Goal: Task Accomplishment & Management: Use online tool/utility

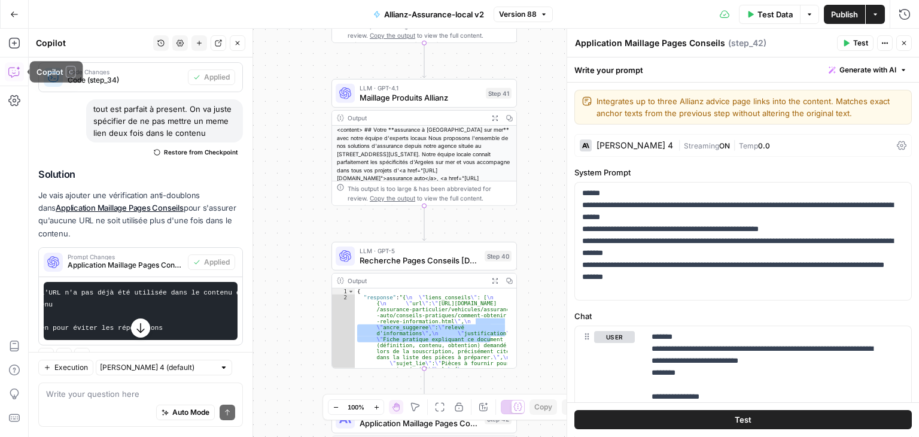
click at [10, 71] on icon "button" at bounding box center [14, 72] width 12 height 12
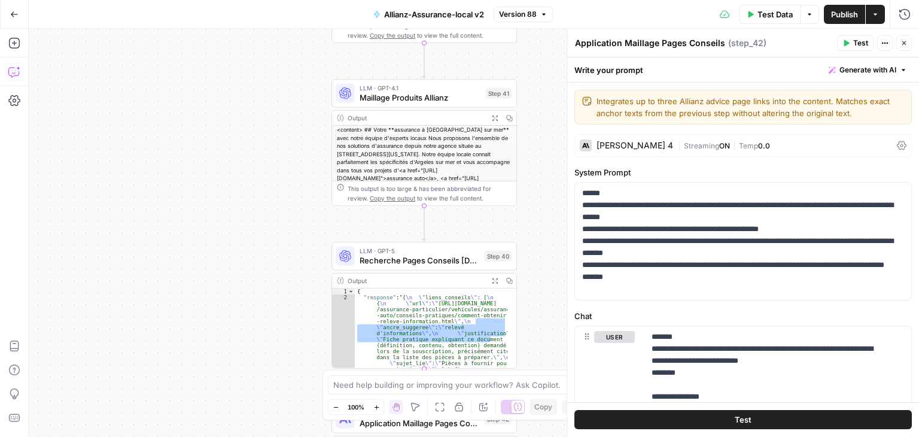
click at [10, 71] on icon "button" at bounding box center [14, 72] width 12 height 12
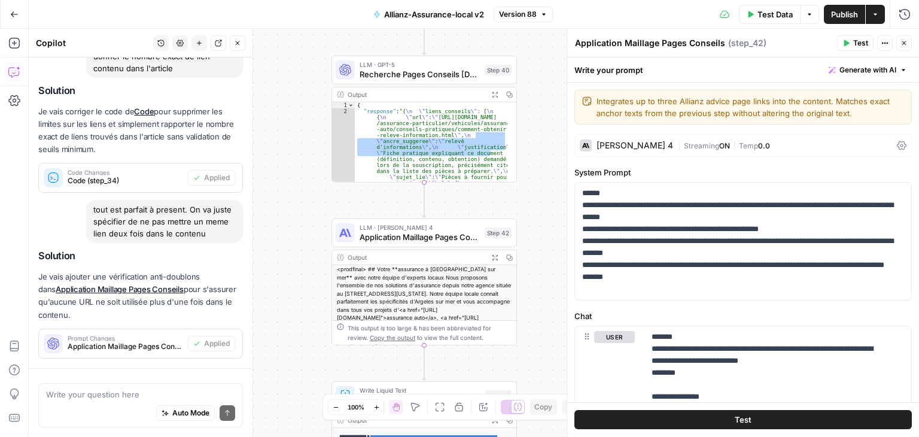
scroll to position [1051, 0]
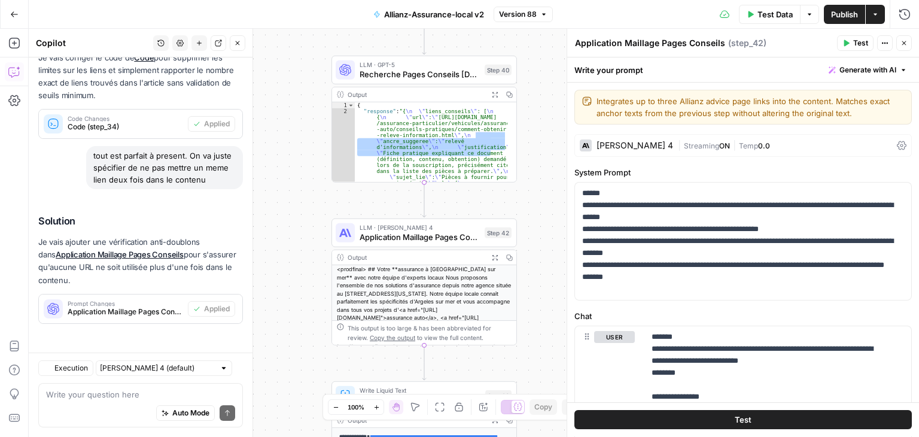
click at [91, 405] on div "Auto Mode Send" at bounding box center [140, 413] width 189 height 26
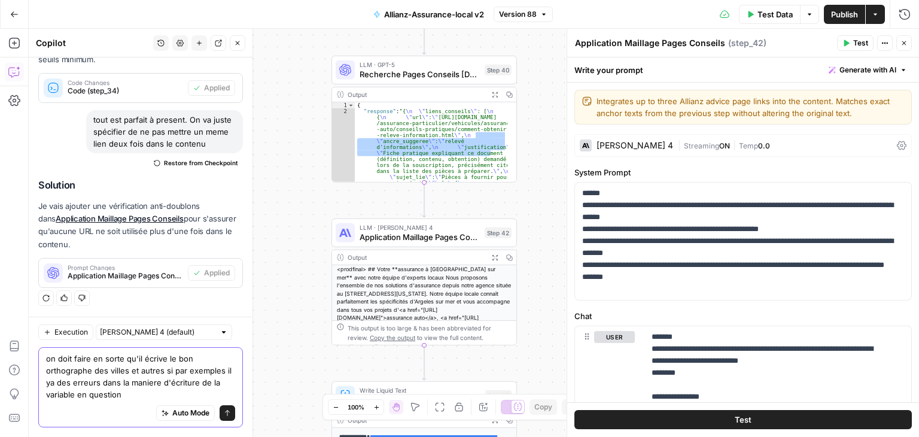
scroll to position [1111, 0]
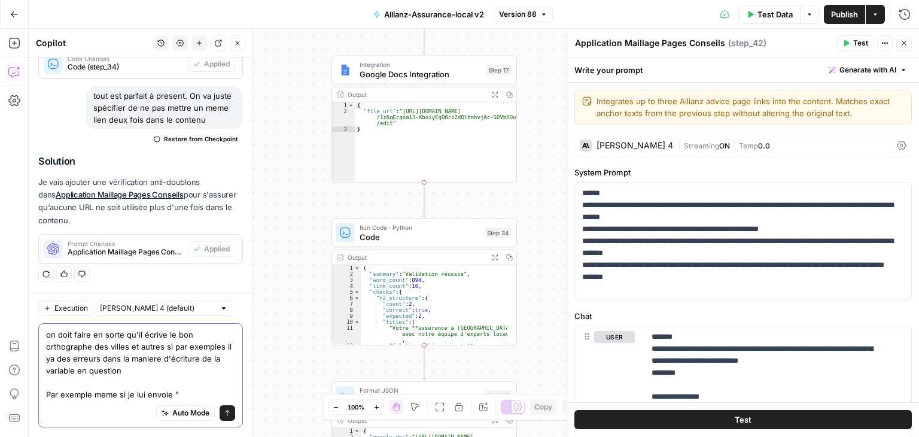
paste textarea "[PERSON_NAME]"
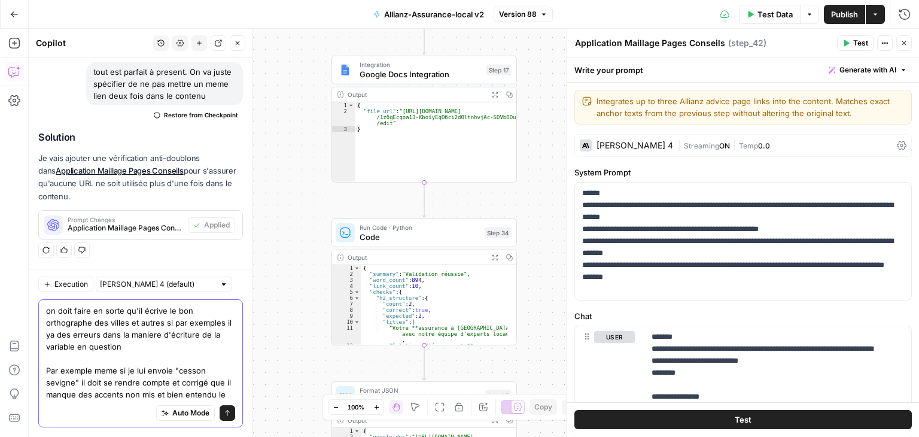
scroll to position [1147, 0]
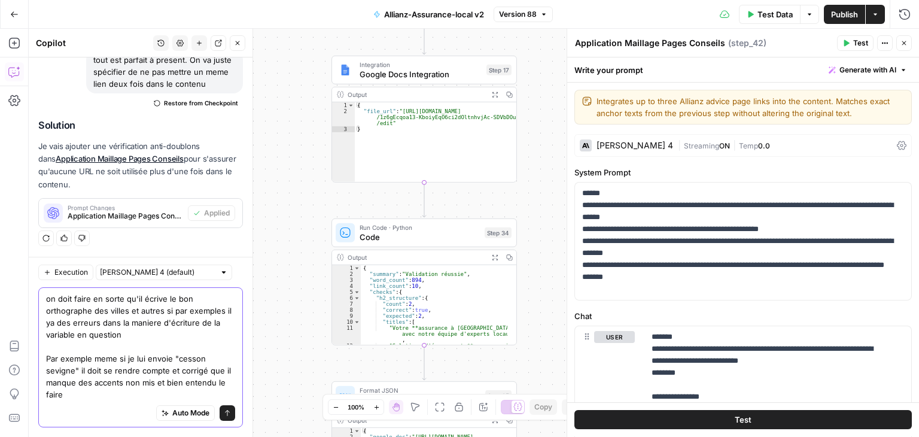
type textarea "on doit faire en sorte qu'il écrive le bon orthographe des villes et autres si …"
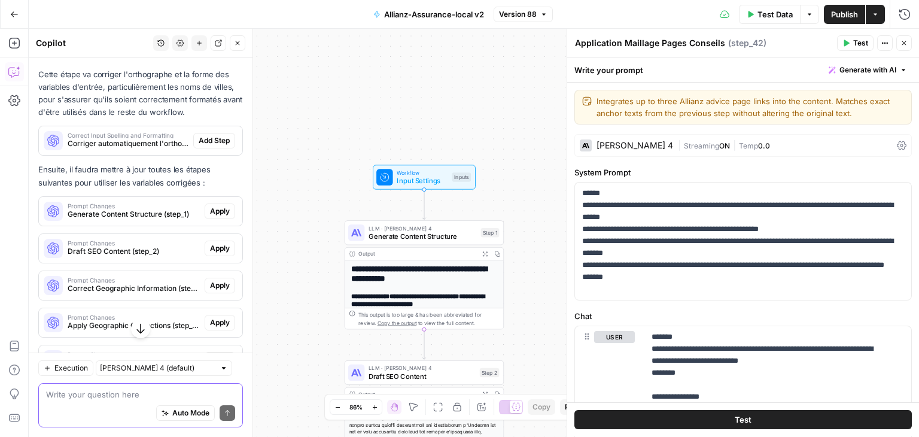
scroll to position [1562, 0]
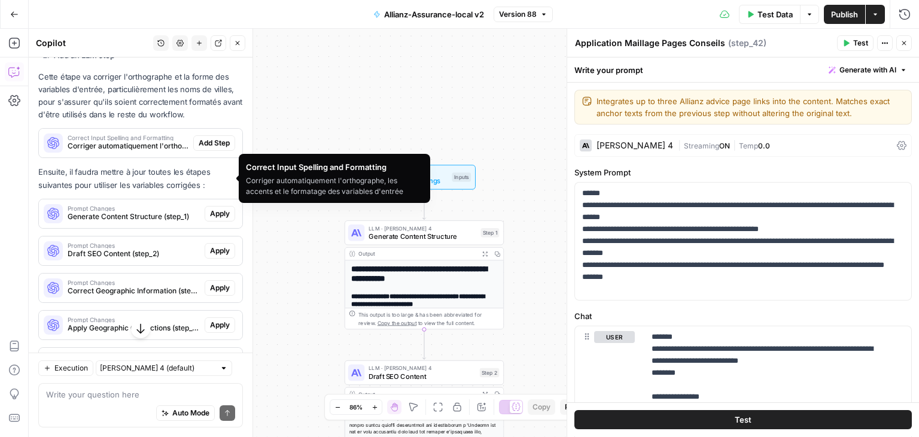
click at [143, 151] on span "Corriger automatiquement l'orthographe, les accents et le formatage des variabl…" at bounding box center [128, 146] width 121 height 11
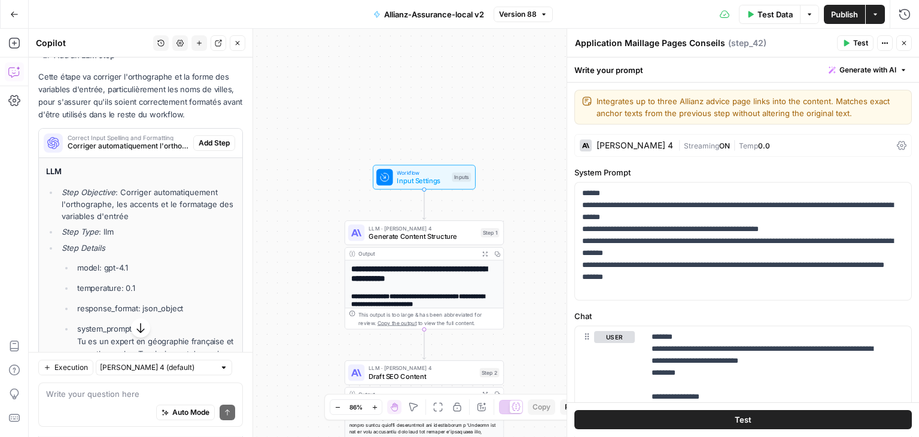
click at [143, 151] on span "Corriger automatiquement l'orthographe, les accents et le formatage des variabl…" at bounding box center [128, 146] width 121 height 11
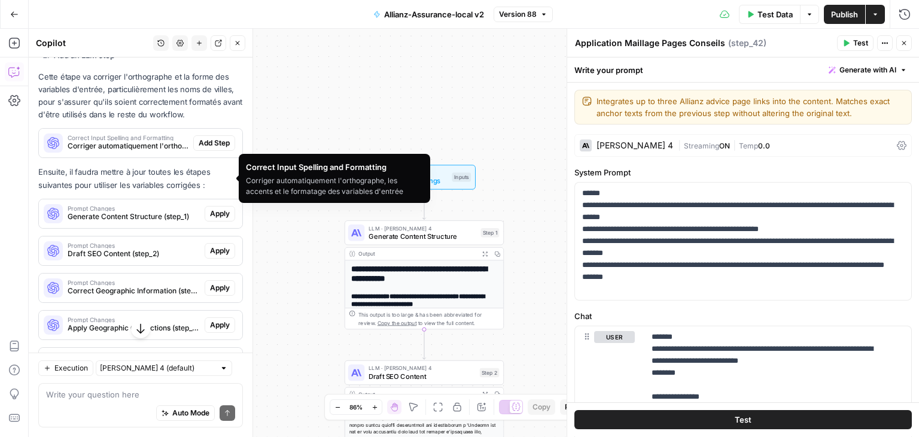
click at [127, 151] on span "Corriger automatiquement l'orthographe, les accents et le formatage des variabl…" at bounding box center [128, 146] width 121 height 11
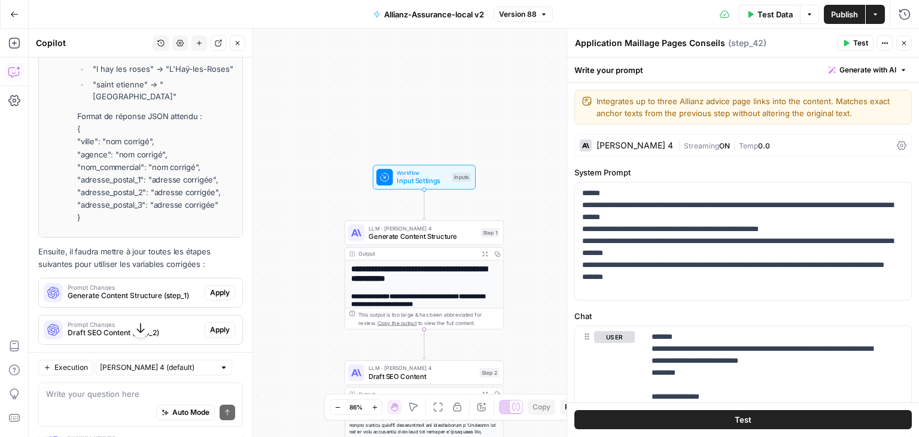
scroll to position [2843, 0]
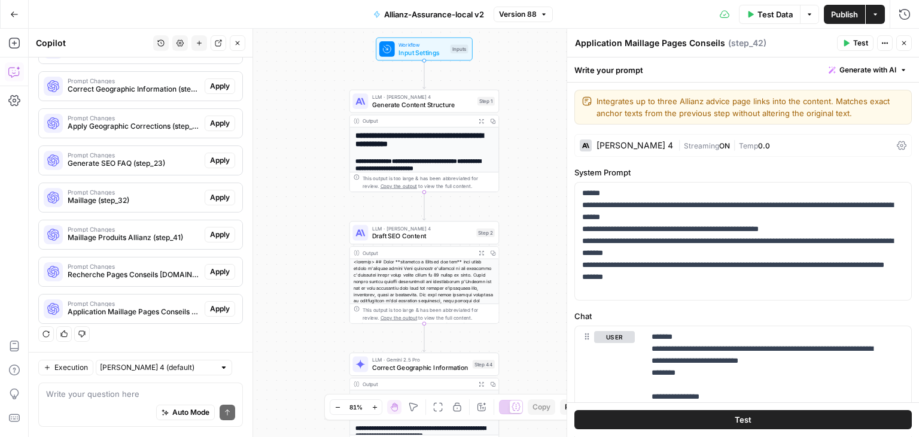
click at [203, 43] on icon "button" at bounding box center [199, 42] width 7 height 7
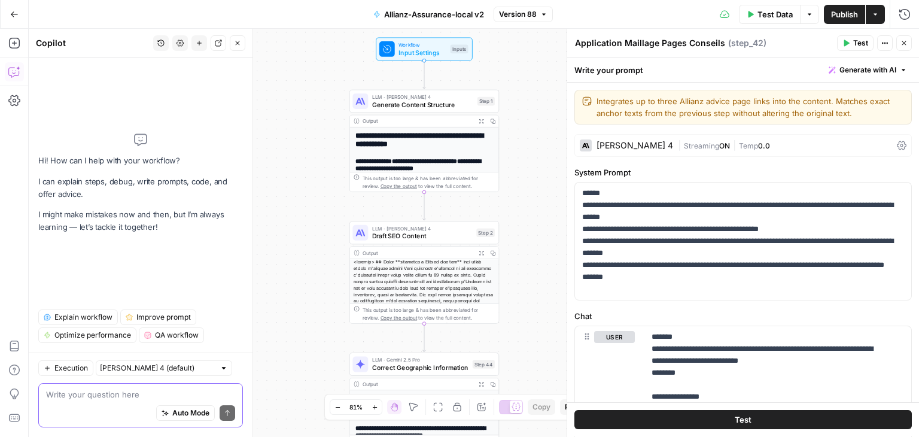
click at [103, 398] on textarea at bounding box center [140, 394] width 189 height 12
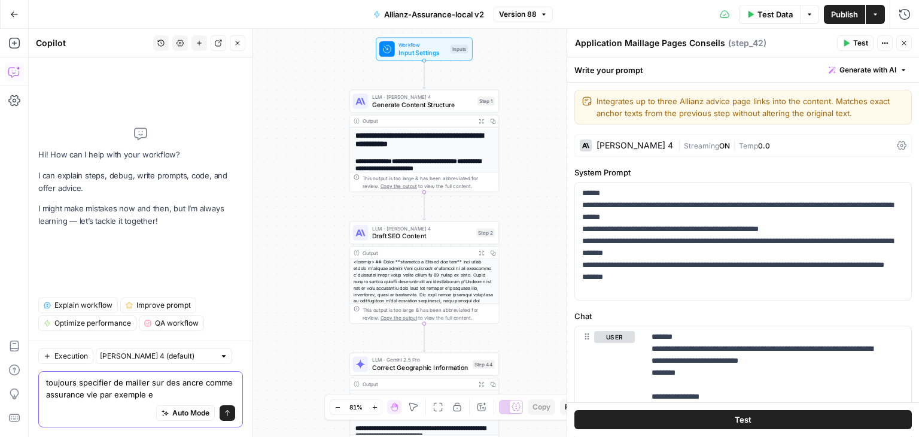
type textarea "toujours specifier de mailler sur des ancre comme assurance vie par exemple"
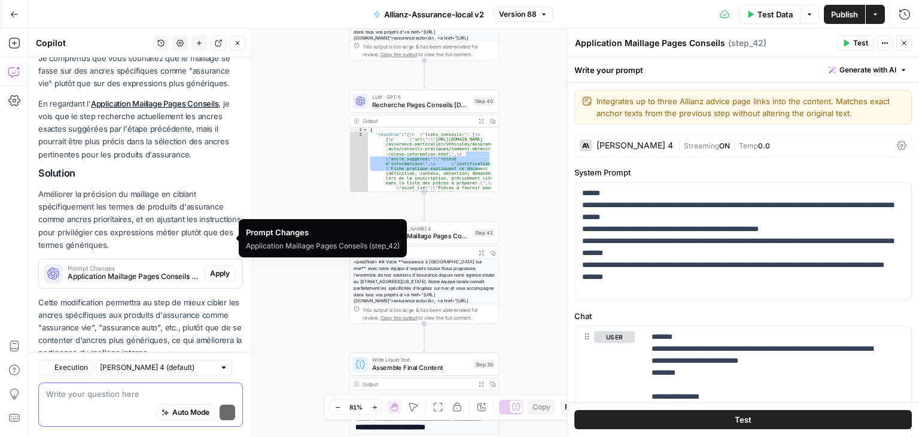
scroll to position [186, 0]
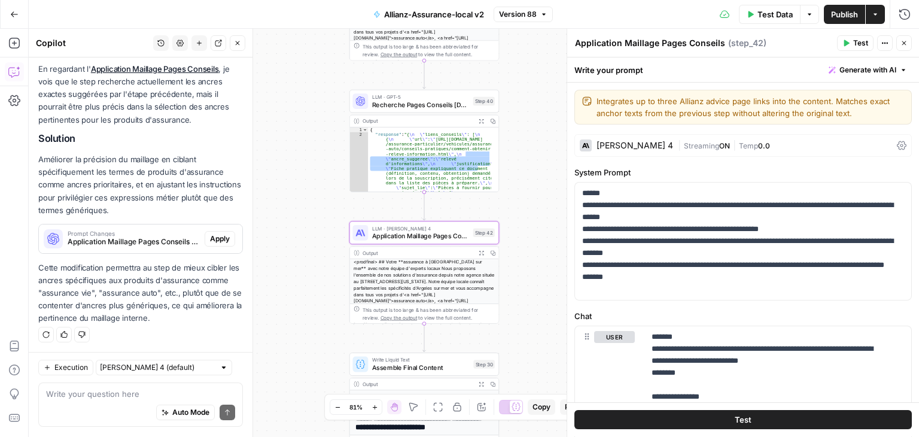
click at [213, 234] on span "Apply" at bounding box center [220, 238] width 20 height 11
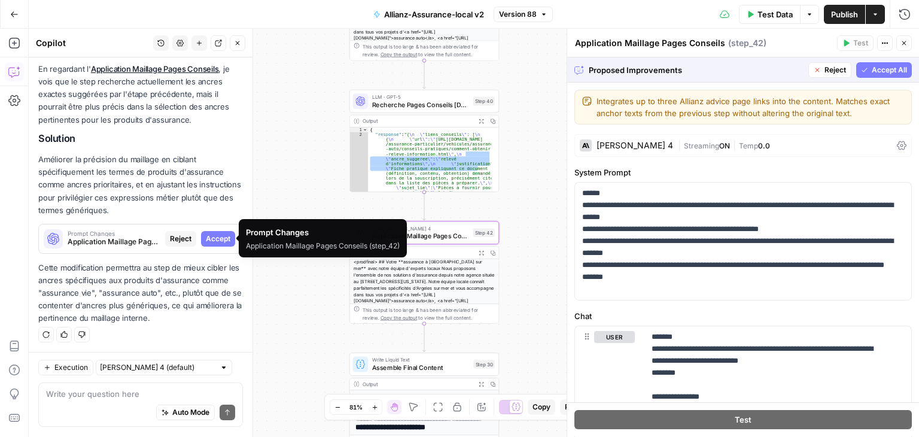
click at [124, 238] on span "Application Maillage Pages Conseils (step_42)" at bounding box center [114, 241] width 93 height 11
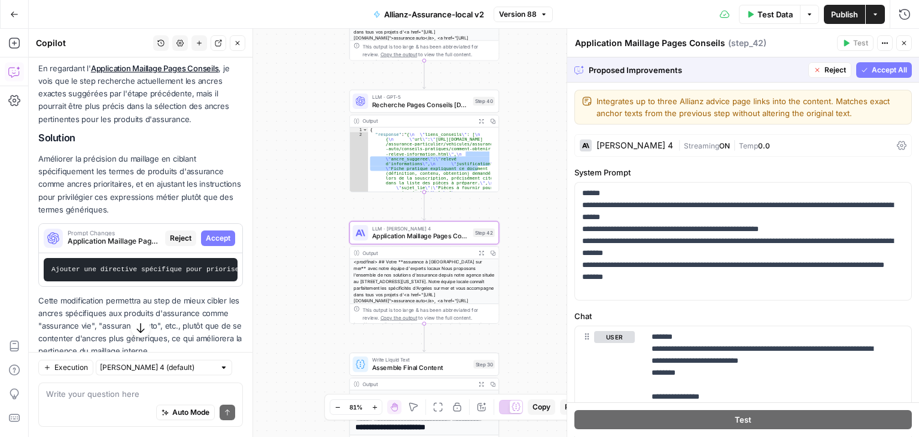
click at [206, 236] on span "Accept" at bounding box center [218, 238] width 25 height 11
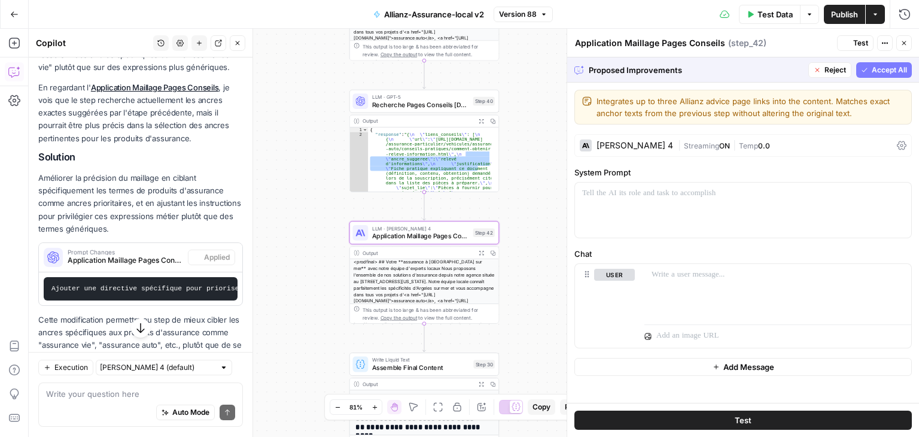
scroll to position [206, 0]
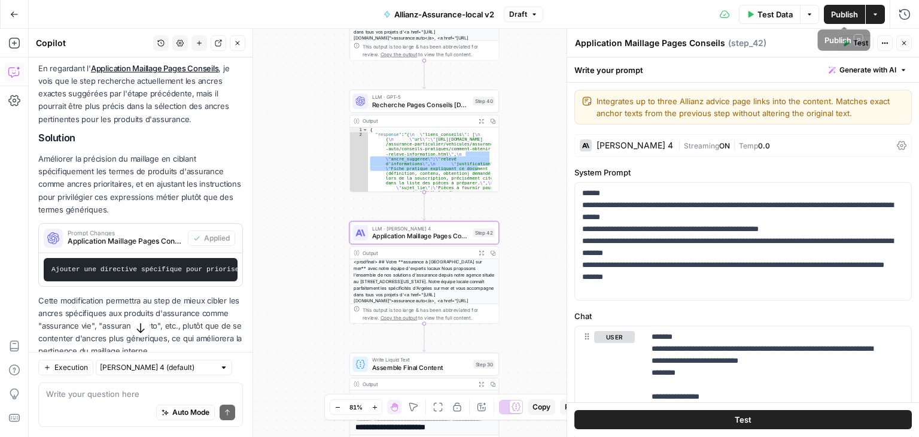
click at [847, 14] on span "Publish" at bounding box center [844, 14] width 27 height 12
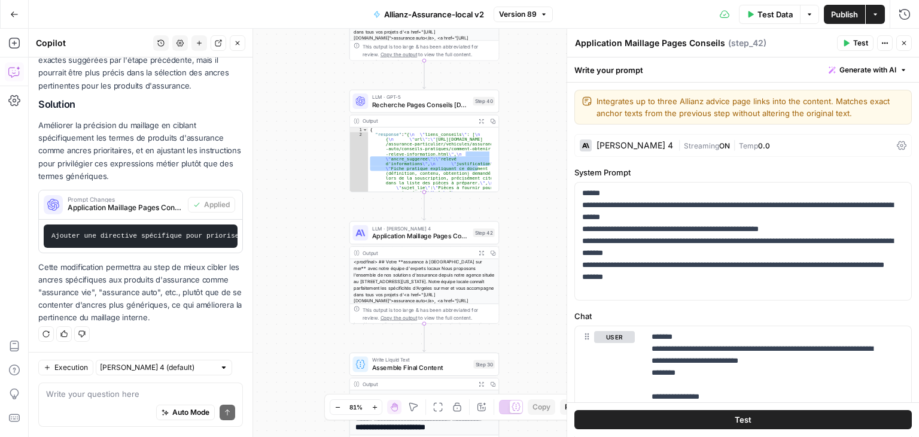
click at [81, 400] on div "Auto Mode Send" at bounding box center [140, 413] width 189 height 26
paste textarea "Pour info, nous avons dû passer cette redirection car la produit PJ n’est plus …"
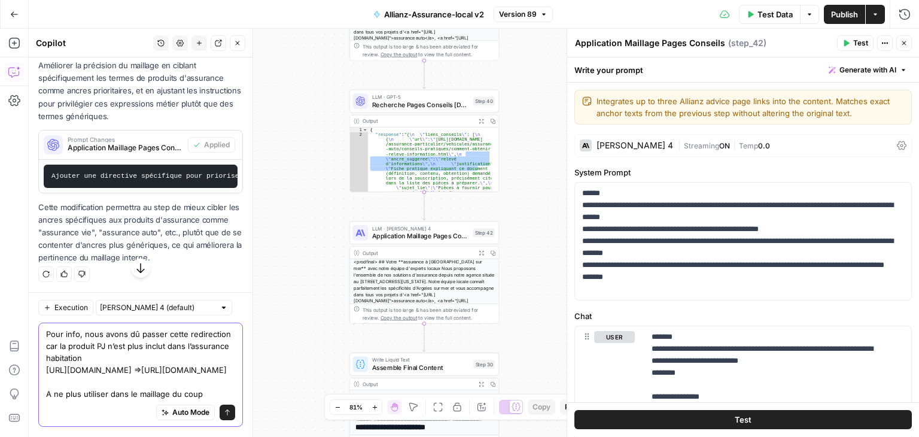
scroll to position [391, 0]
click at [144, 328] on textarea "Pour info, nous avons dû passer cette redirection car la produit PJ n’est plus …" at bounding box center [140, 364] width 189 height 72
click at [212, 386] on textarea "Pour info, nous avons dû passer cette redirection car la produit Protection Jur…" at bounding box center [140, 364] width 189 height 72
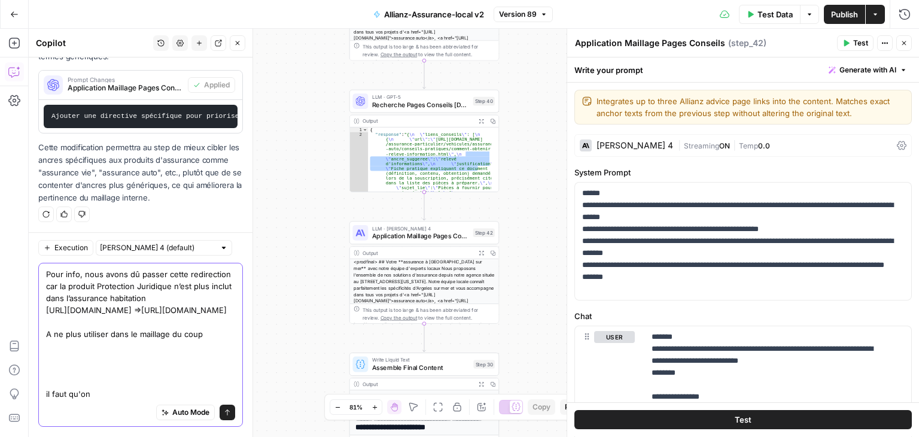
scroll to position [57, 0]
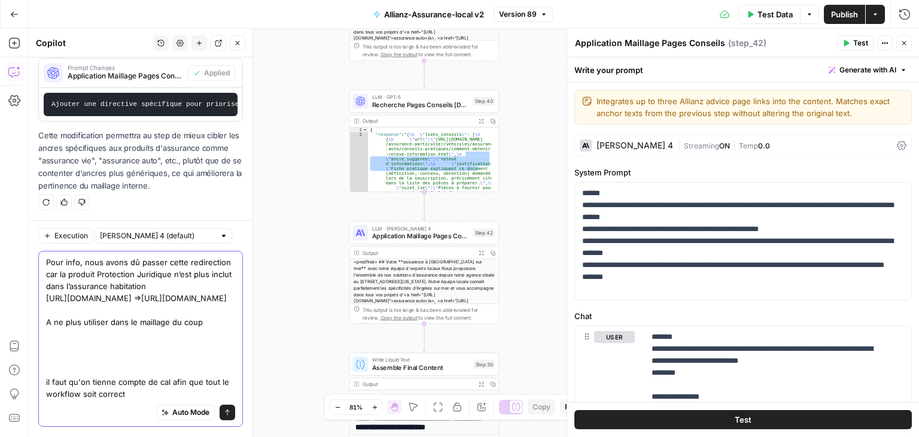
type textarea "Pour info, nous avons dû passer cette redirection car la produit Protection Jur…"
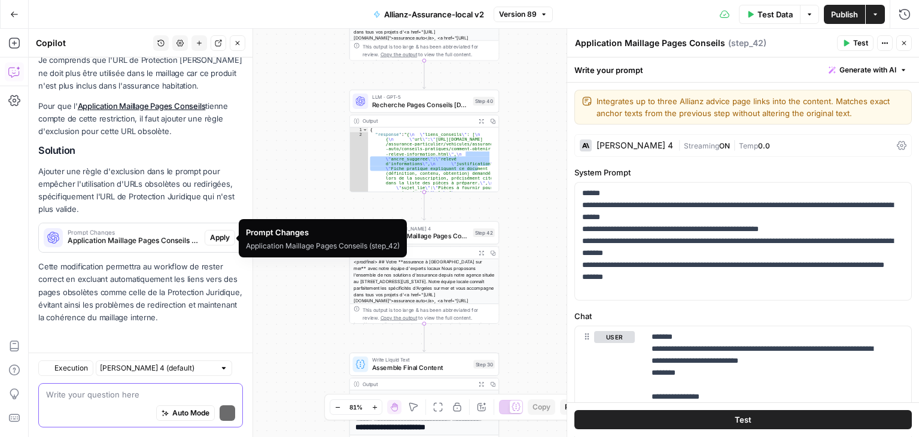
scroll to position [837, 0]
click at [120, 266] on p "Cette modification permettra au workflow de rester correct en excluant automati…" at bounding box center [140, 291] width 205 height 63
click at [120, 233] on span "Prompt Changes" at bounding box center [134, 232] width 132 height 6
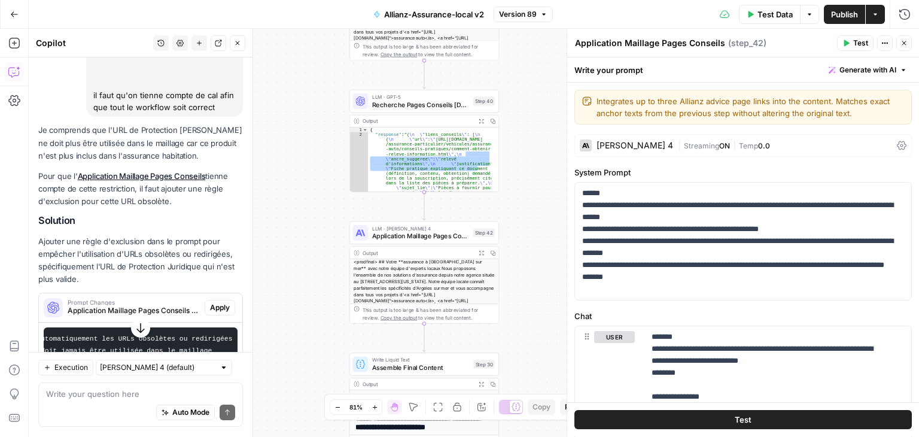
scroll to position [742, 0]
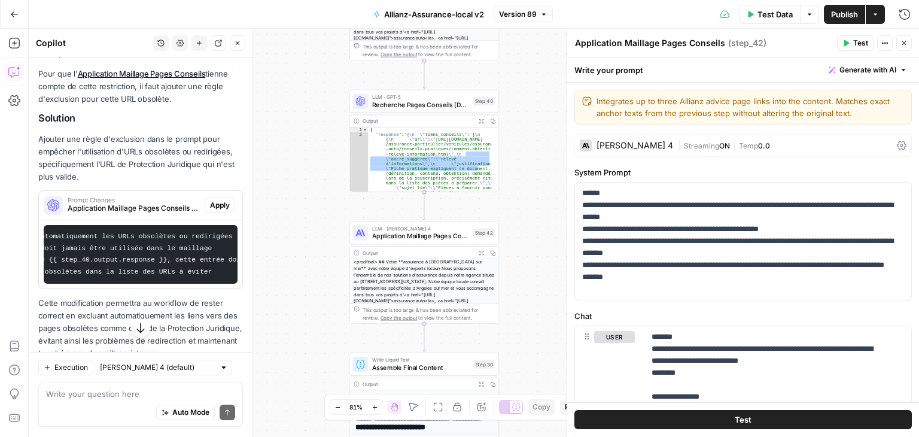
drag, startPoint x: 93, startPoint y: 123, endPoint x: 129, endPoint y: 120, distance: 36.0
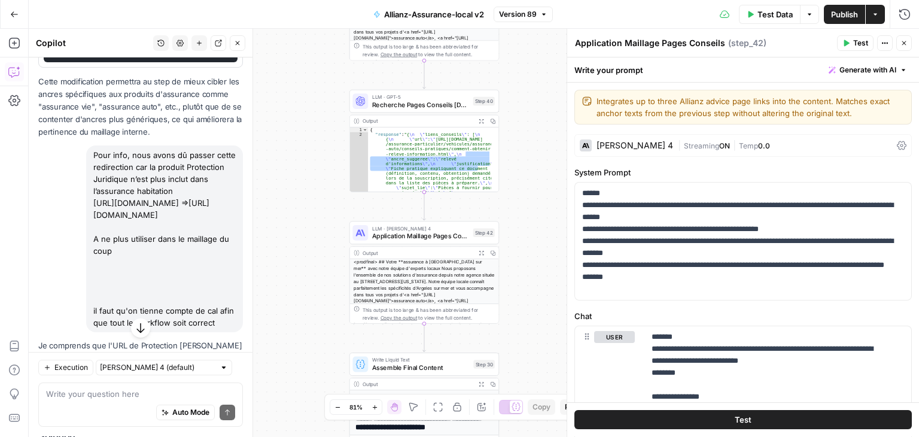
scroll to position [417, 0]
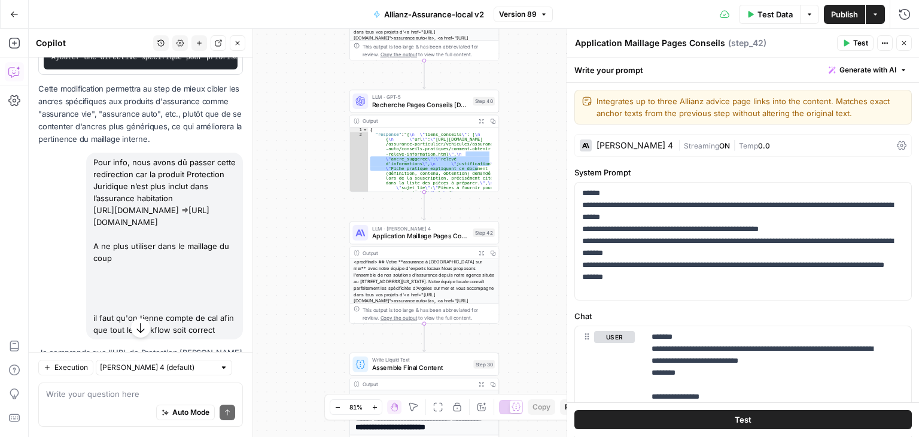
copy div "Pour info, nous avons dû passer cette redirection car la produit Protection Jur…"
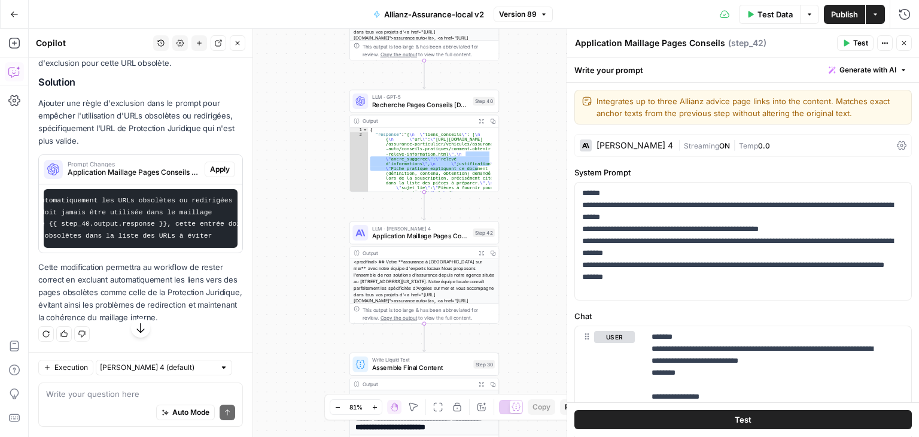
scroll to position [915, 0]
click at [201, 43] on icon "button" at bounding box center [199, 43] width 5 height 5
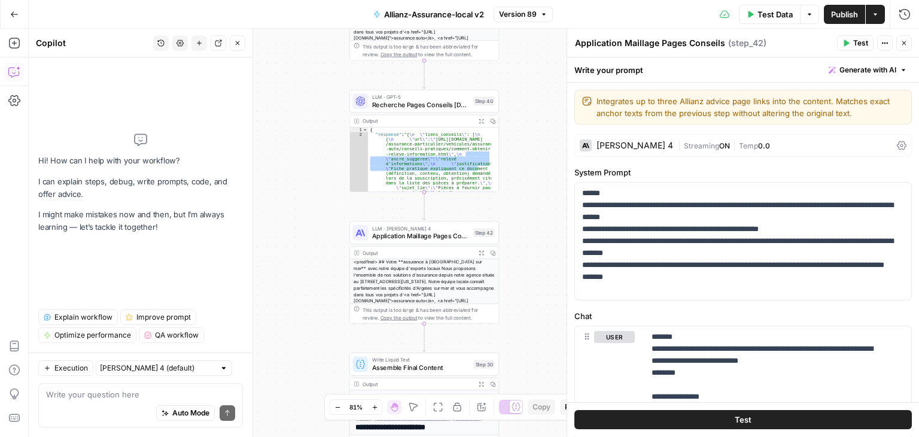
scroll to position [0, 0]
click at [81, 404] on div "Auto Mode Send" at bounding box center [140, 413] width 189 height 26
paste textarea "Pour info, nous avons dû passer cette redirection car la produit Protection Jur…"
type textarea "Pour info, nous avons dû passer cette redirection car la produit Protection Jur…"
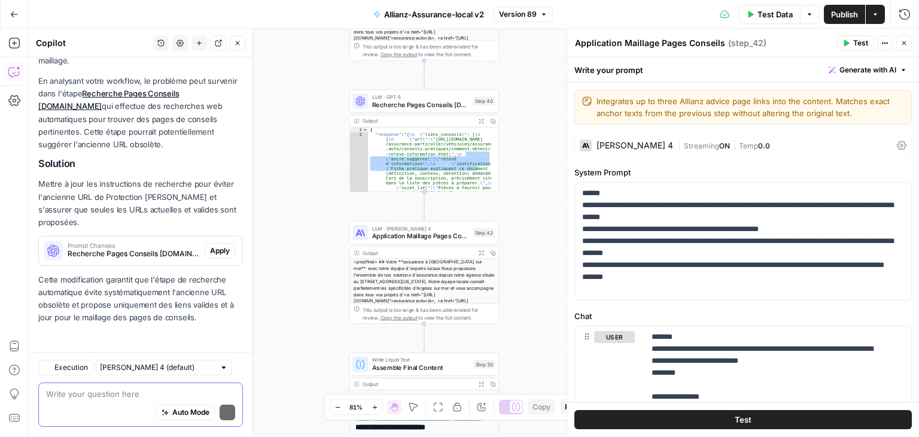
scroll to position [425, 0]
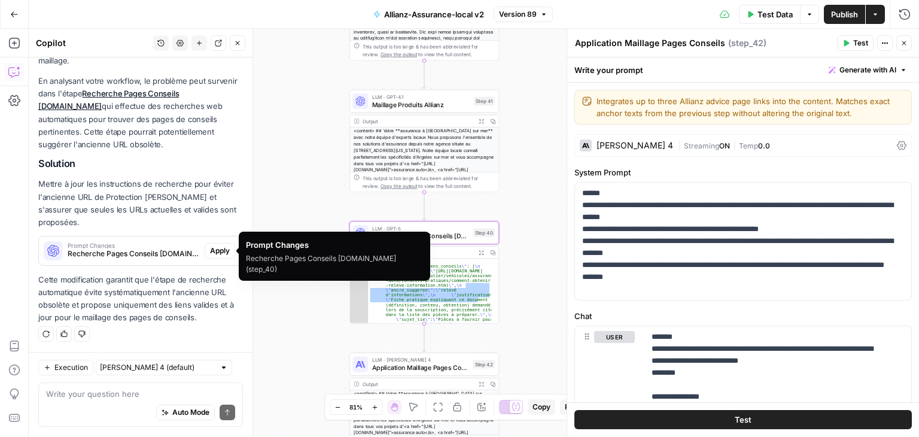
click at [122, 249] on span "Recherche Pages Conseils [DOMAIN_NAME] (step_40)" at bounding box center [134, 253] width 132 height 11
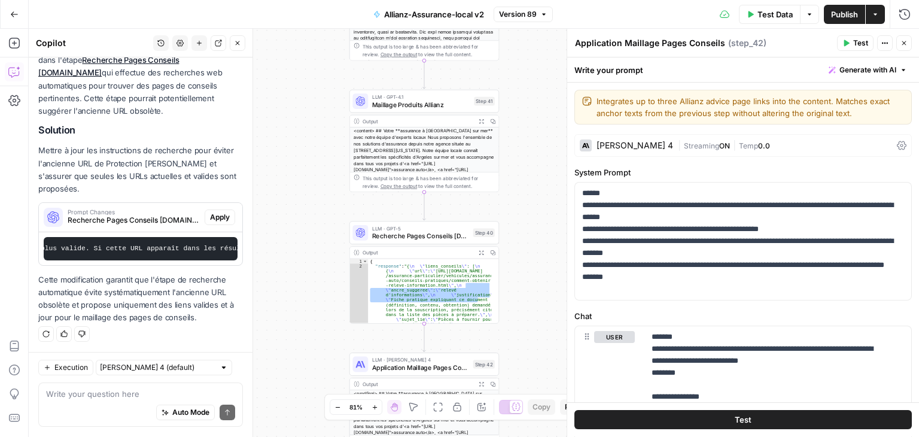
scroll to position [467, 0]
click at [103, 394] on textarea at bounding box center [140, 394] width 189 height 12
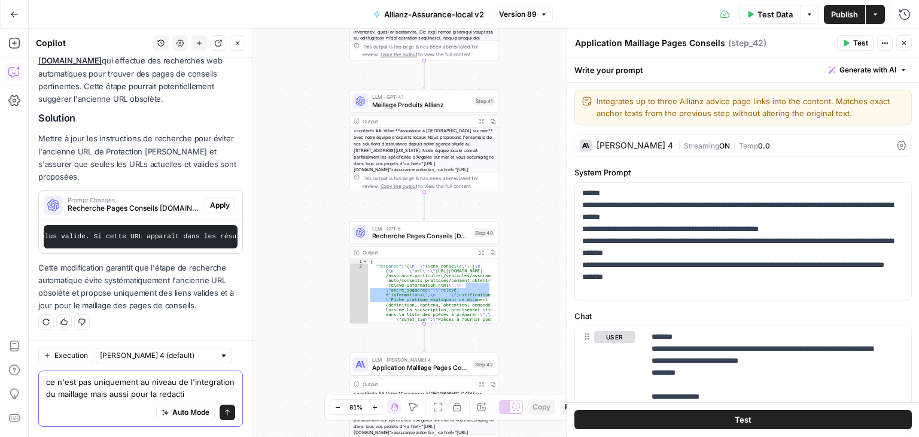
scroll to position [491, 0]
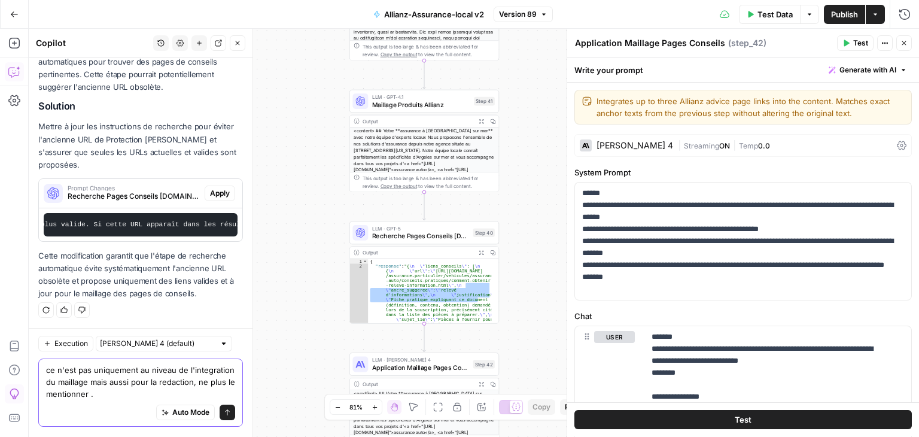
click at [187, 389] on textarea "ce n'est pas uniquement au niveau de l'integration du maillage mais aussi pour …" at bounding box center [140, 382] width 189 height 36
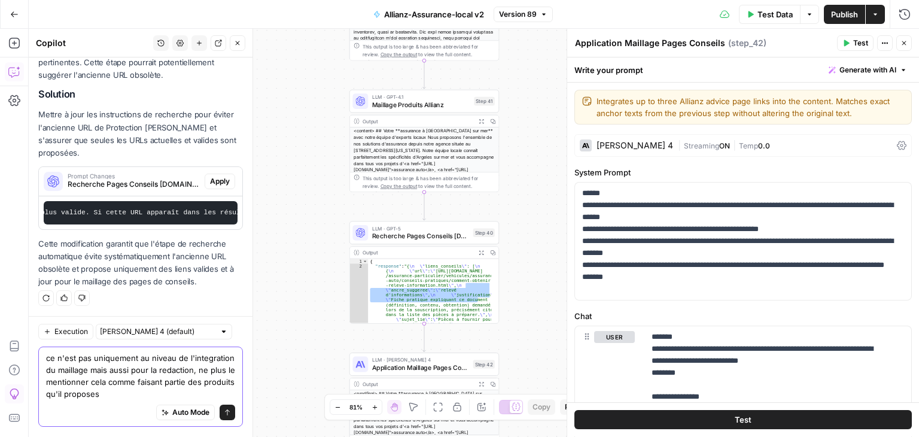
type textarea "ce n'est pas uniquement au niveau de l'integration du maillage mais aussi pour …"
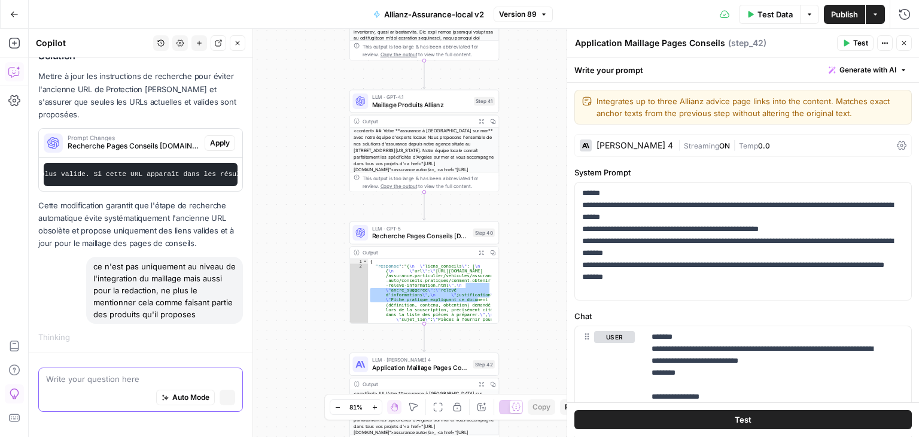
scroll to position [526, 0]
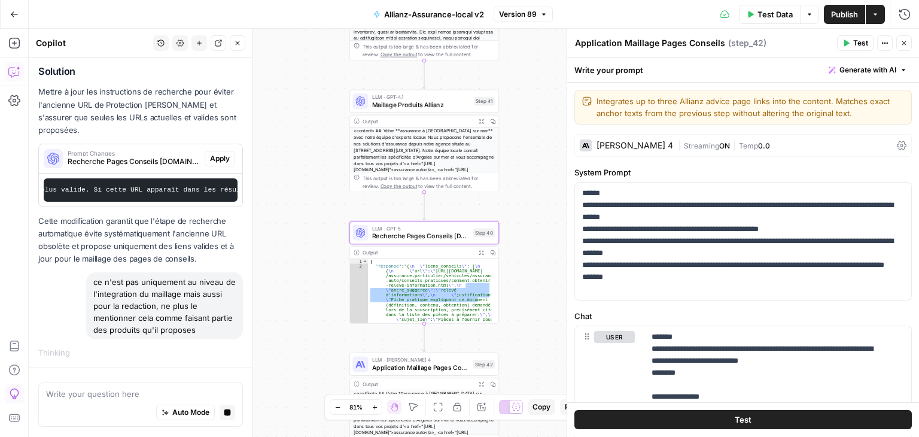
click at [216, 153] on span "Apply" at bounding box center [220, 158] width 20 height 11
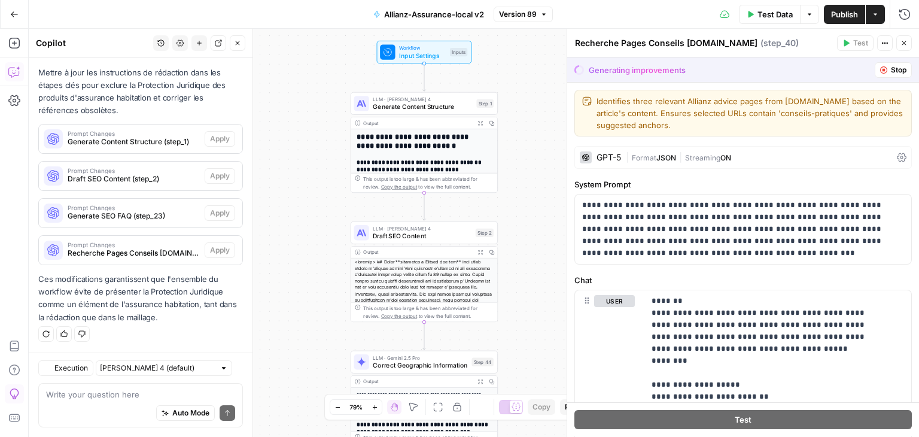
scroll to position [895, 0]
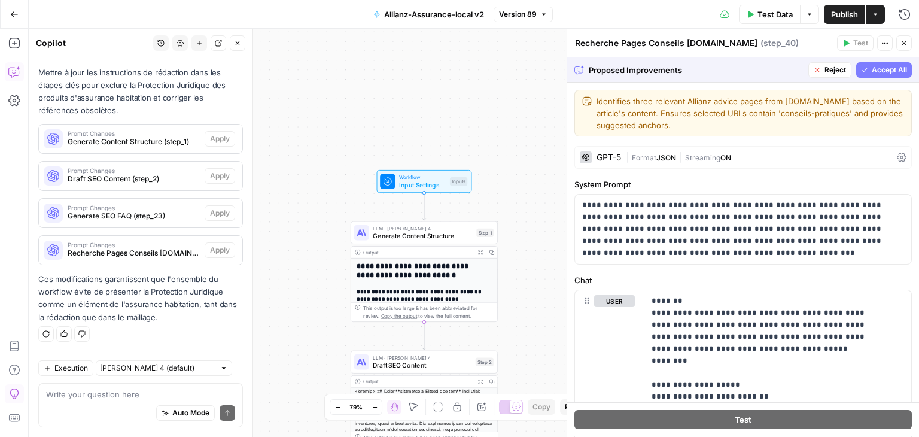
click at [883, 72] on span "Accept All" at bounding box center [888, 70] width 35 height 11
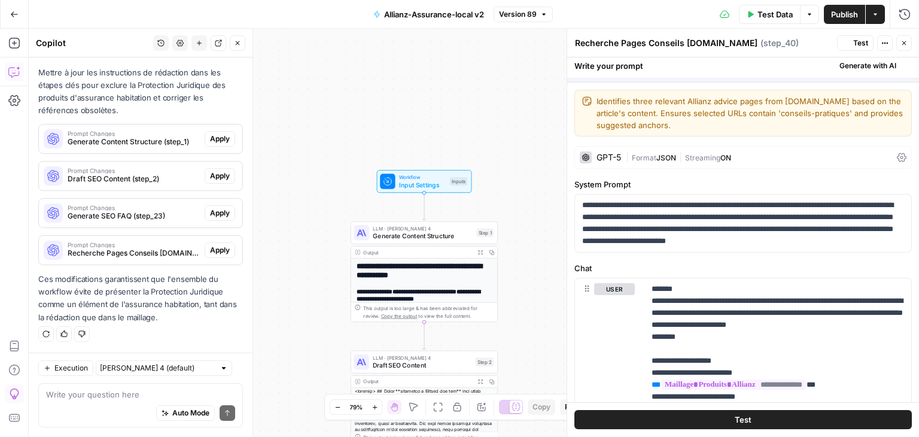
scroll to position [933, 0]
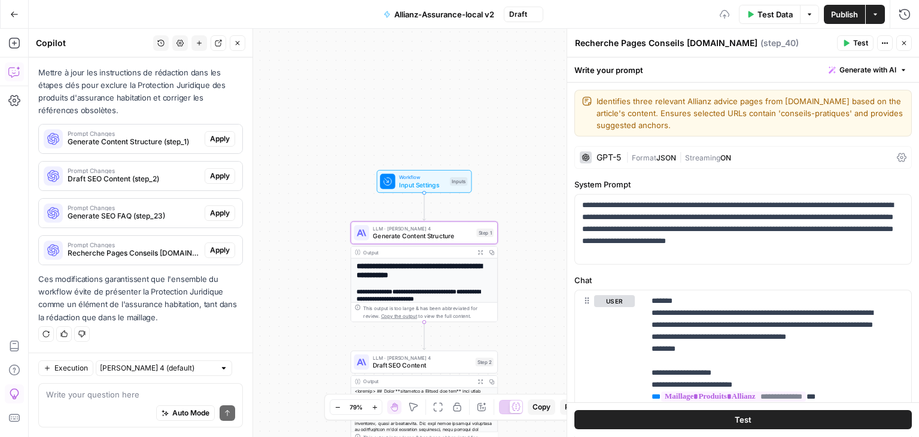
click at [215, 138] on span "Apply" at bounding box center [220, 138] width 20 height 11
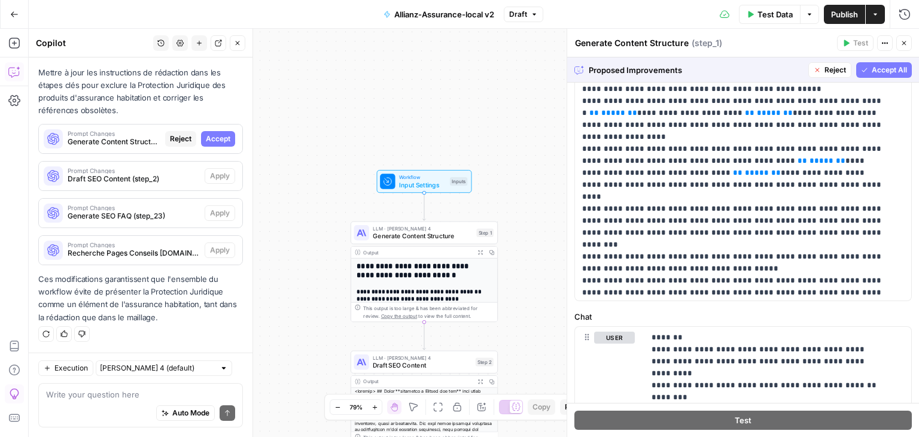
scroll to position [599, 0]
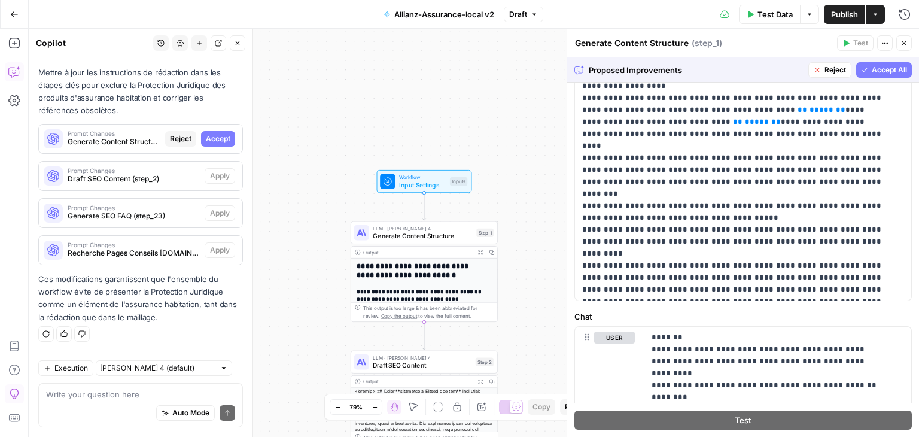
click at [883, 68] on span "Accept All" at bounding box center [888, 70] width 35 height 11
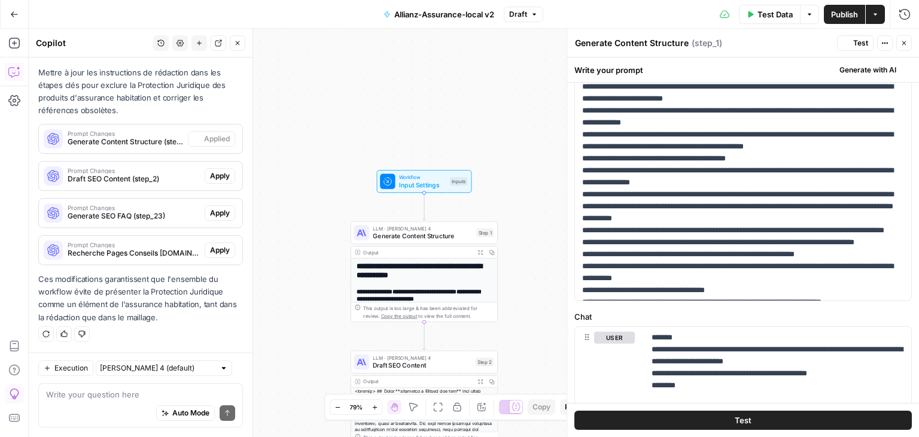
scroll to position [0, 0]
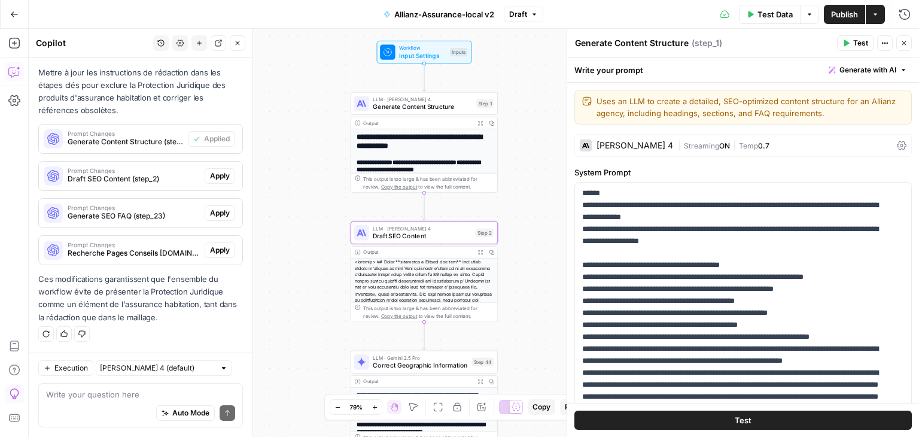
click at [214, 181] on span "Apply" at bounding box center [220, 175] width 20 height 11
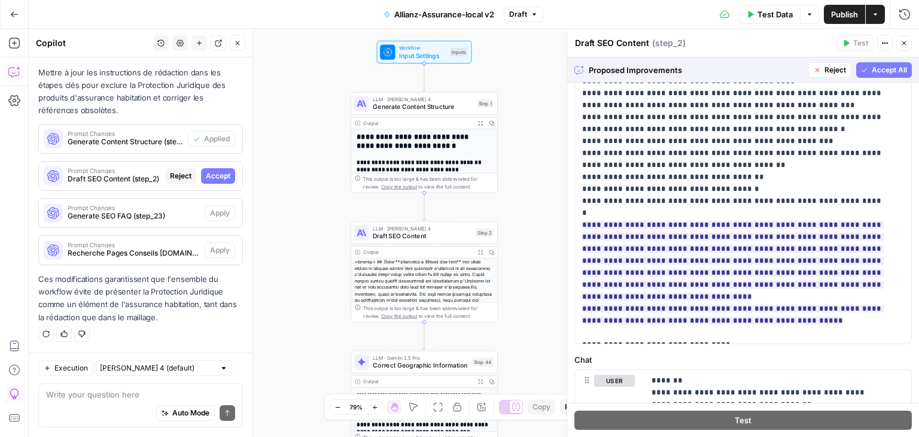
scroll to position [327, 0]
click at [880, 68] on span "Accept All" at bounding box center [888, 70] width 35 height 11
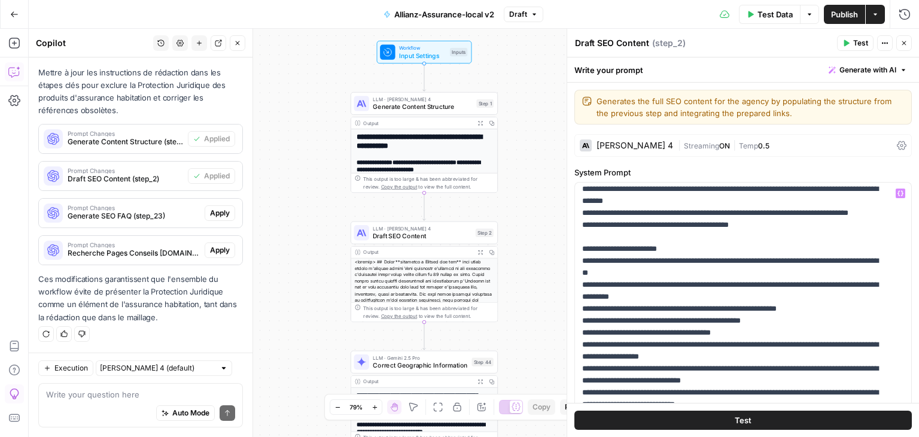
scroll to position [631, 0]
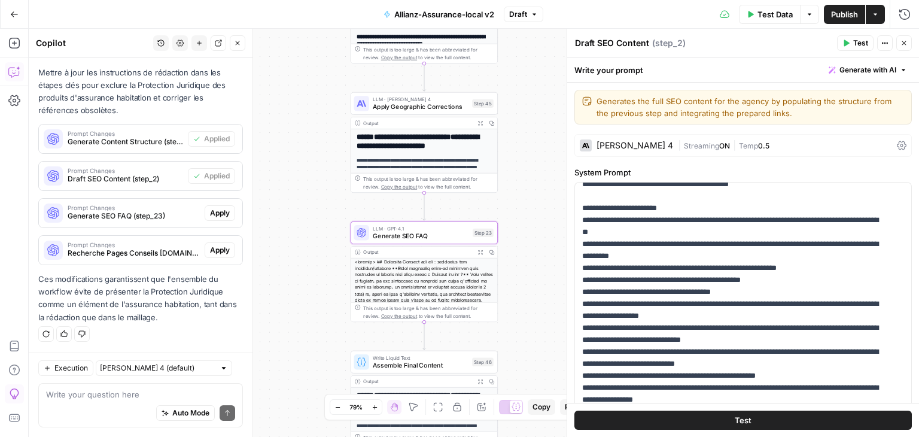
click at [211, 224] on div "Prompt Changes Generate SEO FAQ (step_23) Apply" at bounding box center [140, 213] width 203 height 29
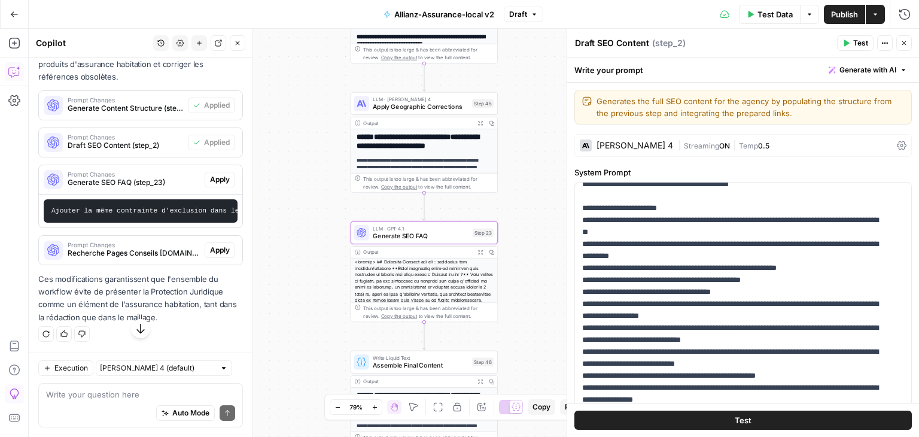
click at [210, 185] on span "Apply" at bounding box center [220, 179] width 20 height 11
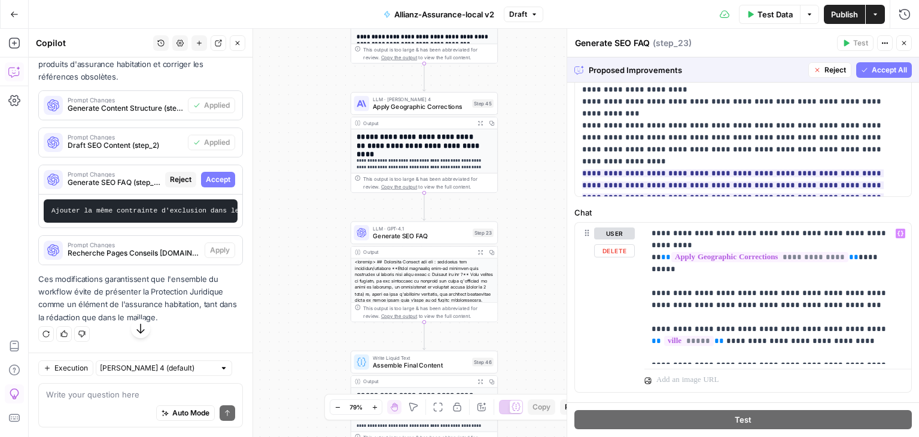
scroll to position [498, 0]
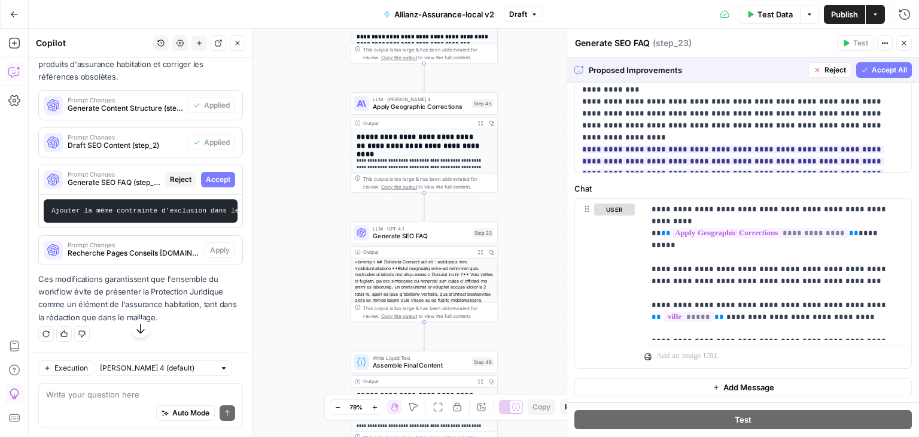
click at [881, 68] on span "Accept All" at bounding box center [888, 70] width 35 height 11
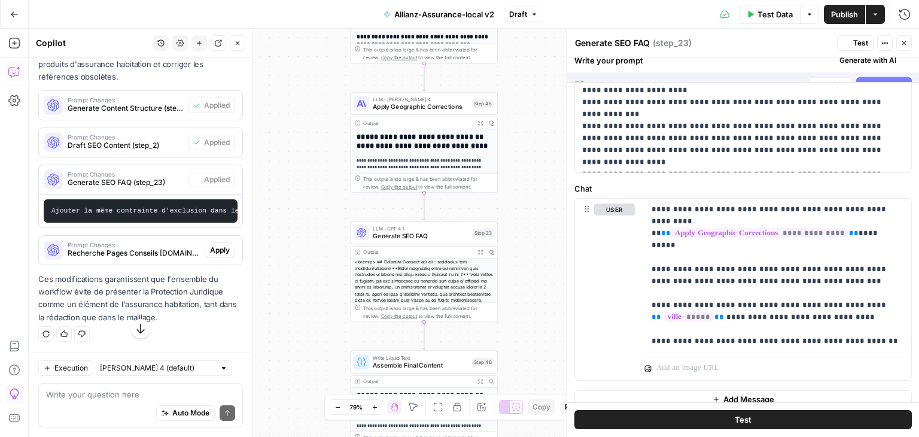
scroll to position [0, 0]
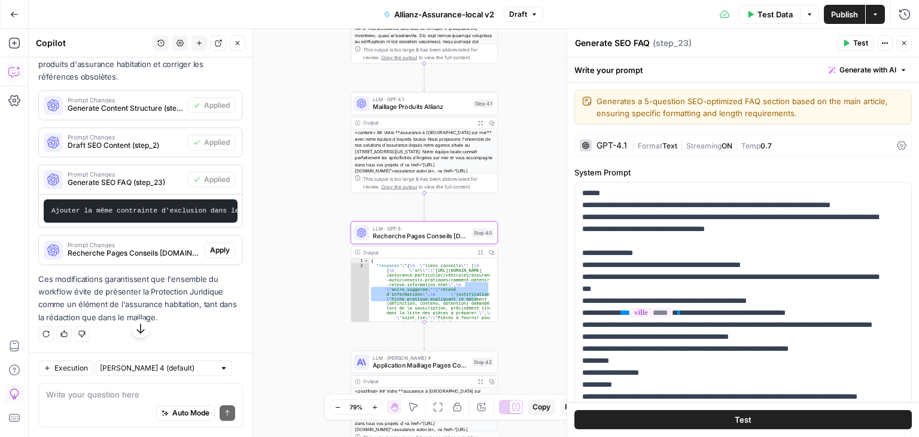
click at [216, 255] on span "Apply" at bounding box center [220, 250] width 20 height 11
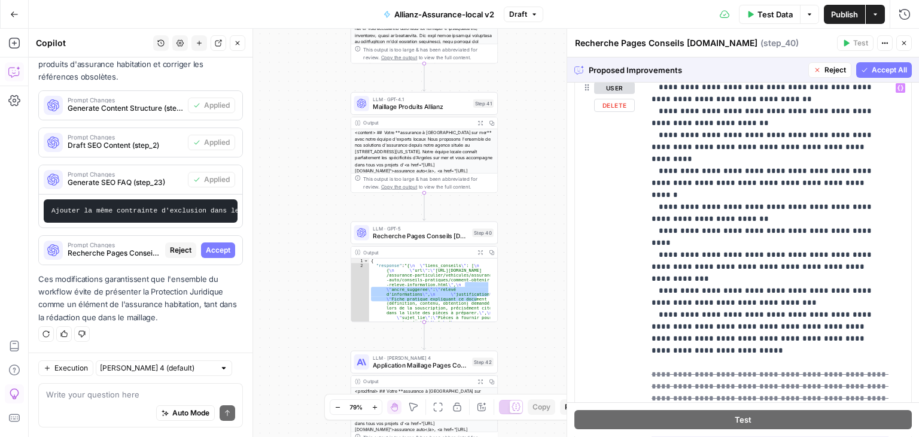
scroll to position [214, 0]
click at [877, 67] on span "Accept All" at bounding box center [888, 70] width 35 height 11
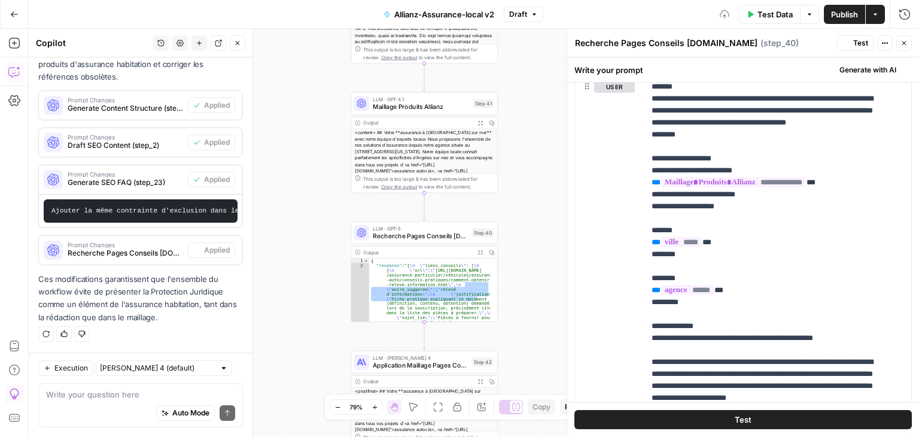
scroll to position [0, 0]
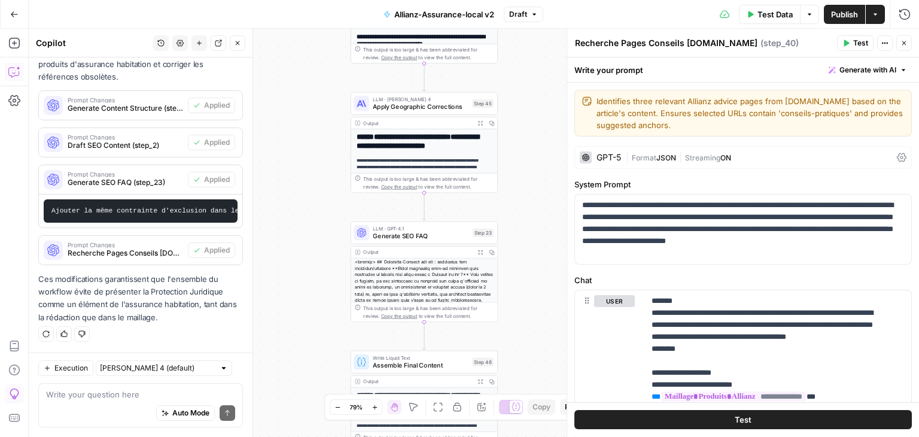
click at [191, 283] on p "Ces modifications garantissent que l'ensemble du workflow évite de présenter la…" at bounding box center [140, 298] width 205 height 51
click at [844, 15] on span "Publish" at bounding box center [844, 14] width 27 height 12
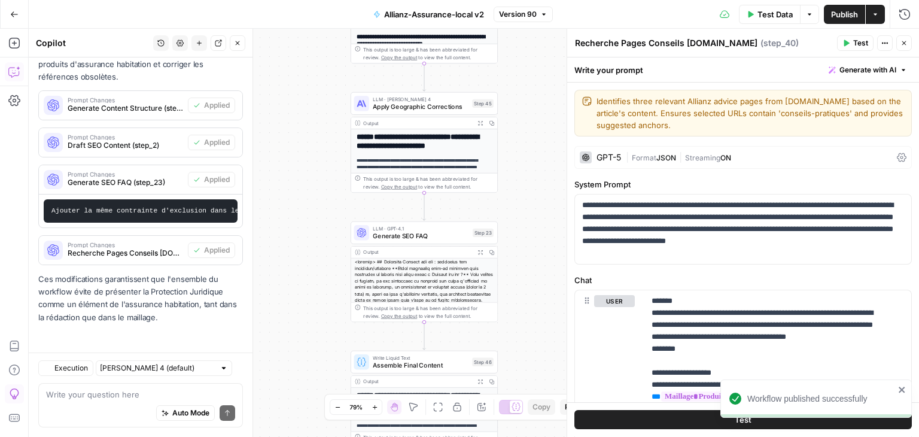
scroll to position [976, 0]
click at [115, 389] on textarea at bounding box center [140, 394] width 189 height 12
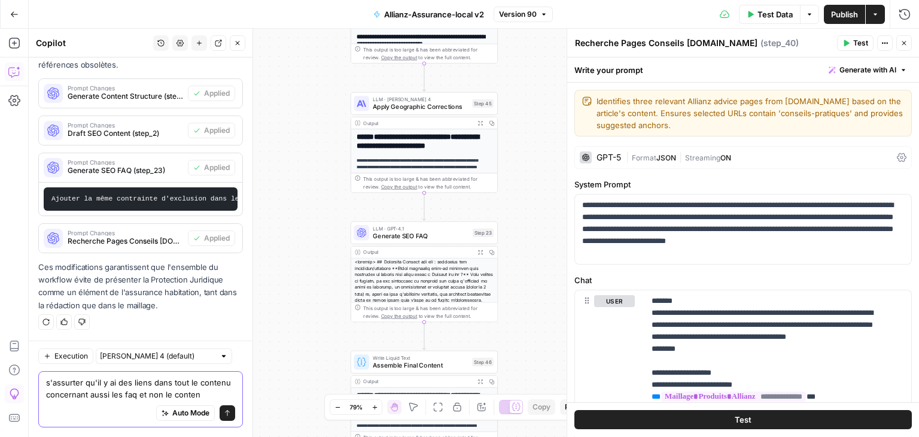
scroll to position [1000, 0]
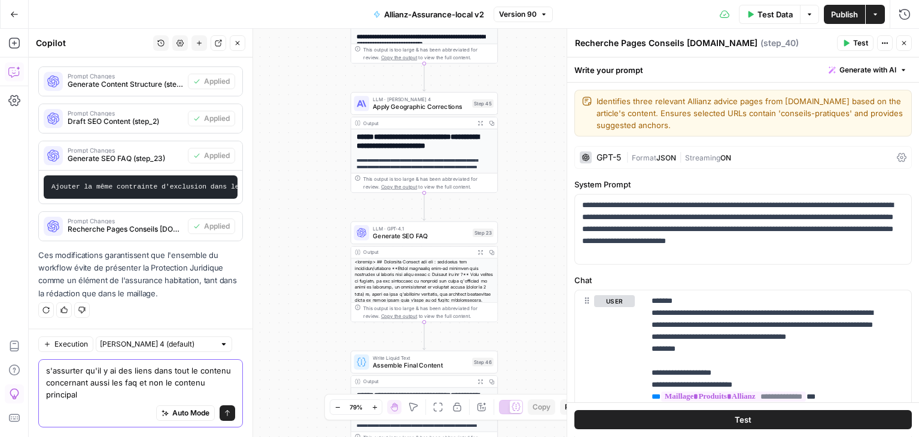
type textarea "s'assurter qu'il y ai des liens dans tout le contenu concernant aussi les faq e…"
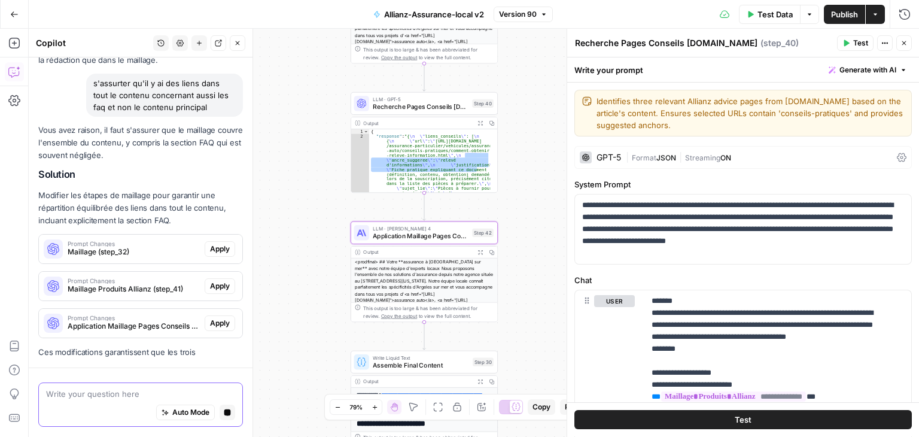
scroll to position [1207, 0]
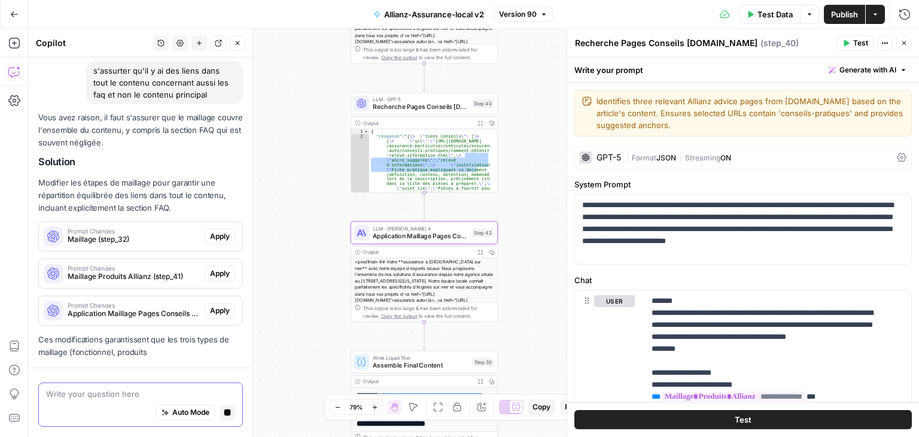
drag, startPoint x: 64, startPoint y: 349, endPoint x: 74, endPoint y: 350, distance: 9.6
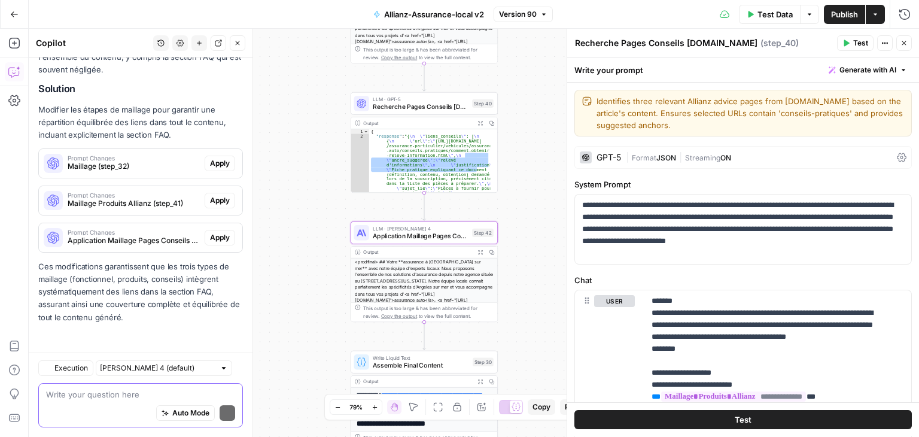
scroll to position [1318, 0]
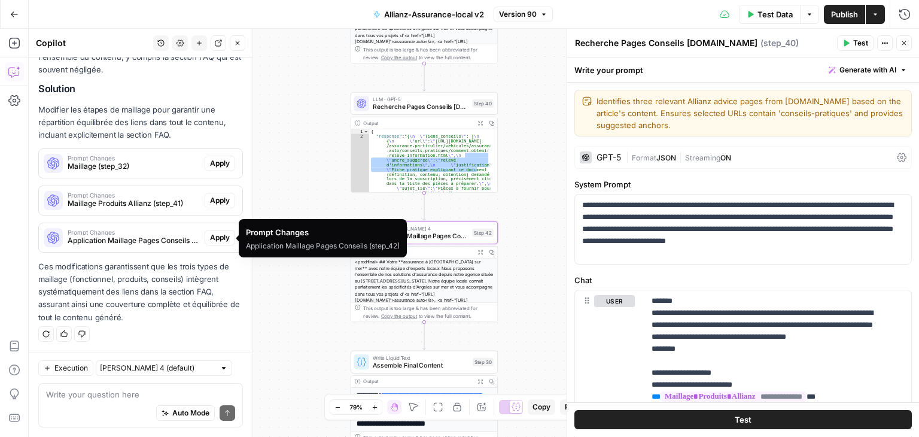
click at [132, 234] on span "Prompt Changes" at bounding box center [134, 232] width 132 height 6
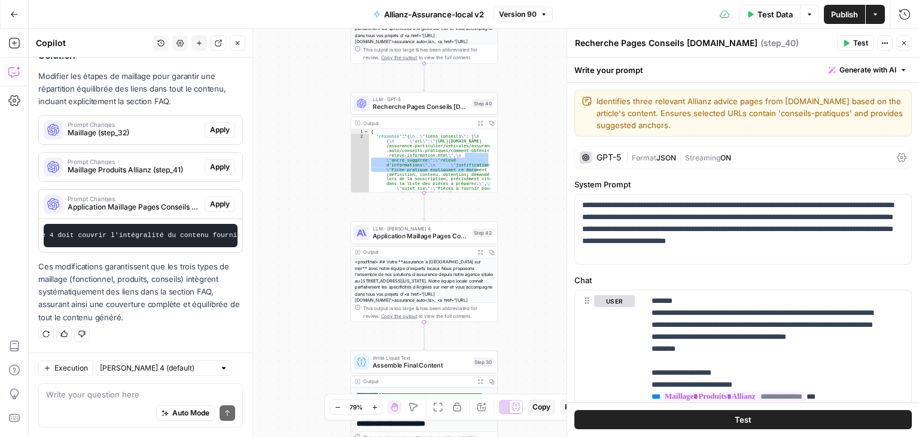
scroll to position [1360, 0]
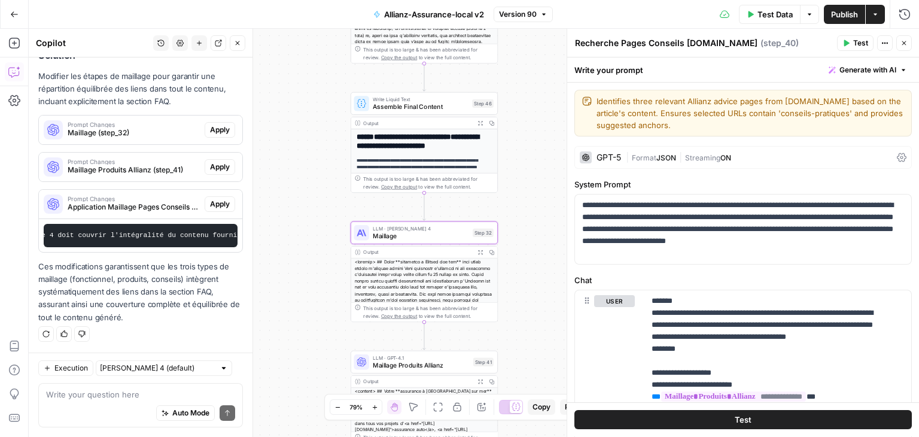
click at [210, 124] on span "Apply" at bounding box center [220, 129] width 20 height 11
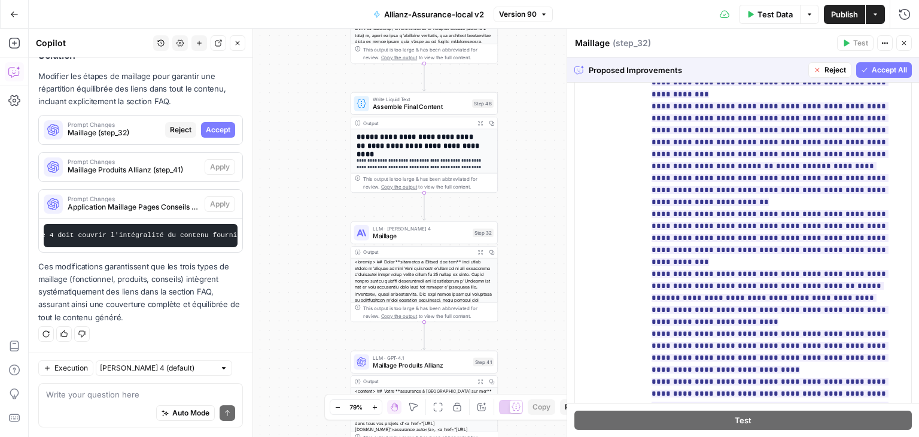
scroll to position [423, 0]
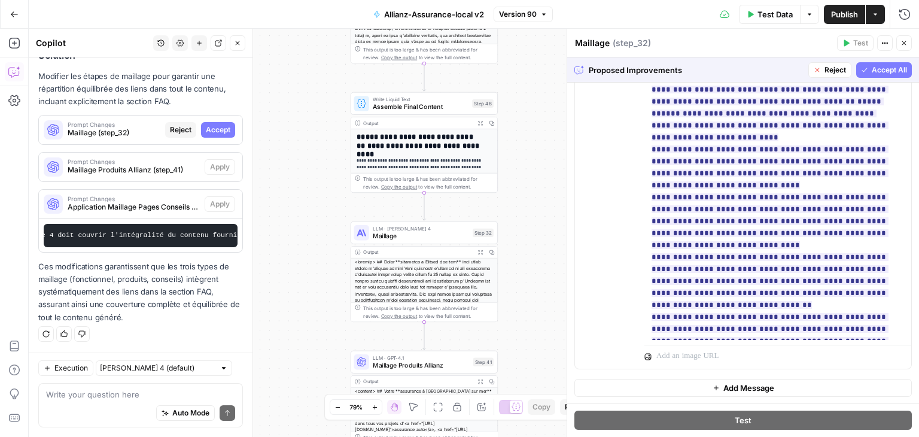
click at [878, 69] on span "Accept All" at bounding box center [888, 70] width 35 height 11
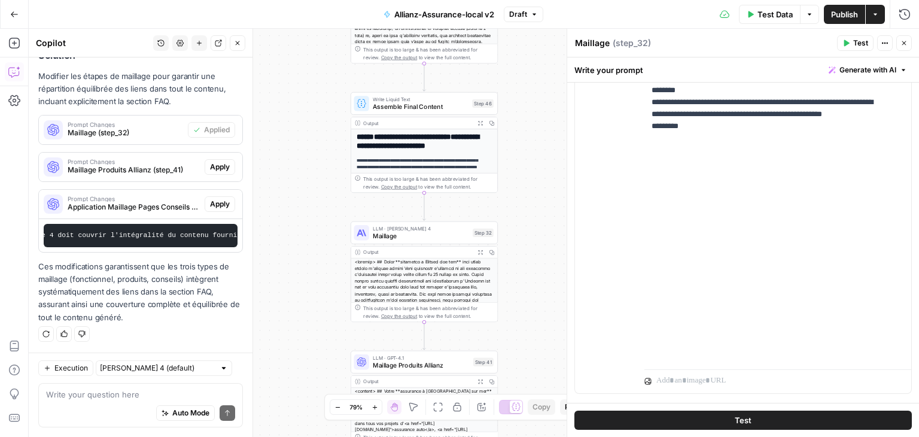
scroll to position [419, 0]
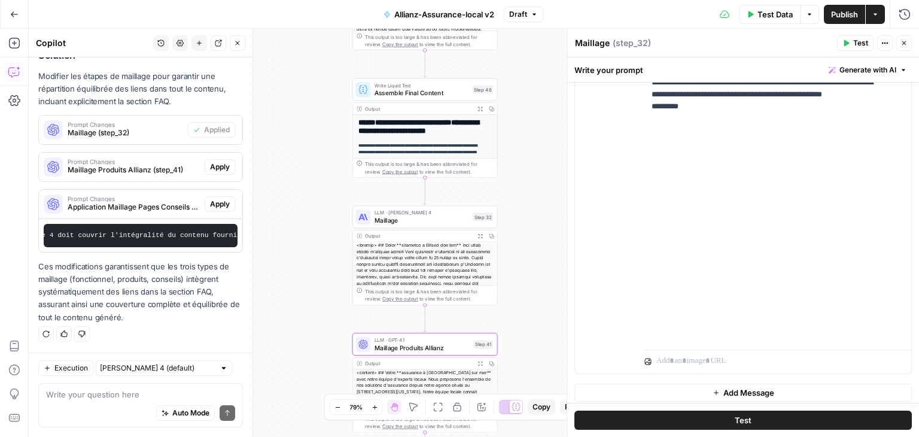
click at [215, 161] on span "Apply" at bounding box center [220, 166] width 20 height 11
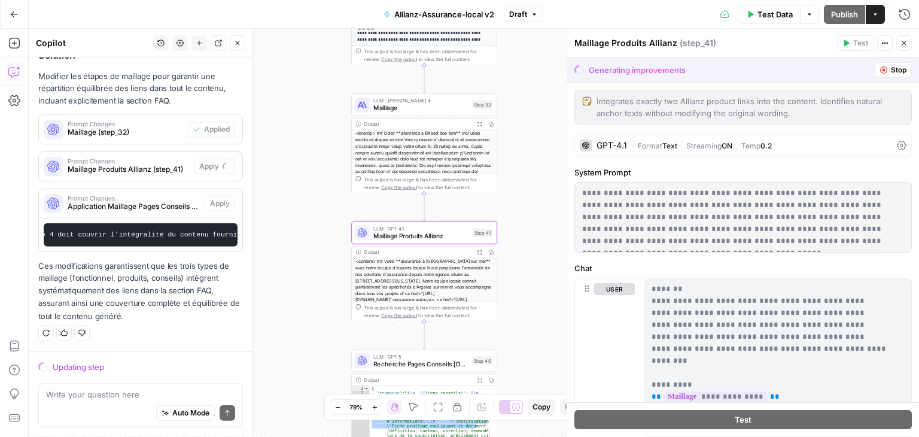
scroll to position [1322, 0]
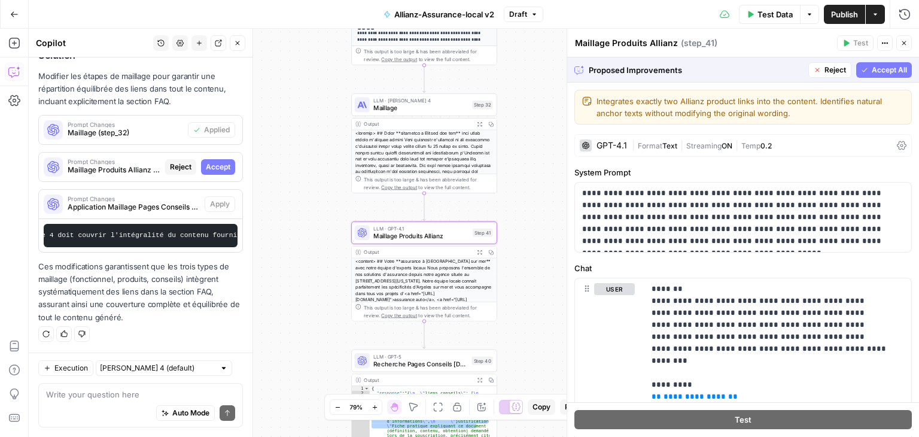
click at [883, 69] on span "Accept All" at bounding box center [888, 70] width 35 height 11
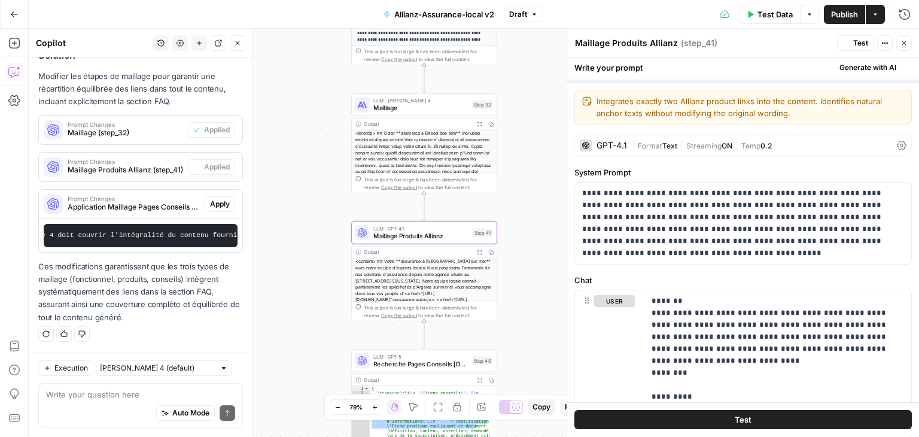
scroll to position [1380, 0]
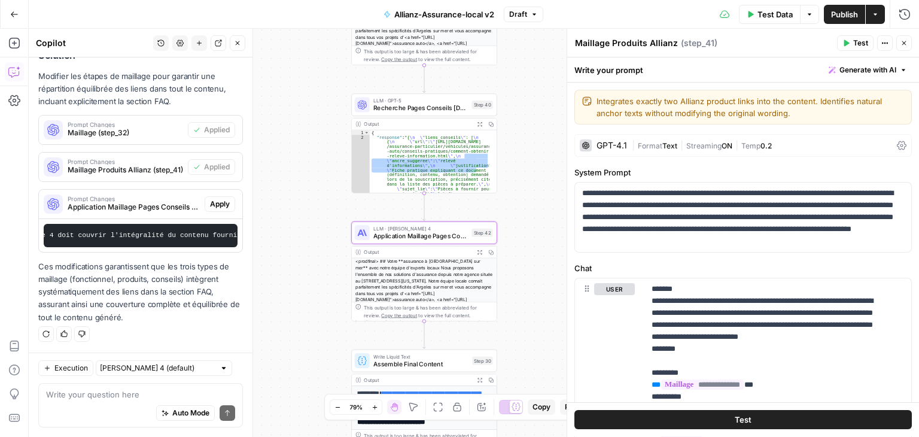
click at [210, 199] on span "Apply" at bounding box center [220, 204] width 20 height 11
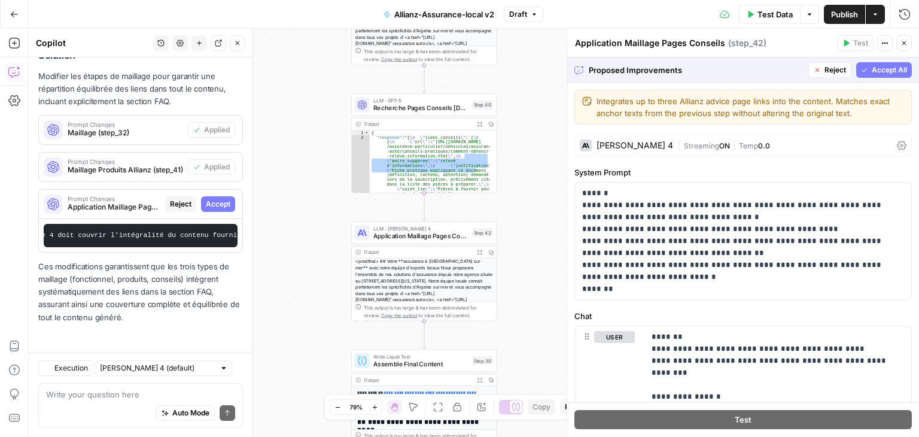
scroll to position [1322, 0]
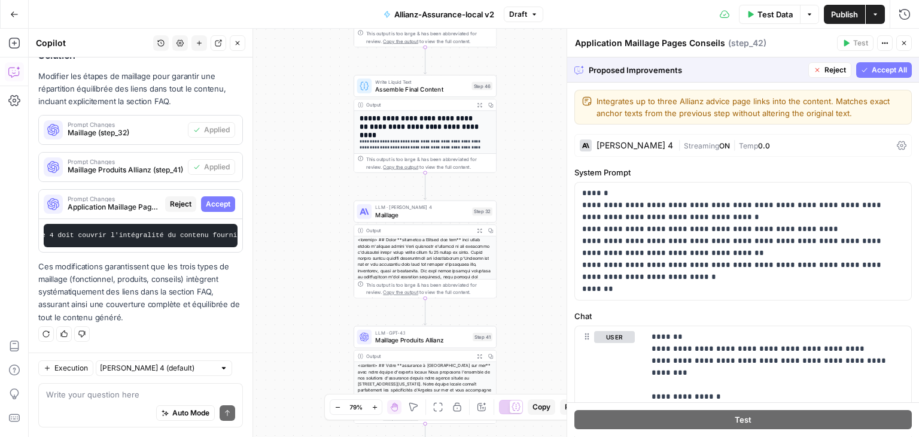
click at [214, 199] on span "Accept" at bounding box center [218, 204] width 25 height 11
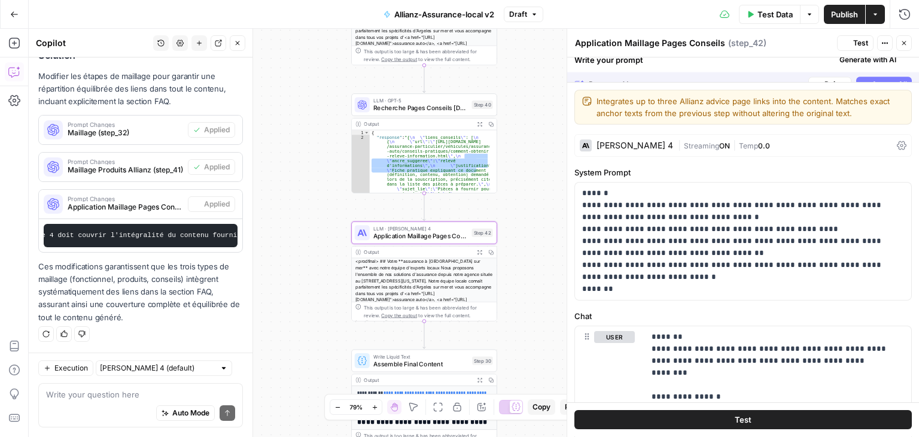
scroll to position [1380, 0]
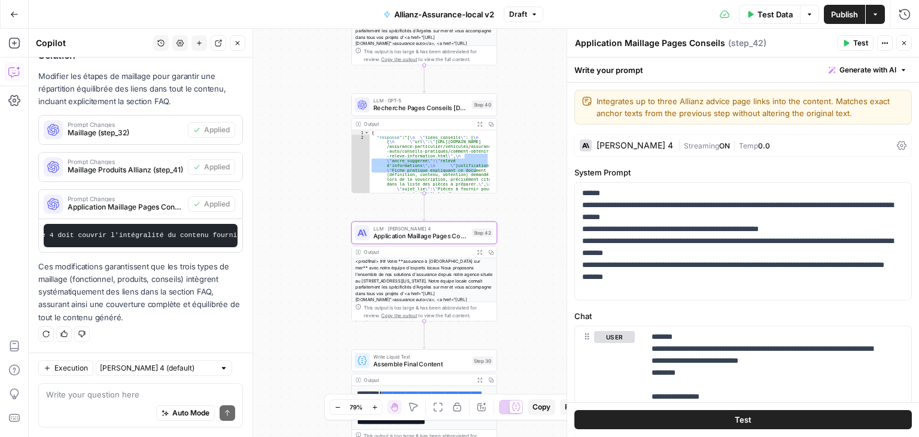
click at [844, 16] on span "Publish" at bounding box center [844, 14] width 27 height 12
click at [143, 404] on div "Auto Mode Send" at bounding box center [140, 413] width 189 height 26
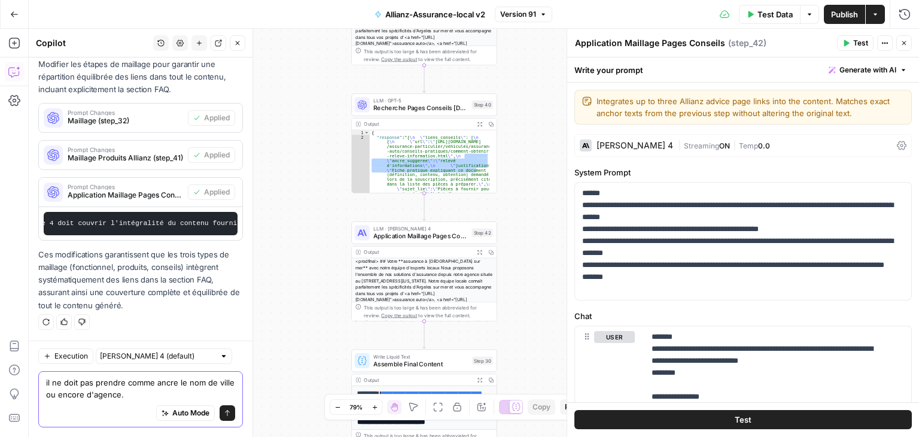
type textarea "il ne doit pas prendre comme ancre le nom de ville ou encore d'agence."
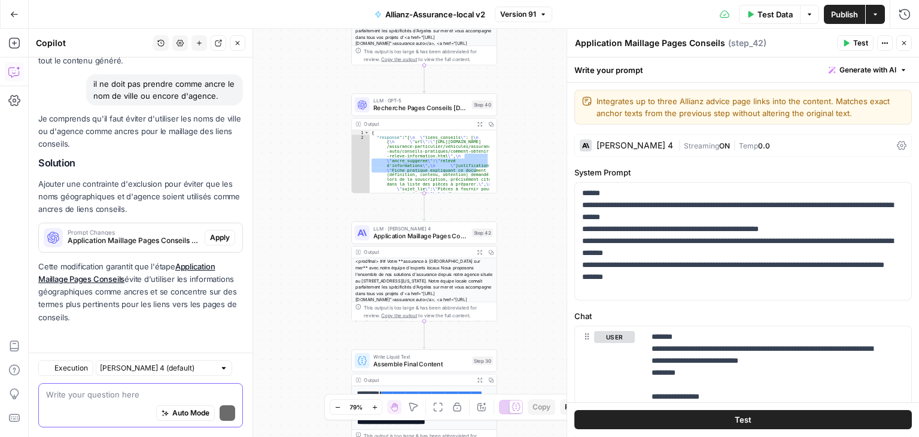
scroll to position [1636, 0]
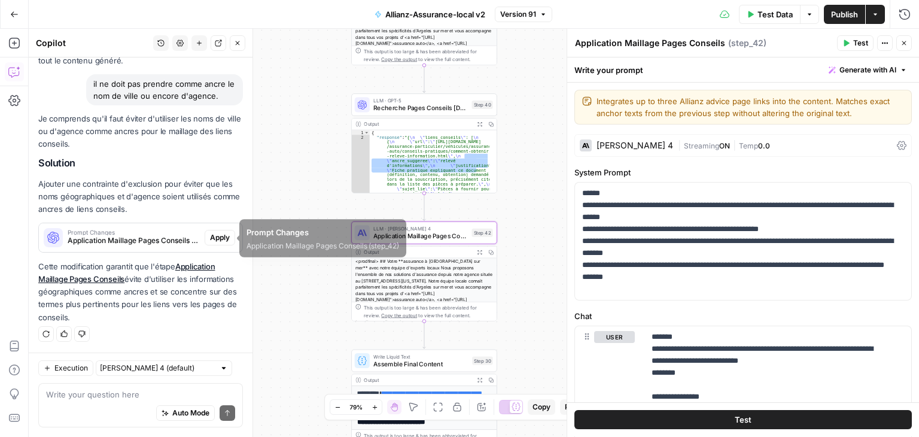
click at [167, 237] on span "Application Maillage Pages Conseils (step_42)" at bounding box center [134, 240] width 132 height 11
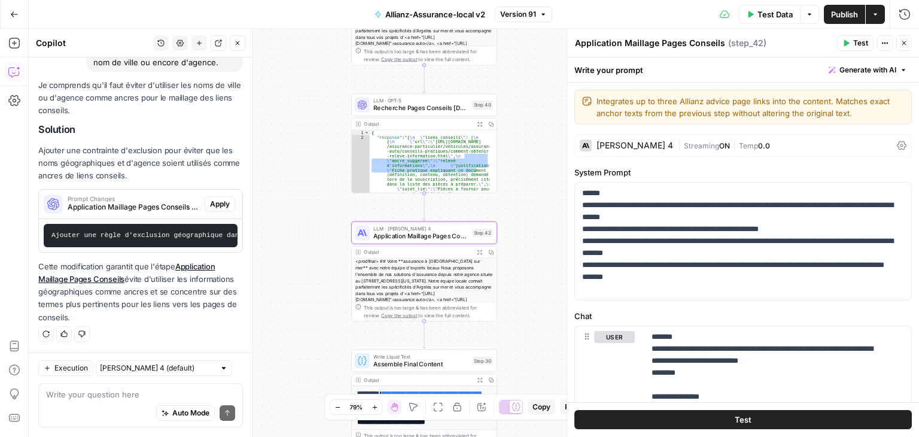
click at [212, 209] on span "Apply" at bounding box center [220, 204] width 20 height 11
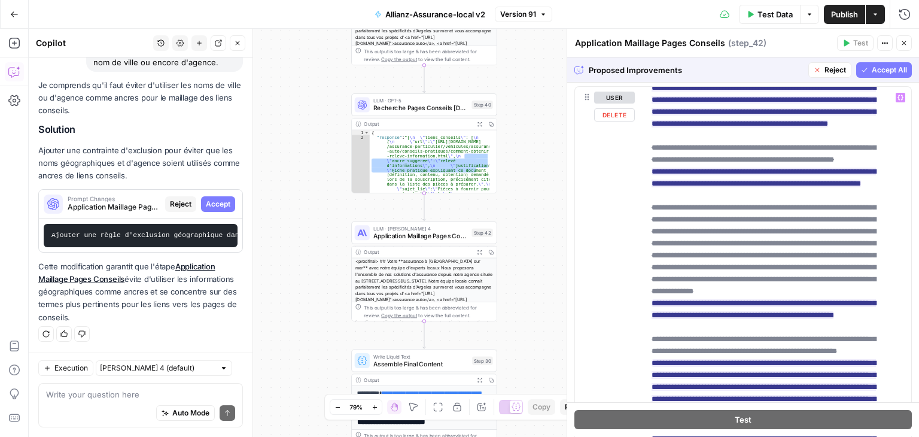
scroll to position [1136, 0]
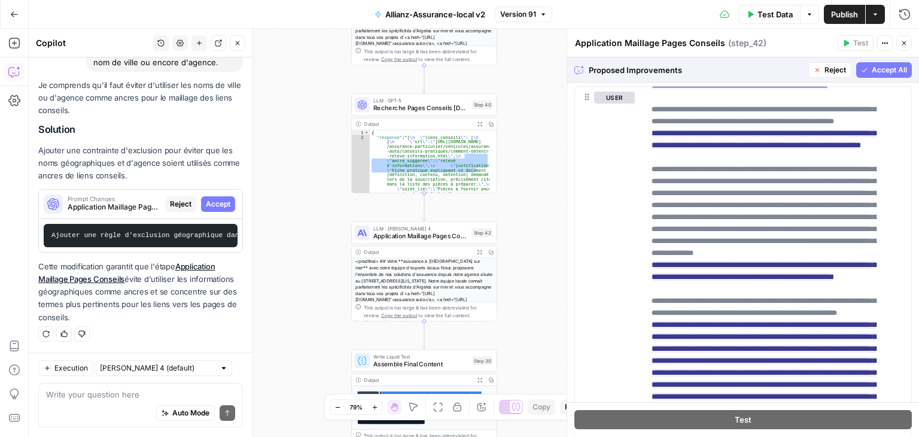
click at [881, 72] on span "Accept All" at bounding box center [888, 70] width 35 height 11
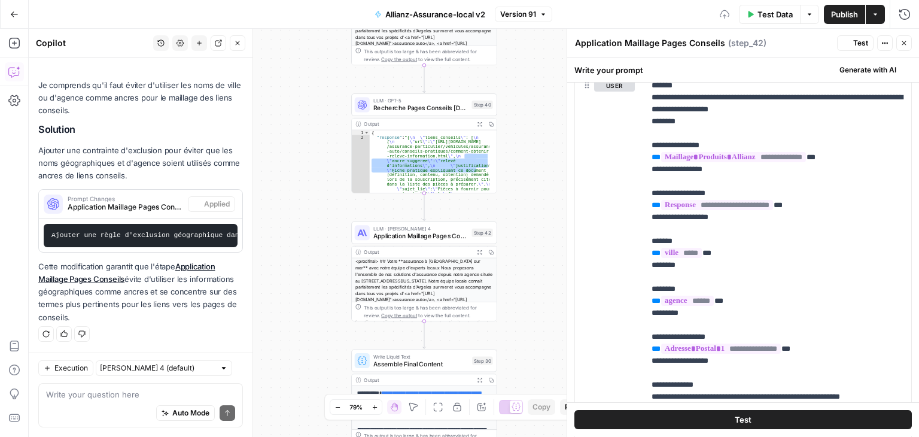
scroll to position [0, 0]
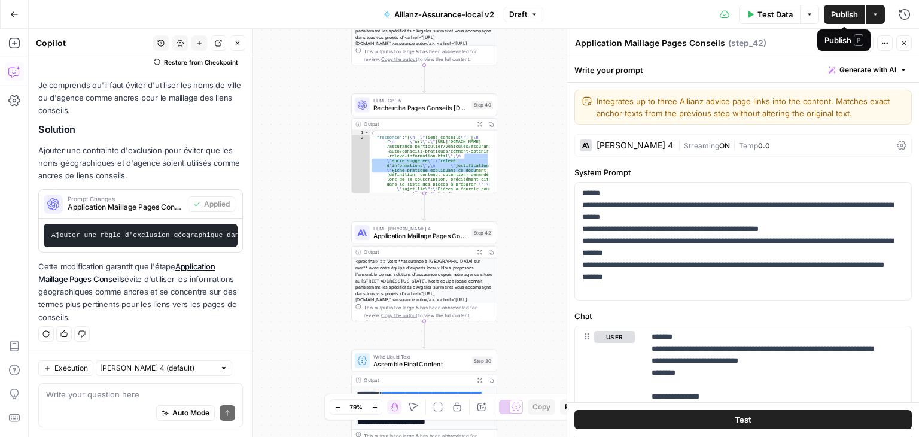
click at [852, 8] on span "Publish" at bounding box center [844, 14] width 27 height 12
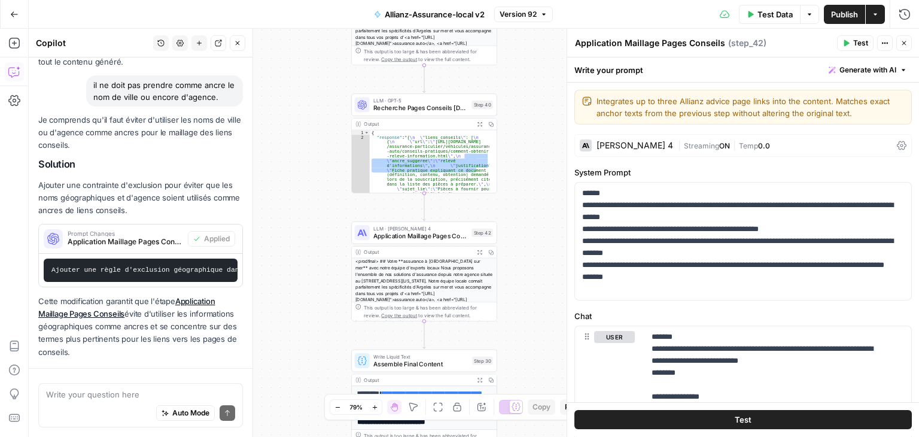
scroll to position [1697, 0]
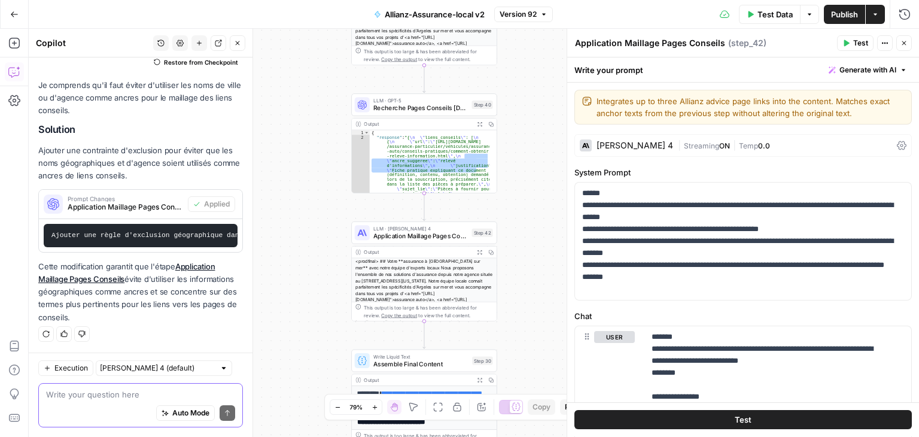
click at [108, 398] on textarea at bounding box center [140, 394] width 189 height 12
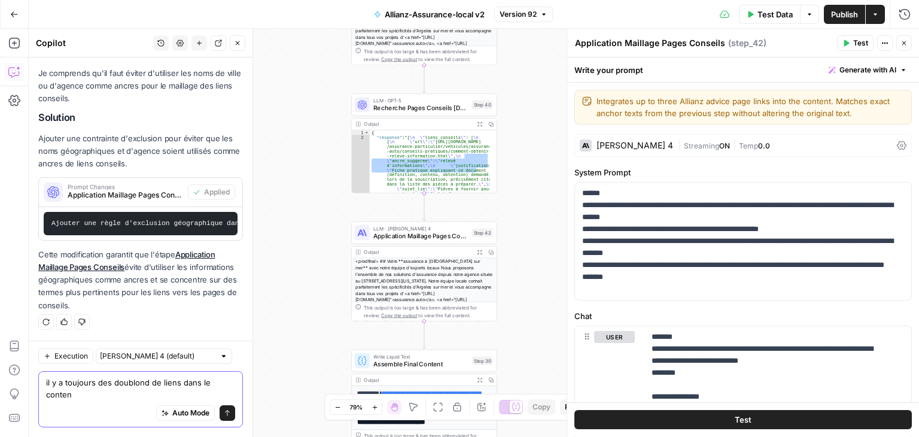
scroll to position [1709, 0]
type textarea "il y a toujours des doublond de liens dans le contenu final"
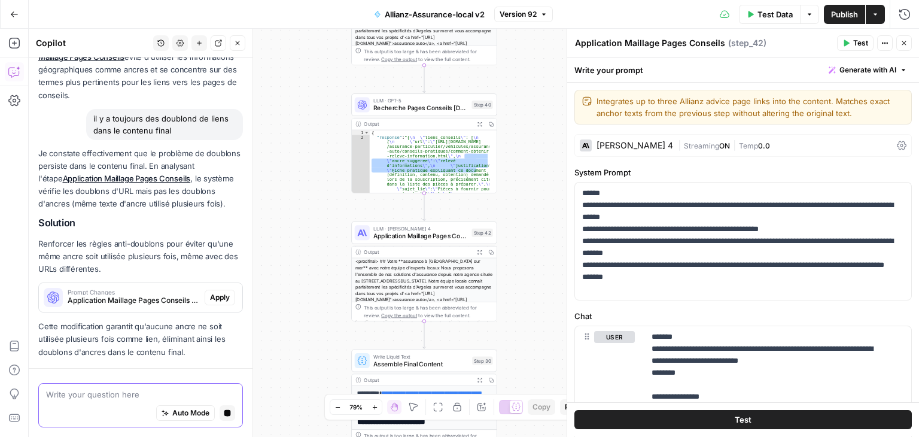
scroll to position [1855, 0]
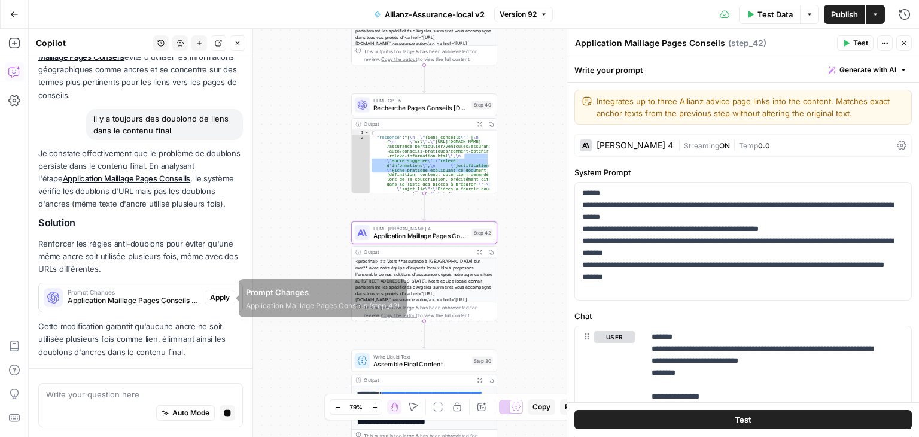
click at [141, 303] on span "Application Maillage Pages Conseils (step_42)" at bounding box center [134, 300] width 132 height 11
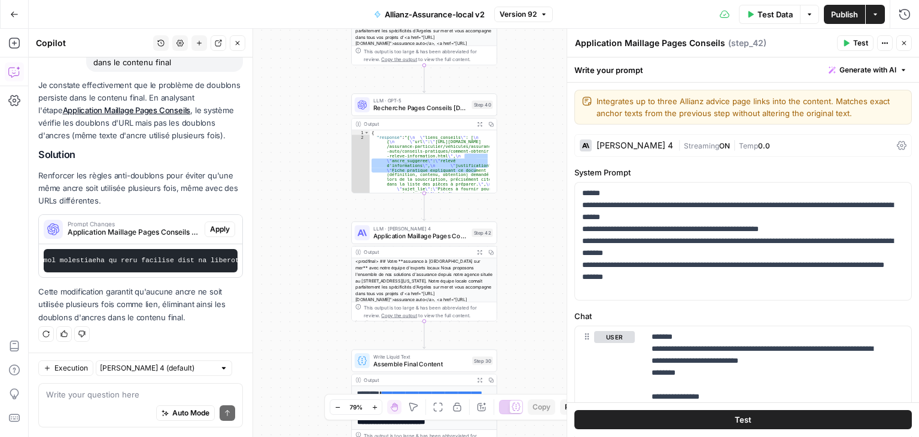
scroll to position [0, 3320]
click at [213, 224] on span "Apply" at bounding box center [220, 229] width 20 height 11
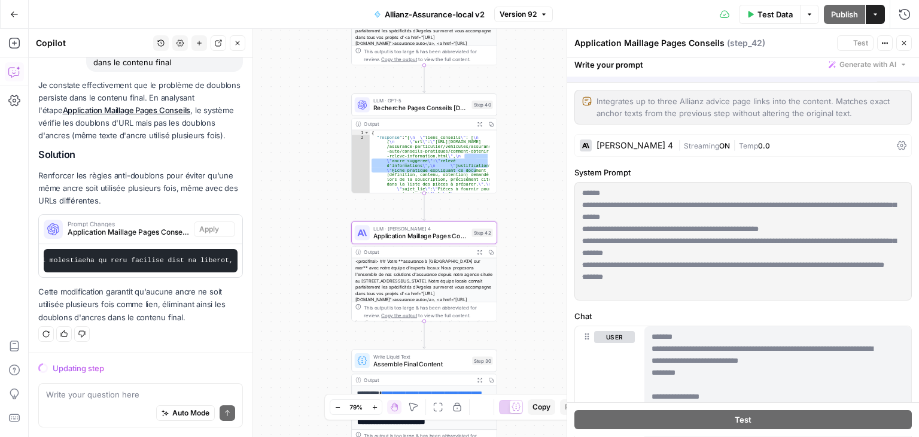
scroll to position [1932, 0]
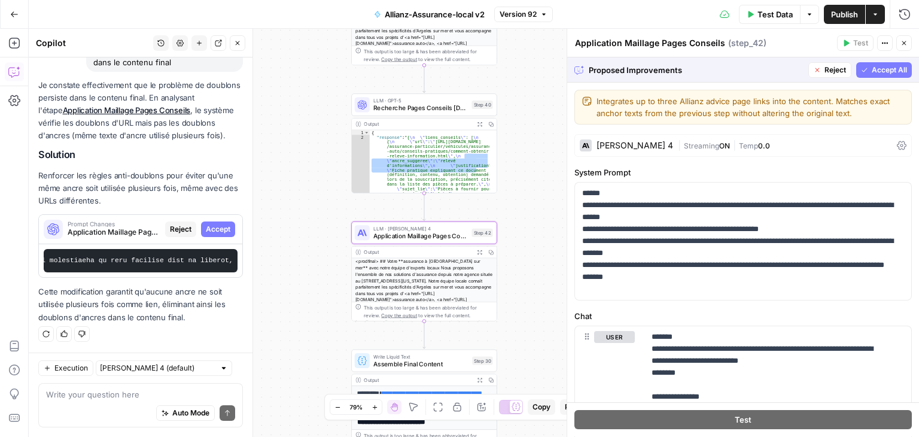
click at [213, 224] on span "Accept" at bounding box center [218, 229] width 25 height 11
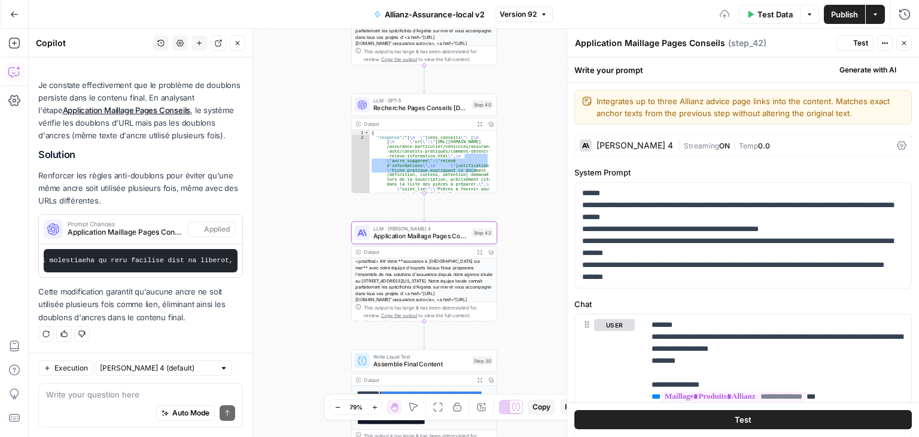
scroll to position [2028, 0]
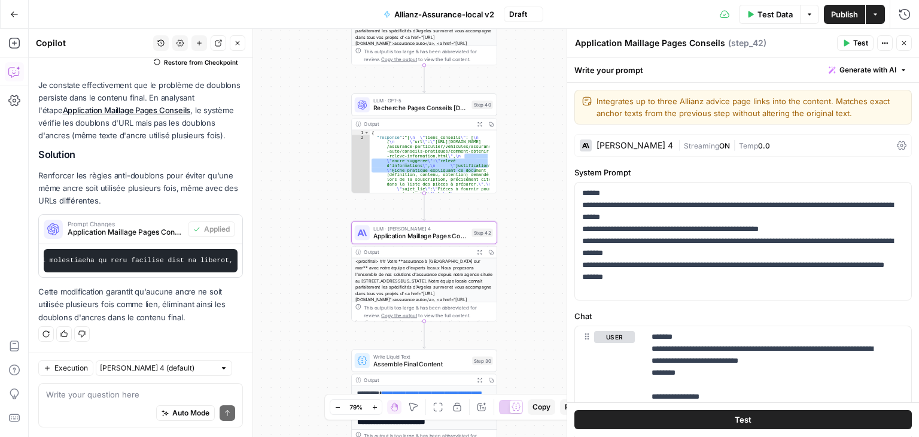
click at [836, 15] on span "Publish" at bounding box center [844, 14] width 27 height 12
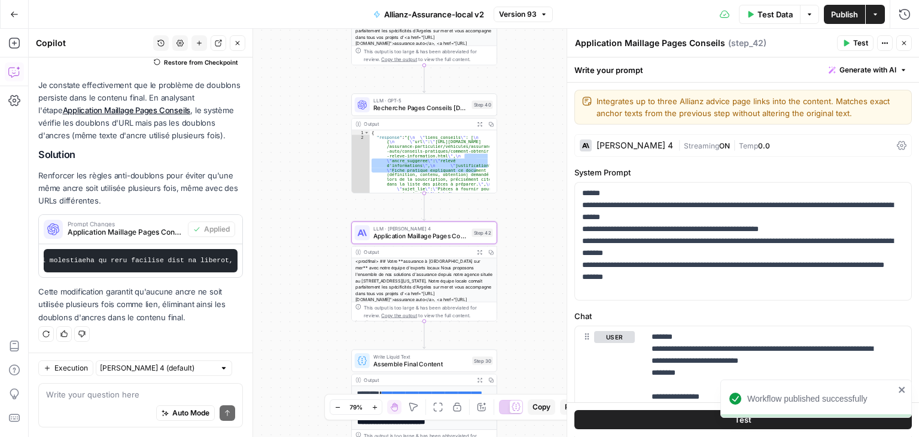
click at [96, 402] on div "Auto Mode Send" at bounding box center [140, 413] width 189 height 26
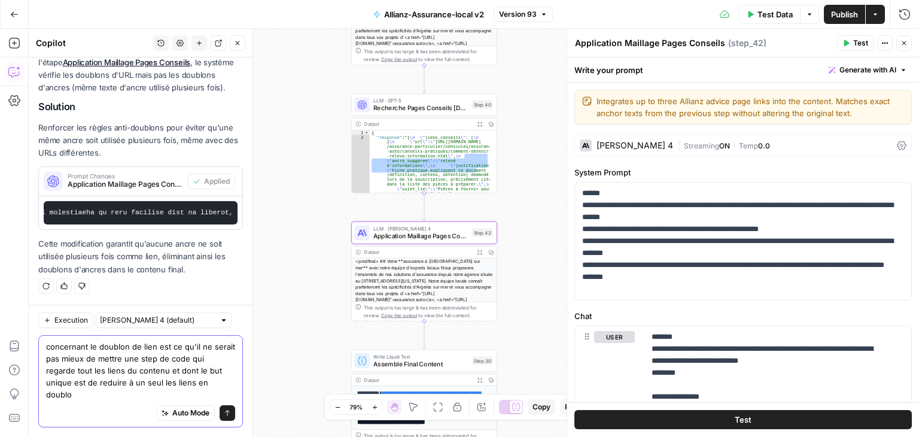
scroll to position [2076, 0]
type textarea "concernant le doublon de lien est ce qu'il ne serait pas mieux de mettre une st…"
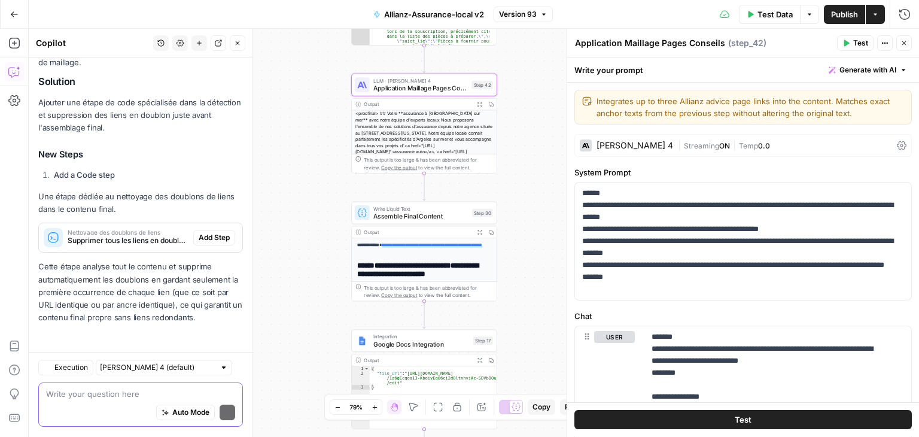
scroll to position [2426, 0]
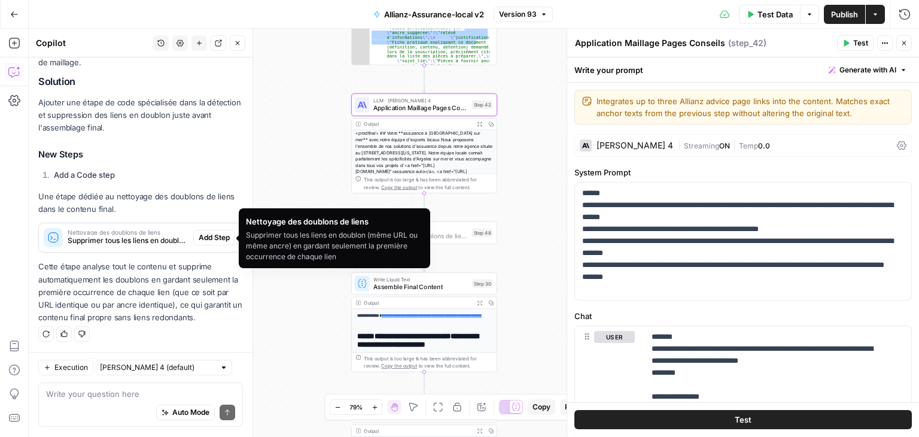
click at [213, 233] on span "Add Step" at bounding box center [214, 237] width 31 height 11
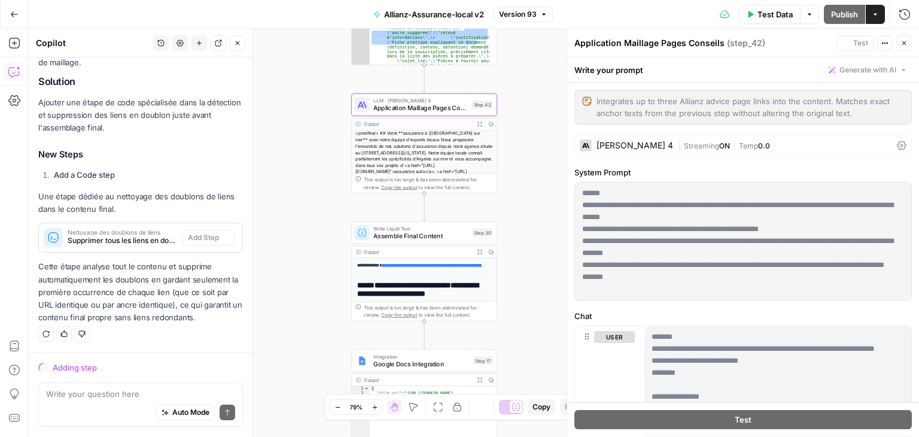
scroll to position [2330, 0]
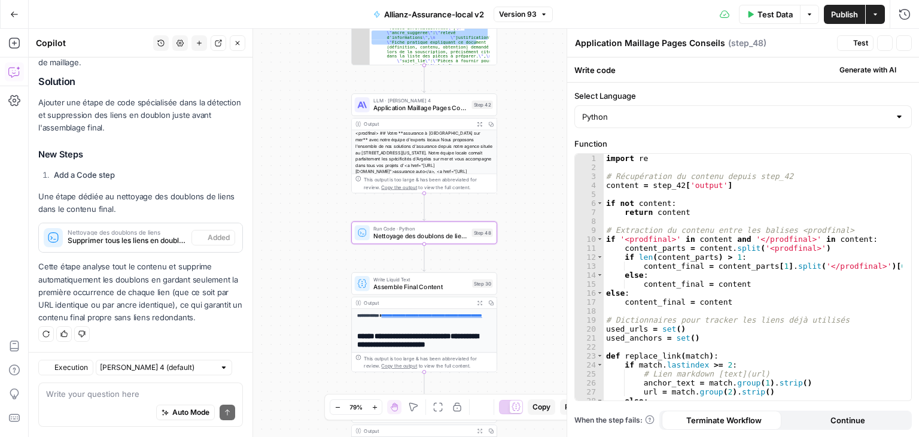
type textarea "Nettoyage des doublons de liens"
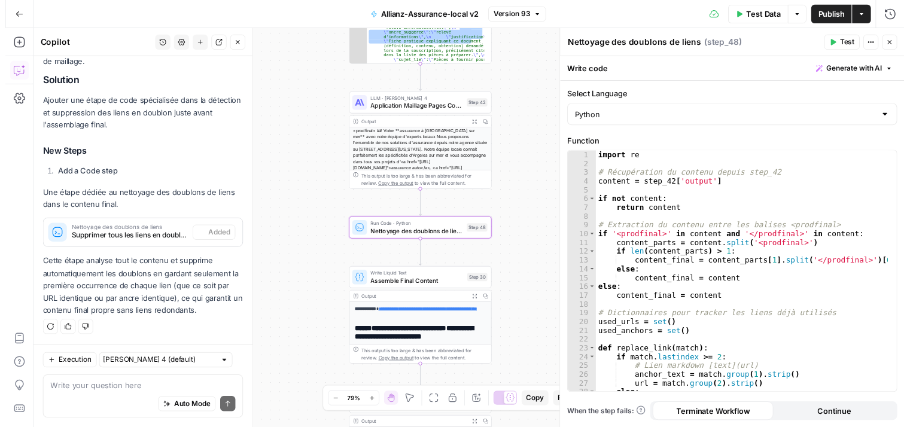
scroll to position [2445, 0]
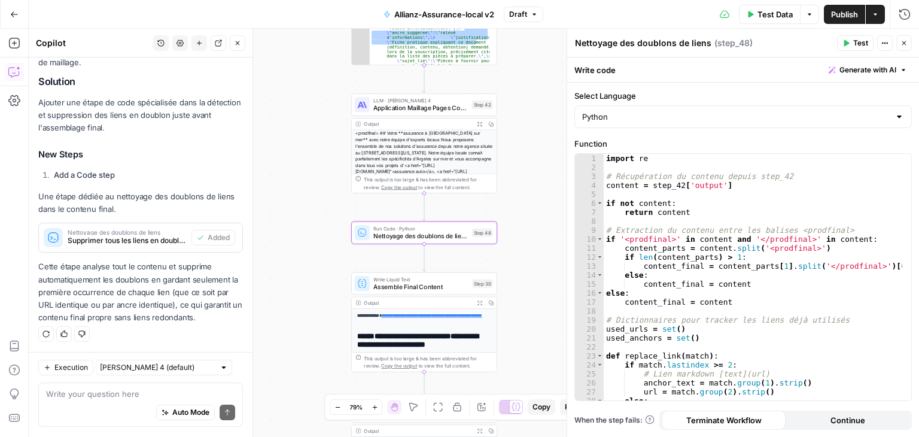
click at [408, 233] on span "Nettoyage des doublons de liens" at bounding box center [420, 236] width 94 height 10
click at [856, 39] on span "Test" at bounding box center [860, 43] width 15 height 11
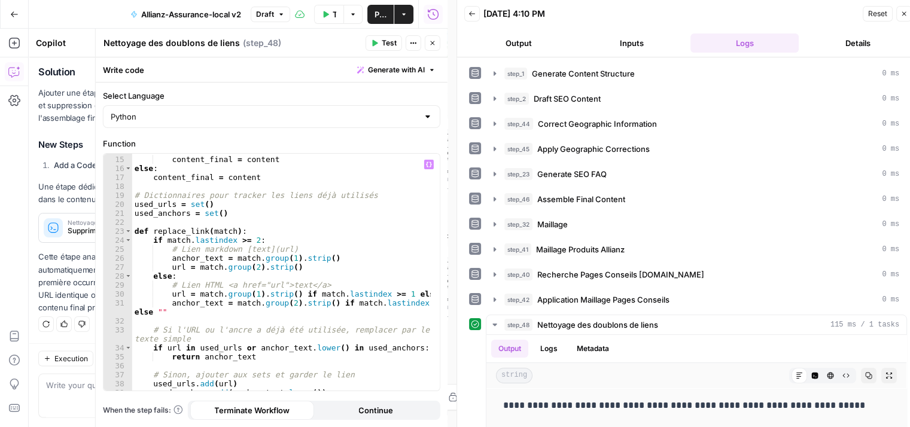
scroll to position [124, 0]
click at [428, 44] on button "Close" at bounding box center [433, 43] width 16 height 16
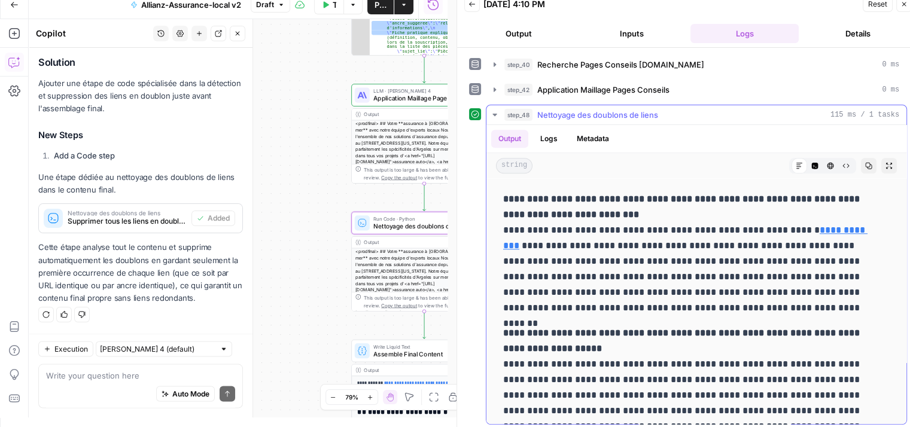
scroll to position [1332, 0]
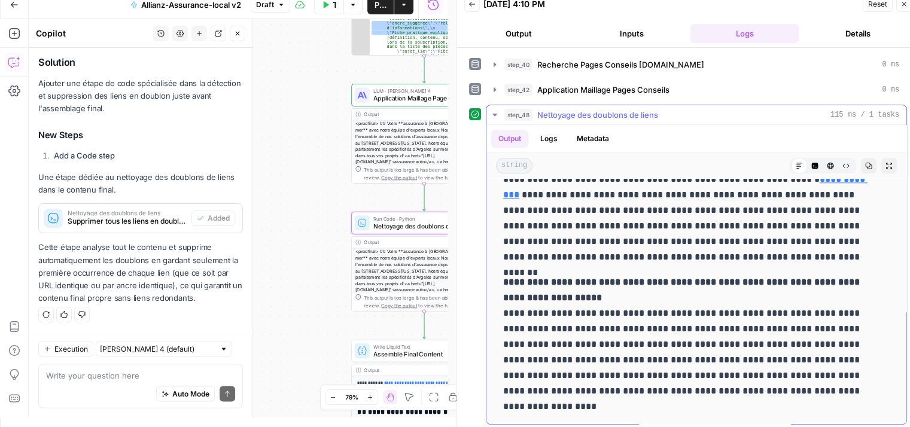
click at [490, 115] on icon "button" at bounding box center [495, 115] width 10 height 10
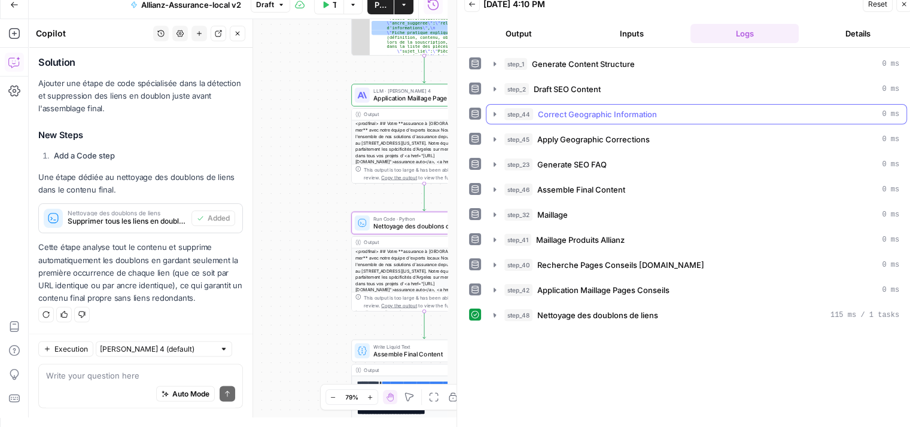
scroll to position [0, 0]
click at [901, 3] on icon "button" at bounding box center [903, 4] width 7 height 7
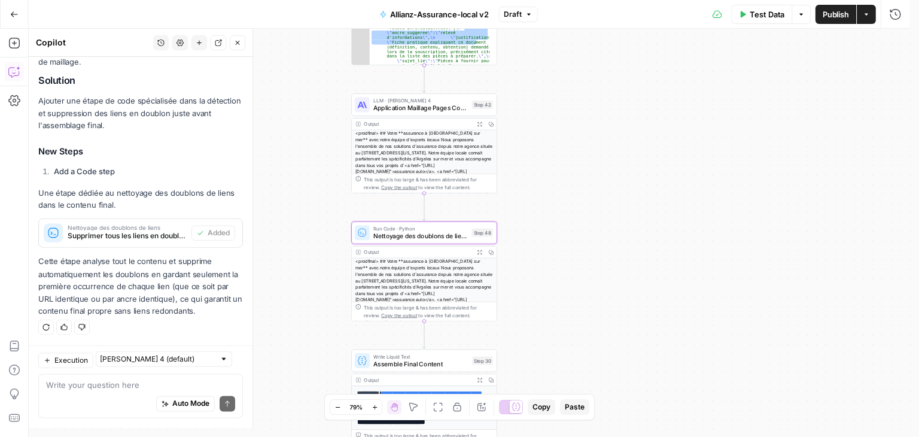
scroll to position [2233, 0]
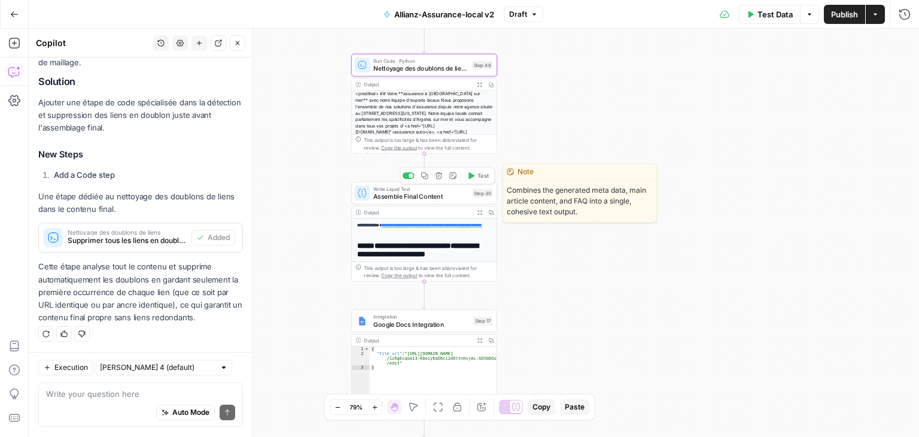
click at [387, 197] on span "Assemble Final Content" at bounding box center [420, 196] width 95 height 10
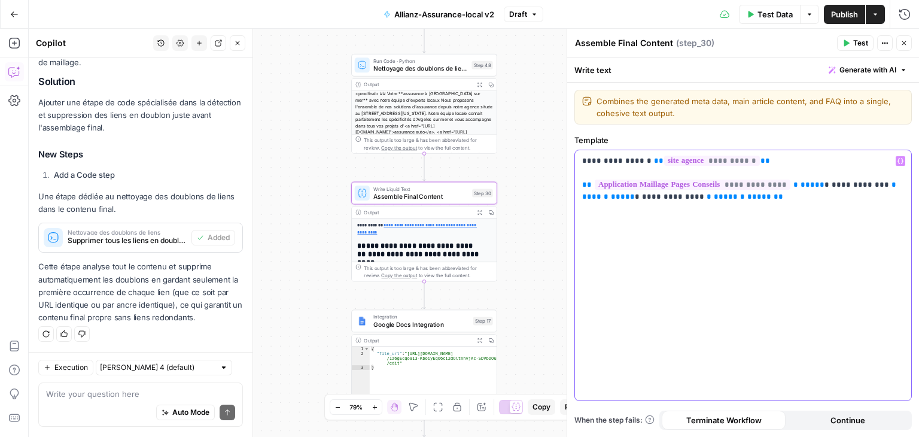
click at [694, 202] on div "**********" at bounding box center [743, 275] width 336 height 250
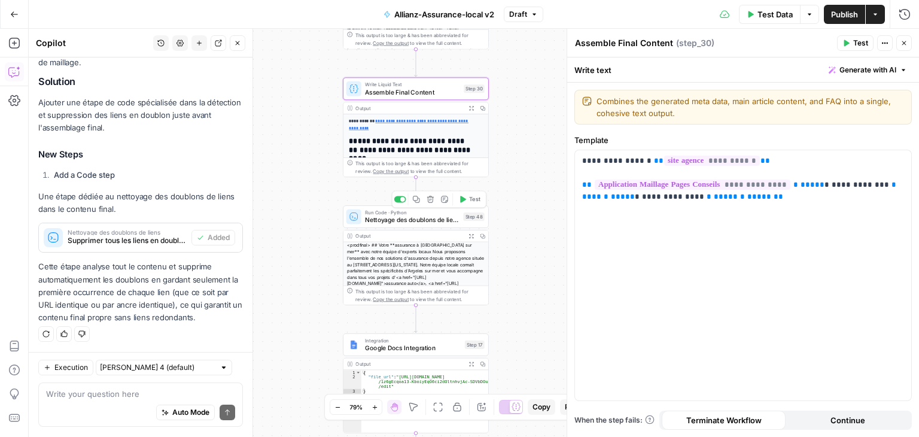
click at [465, 200] on icon "button" at bounding box center [463, 200] width 8 height 8
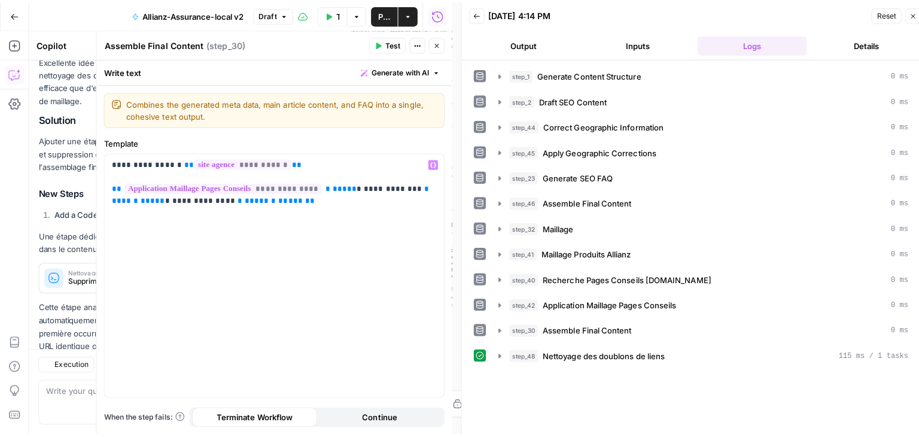
scroll to position [2242, 0]
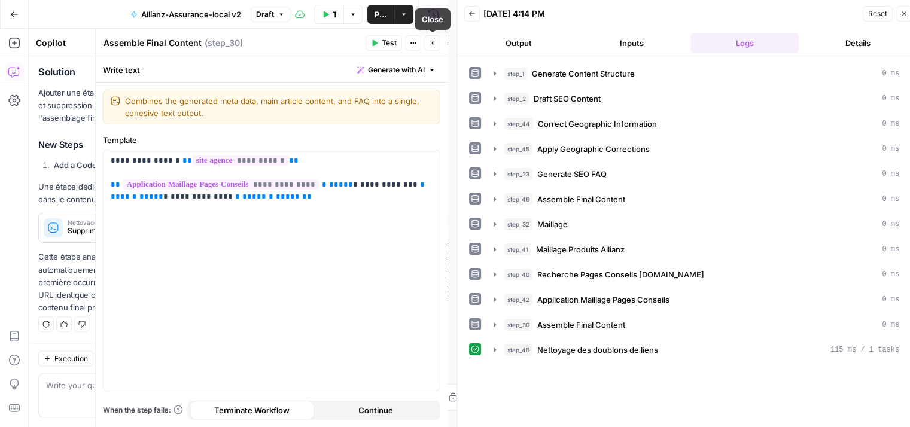
click at [433, 41] on icon "button" at bounding box center [432, 42] width 7 height 7
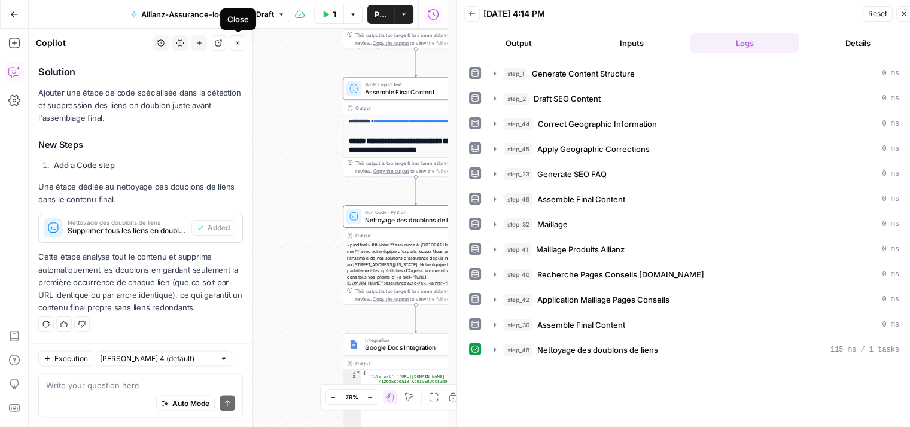
click at [239, 45] on icon "button" at bounding box center [237, 42] width 7 height 7
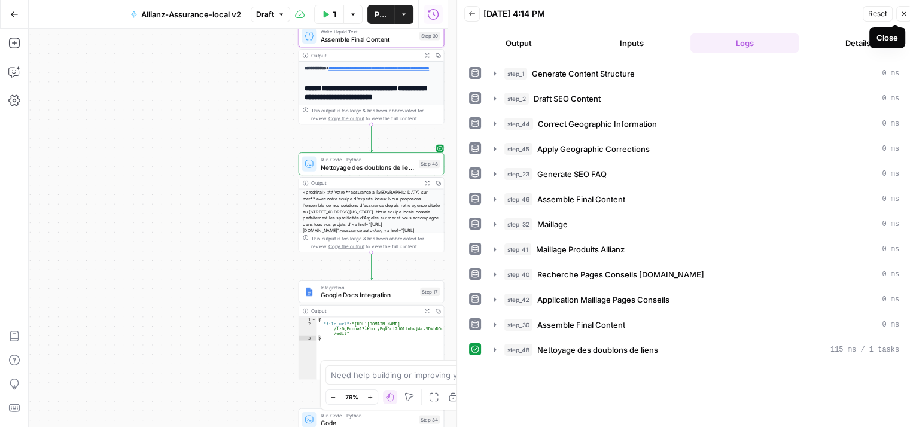
click at [906, 13] on icon "button" at bounding box center [903, 13] width 7 height 7
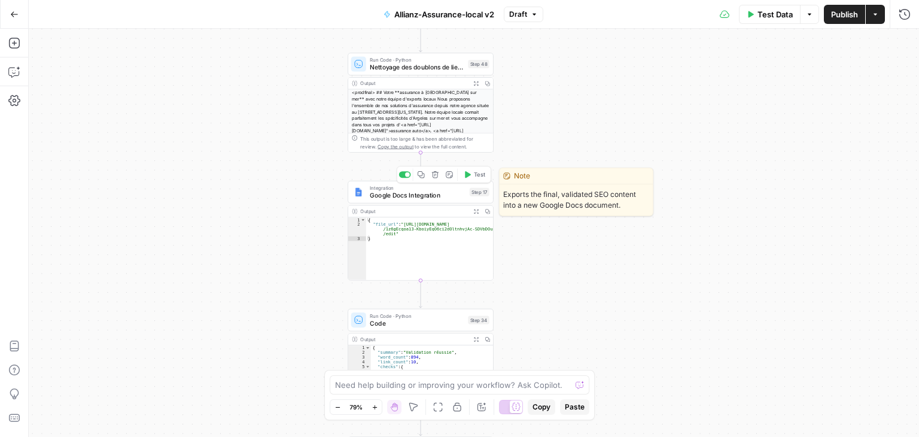
click at [396, 199] on span "Google Docs Integration" at bounding box center [418, 195] width 96 height 10
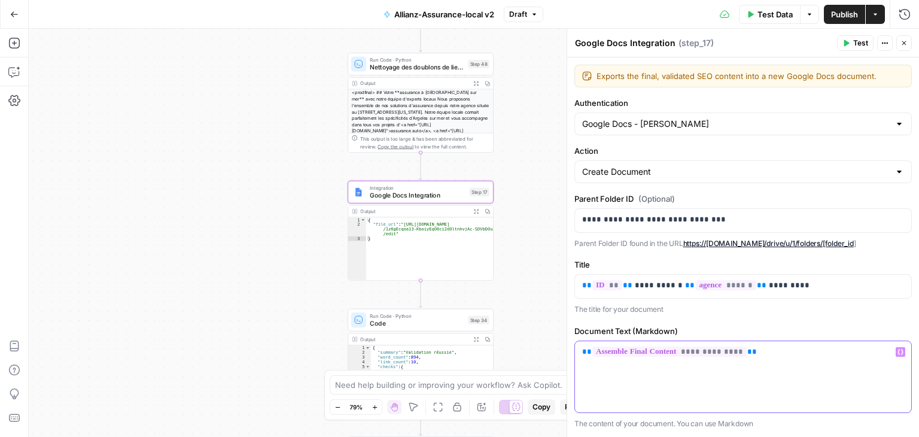
drag, startPoint x: 753, startPoint y: 347, endPoint x: 579, endPoint y: 362, distance: 174.7
click at [579, 362] on div "**********" at bounding box center [743, 376] width 336 height 71
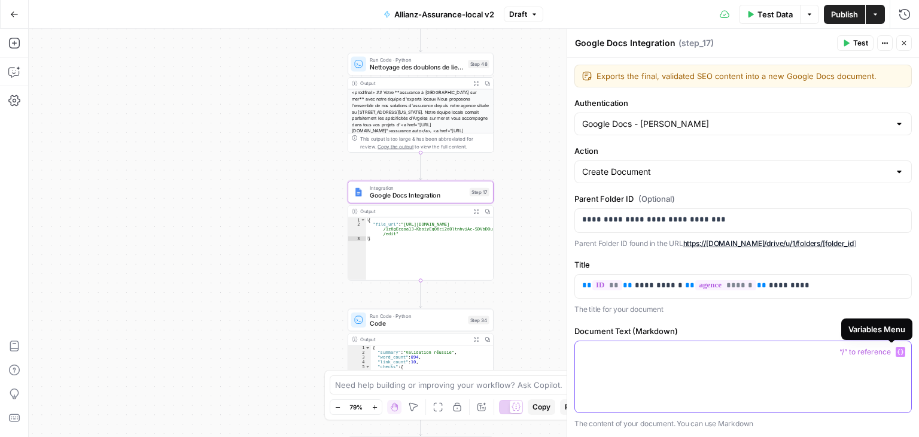
click at [897, 349] on icon "button" at bounding box center [900, 352] width 6 height 6
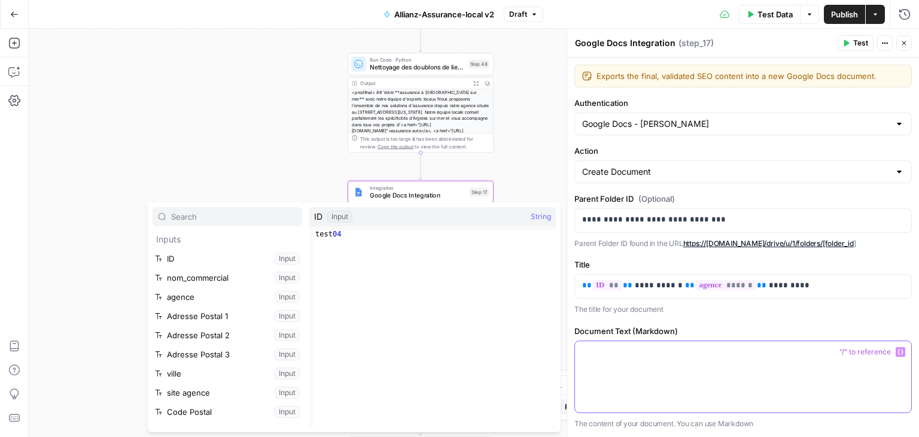
click at [897, 349] on icon "button" at bounding box center [900, 352] width 6 height 6
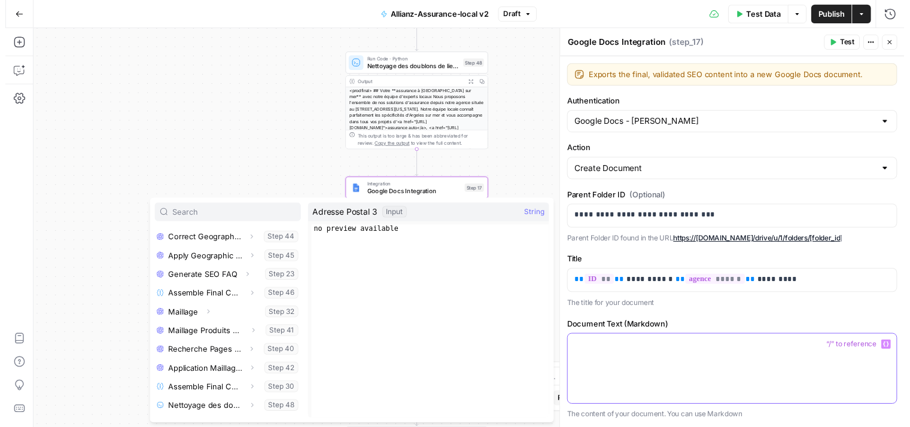
scroll to position [319, 0]
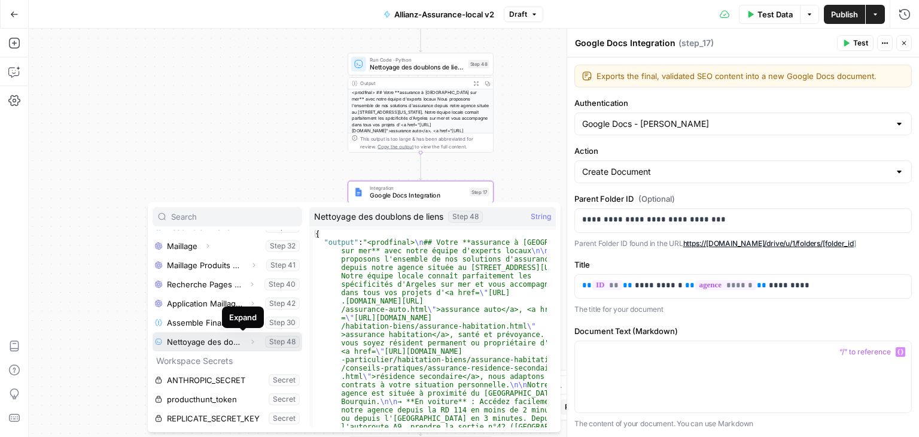
click at [249, 340] on icon "button" at bounding box center [252, 341] width 7 height 7
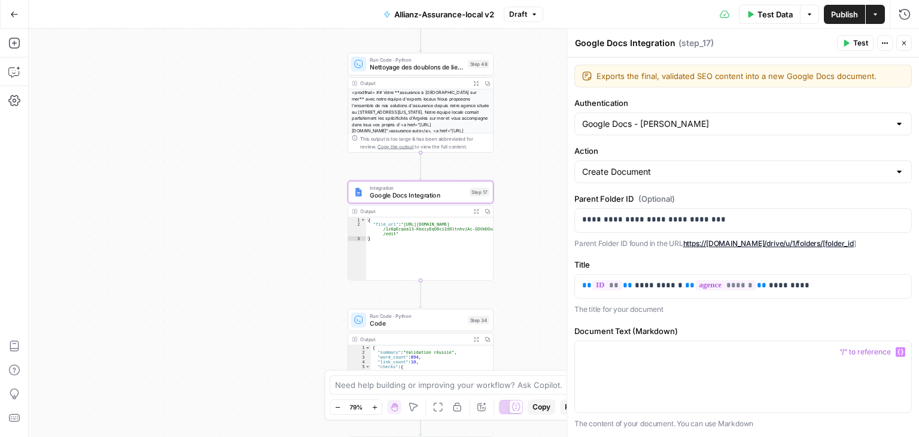
click at [242, 171] on div "**********" at bounding box center [474, 233] width 890 height 408
click at [624, 337] on div "Document Text (Markdown) The content of your document. You can use Markdown" at bounding box center [742, 377] width 337 height 105
click at [713, 380] on div at bounding box center [743, 376] width 336 height 71
click at [295, 264] on div "**********" at bounding box center [474, 233] width 890 height 408
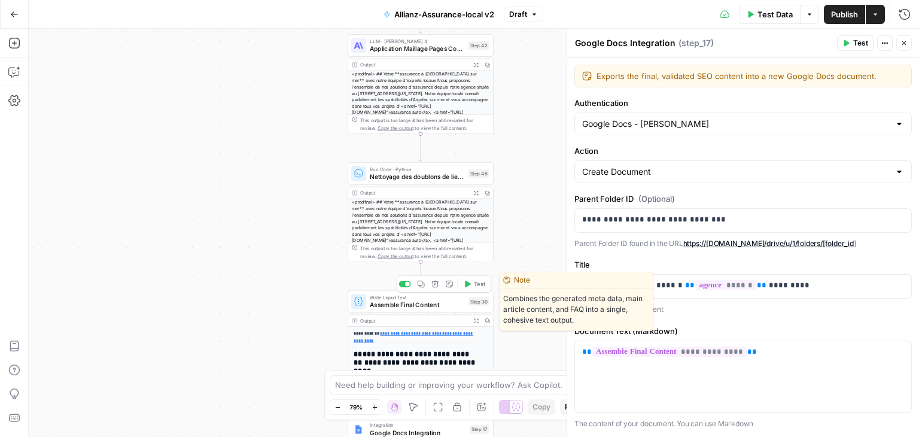
click at [392, 312] on div "Write Liquid Text Assemble Final Content Step 30 Copy step Delete step Edit Not…" at bounding box center [420, 301] width 146 height 23
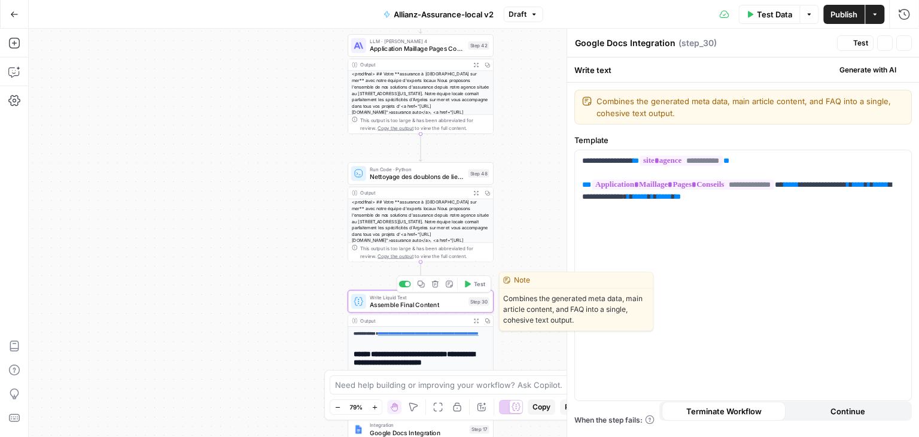
type textarea "Assemble Final Content"
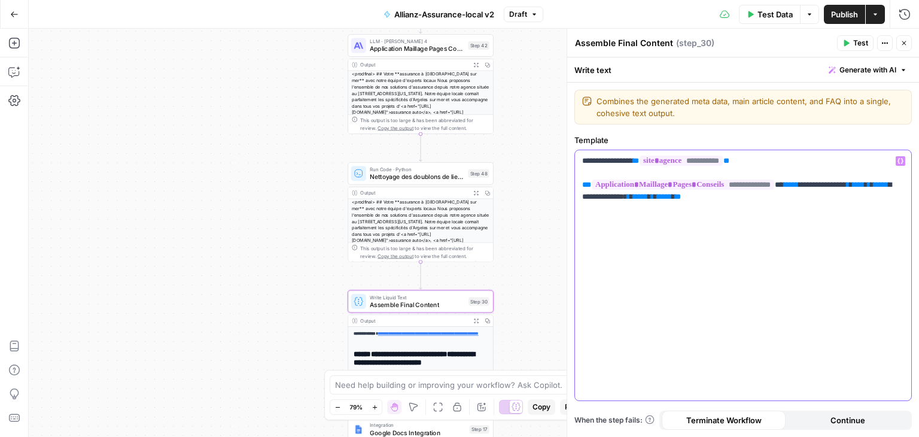
click at [791, 185] on span "*****" at bounding box center [790, 185] width 15 height 8
click at [853, 44] on span "Test" at bounding box center [860, 43] width 15 height 11
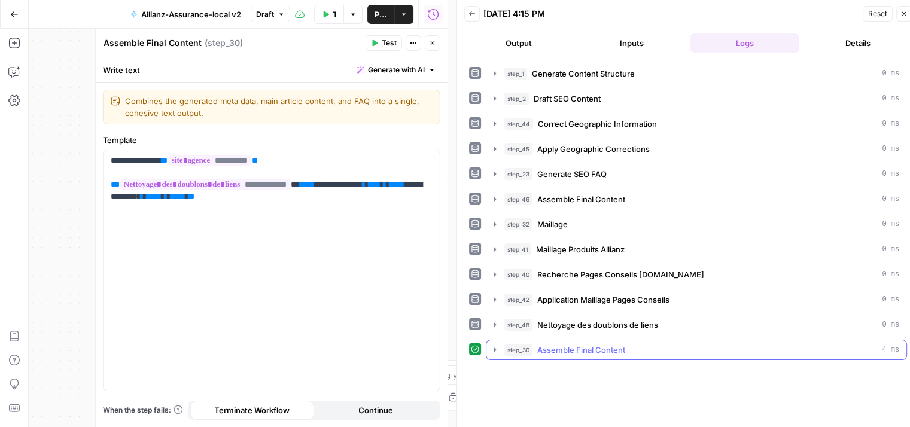
scroll to position [10, 0]
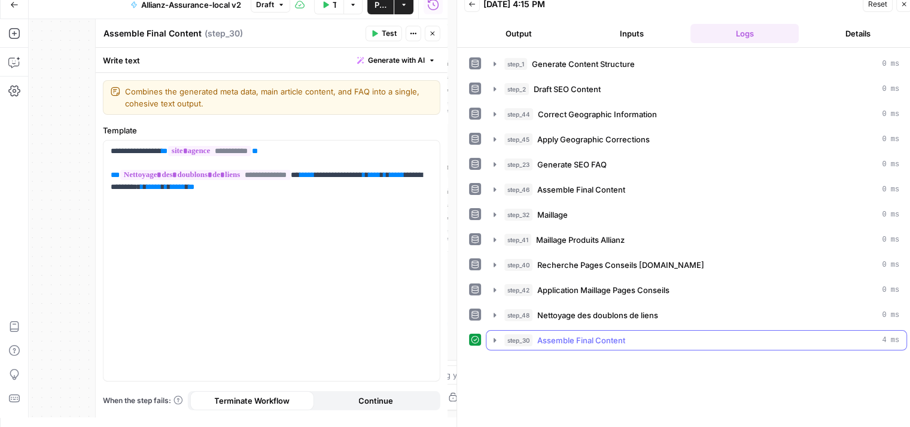
click at [495, 339] on icon "button" at bounding box center [495, 340] width 10 height 10
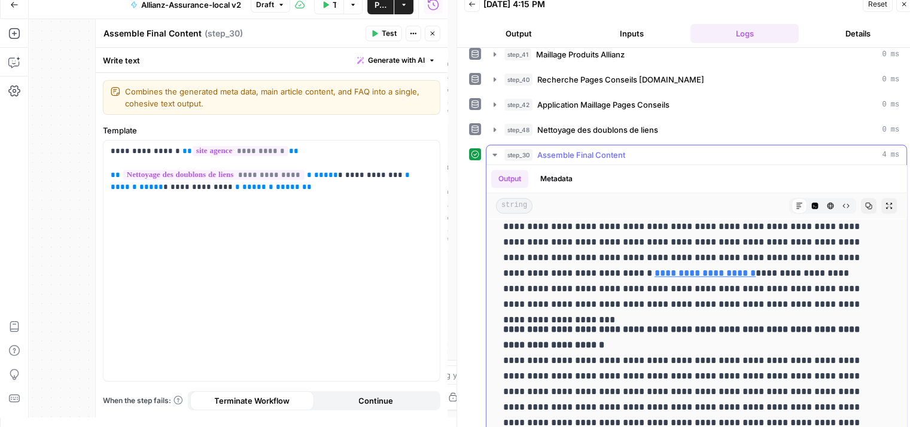
scroll to position [961, 0]
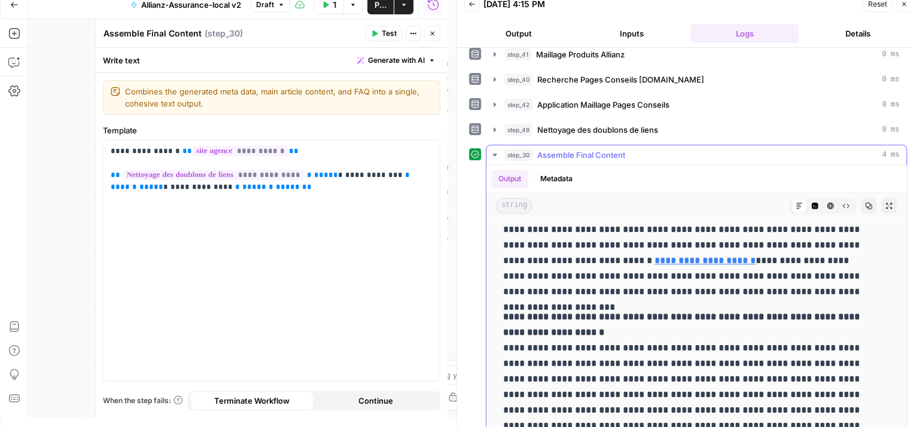
drag, startPoint x: 660, startPoint y: 328, endPoint x: 612, endPoint y: 237, distance: 103.0
click at [612, 237] on p "**********" at bounding box center [687, 237] width 368 height 124
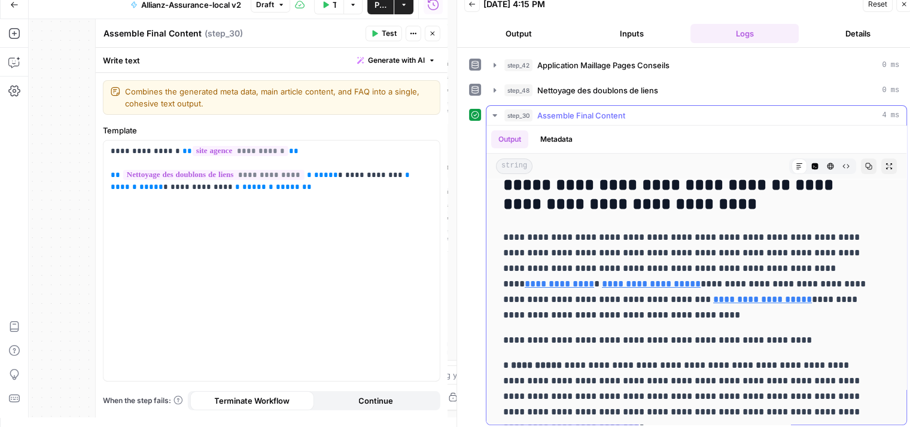
scroll to position [0, 0]
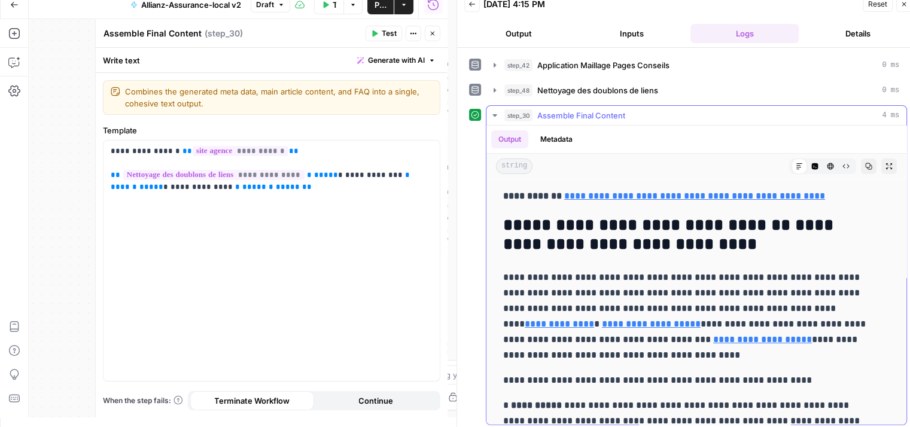
click at [493, 111] on icon "button" at bounding box center [495, 116] width 10 height 10
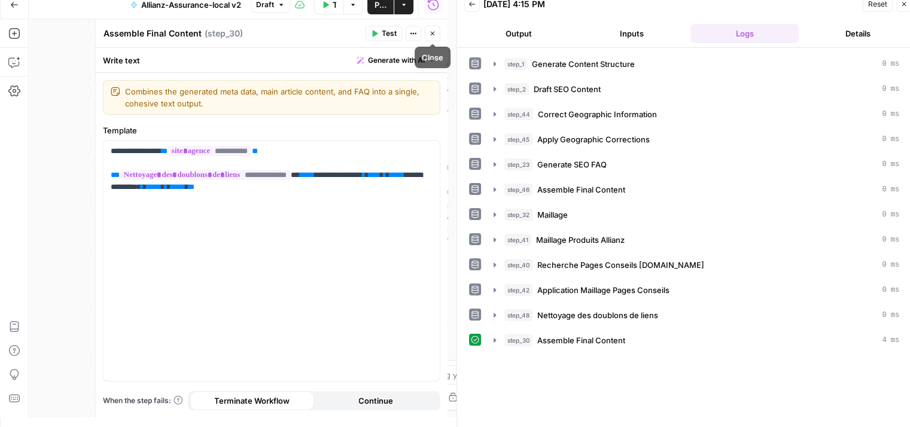
click at [433, 30] on icon "button" at bounding box center [432, 33] width 7 height 7
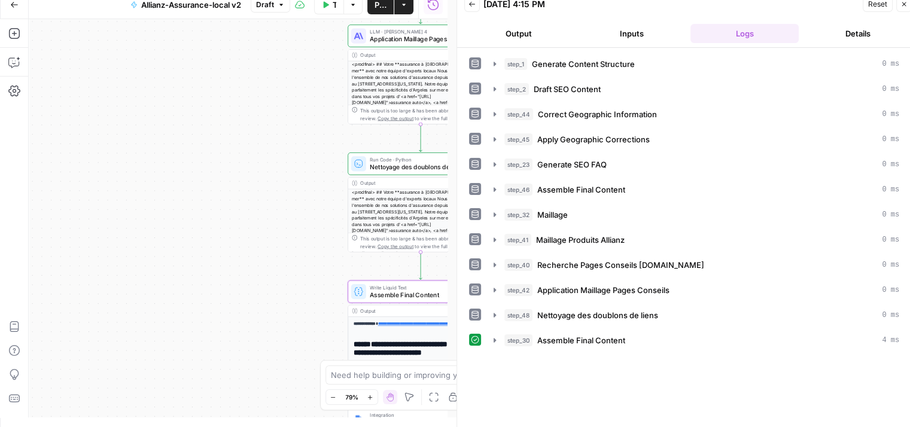
drag, startPoint x: 292, startPoint y: 226, endPoint x: 240, endPoint y: 218, distance: 52.1
click at [202, 213] on div "**********" at bounding box center [238, 218] width 419 height 398
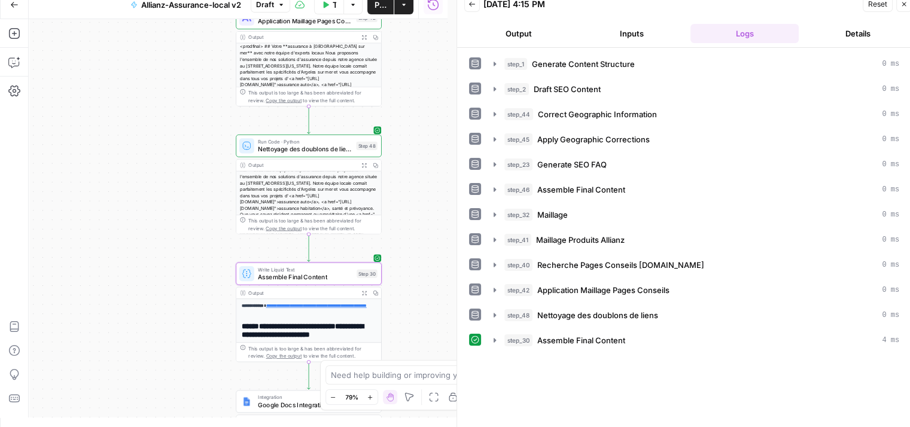
scroll to position [16, 0]
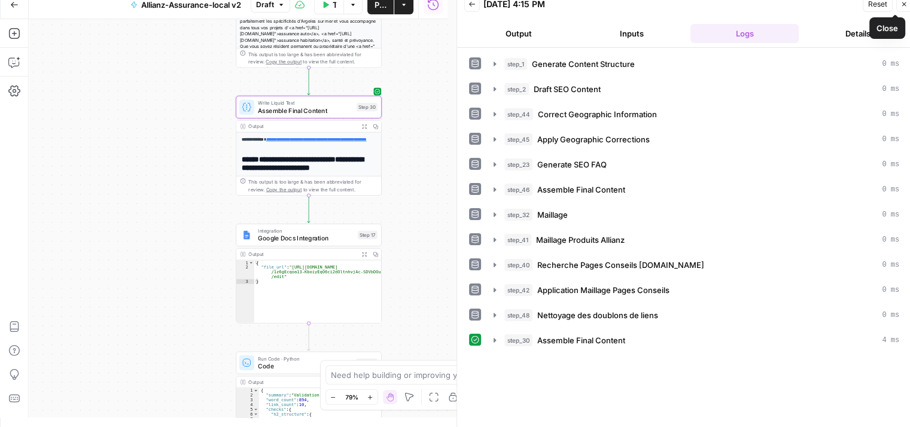
click at [906, 1] on icon "button" at bounding box center [903, 4] width 7 height 7
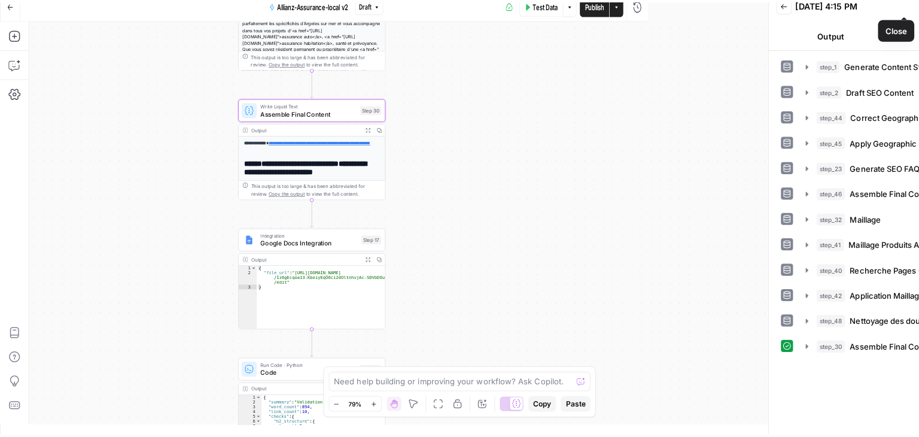
scroll to position [0, 0]
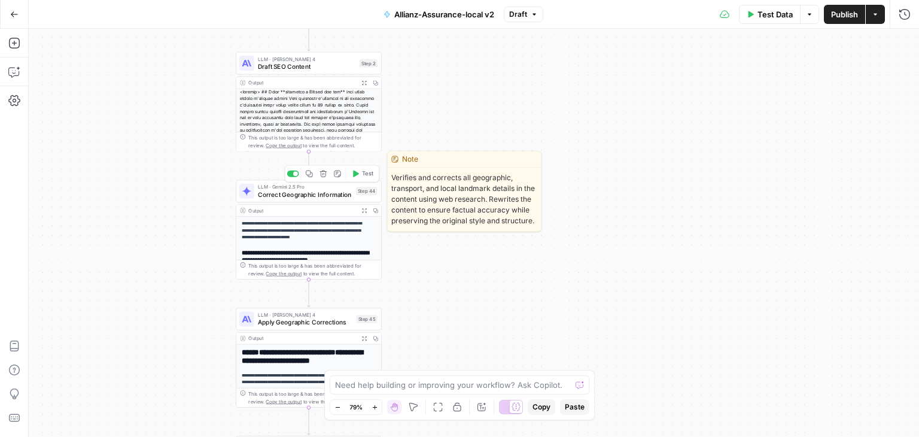
click at [270, 190] on span "Correct Geographic Information" at bounding box center [305, 195] width 94 height 10
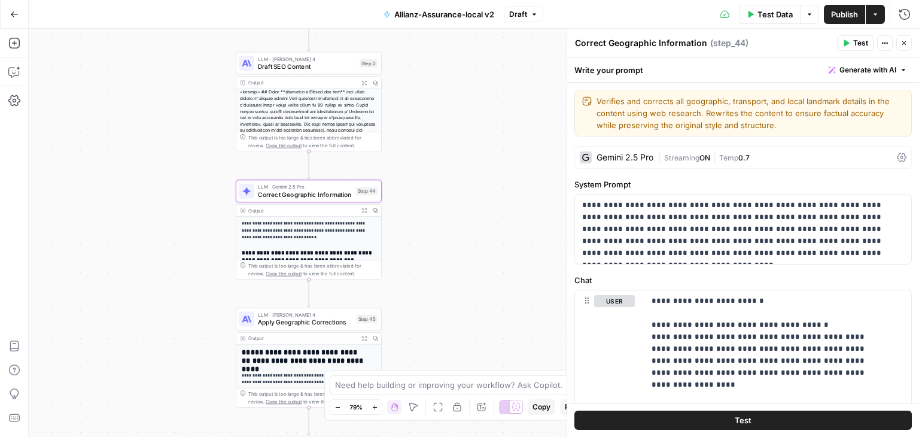
click at [896, 161] on icon at bounding box center [901, 157] width 10 height 10
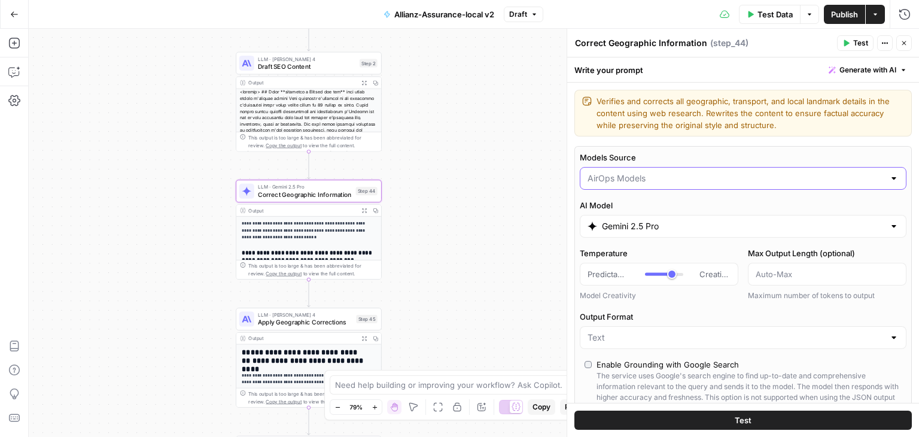
click at [811, 180] on input "Models Source" at bounding box center [735, 178] width 297 height 12
click at [615, 224] on span "My Models" at bounding box center [736, 224] width 292 height 12
type input "My Models"
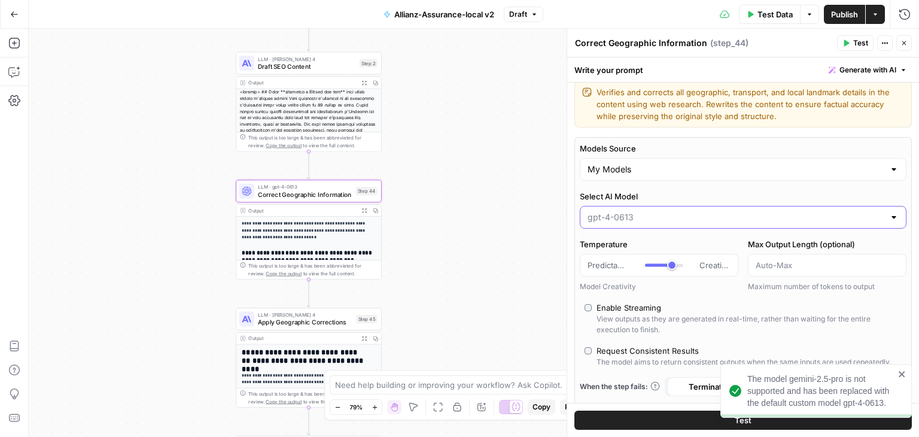
scroll to position [7, 0]
click at [674, 220] on input "Select AI Model" at bounding box center [735, 219] width 297 height 12
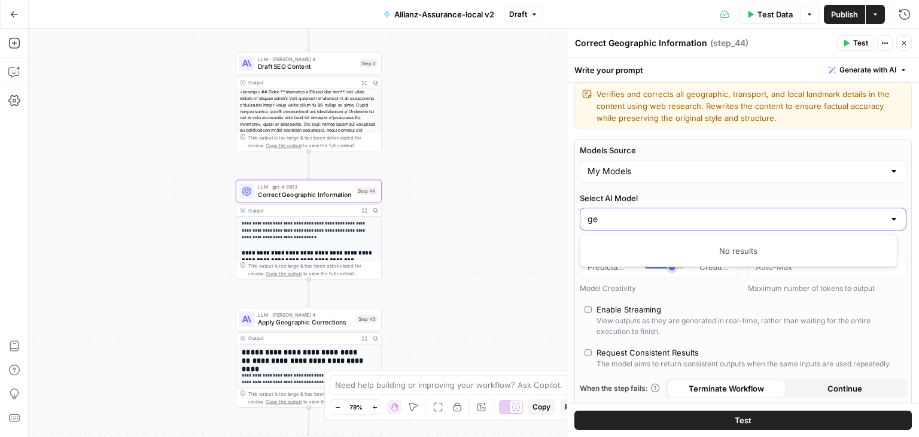
type input "g"
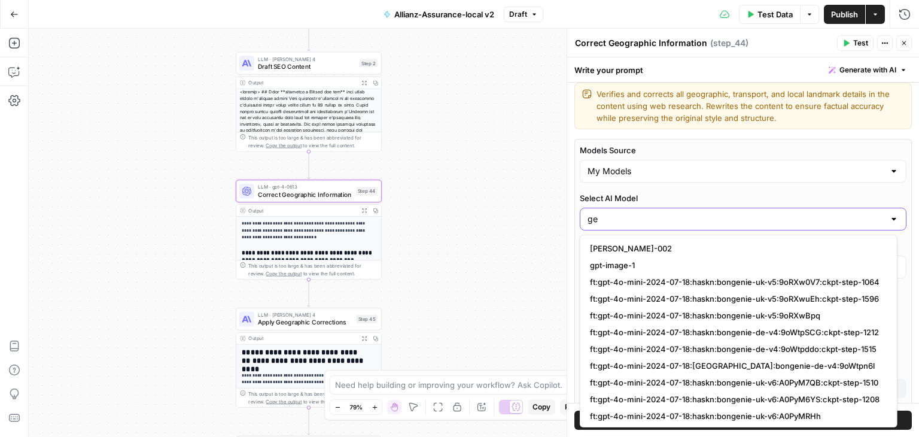
type input "g"
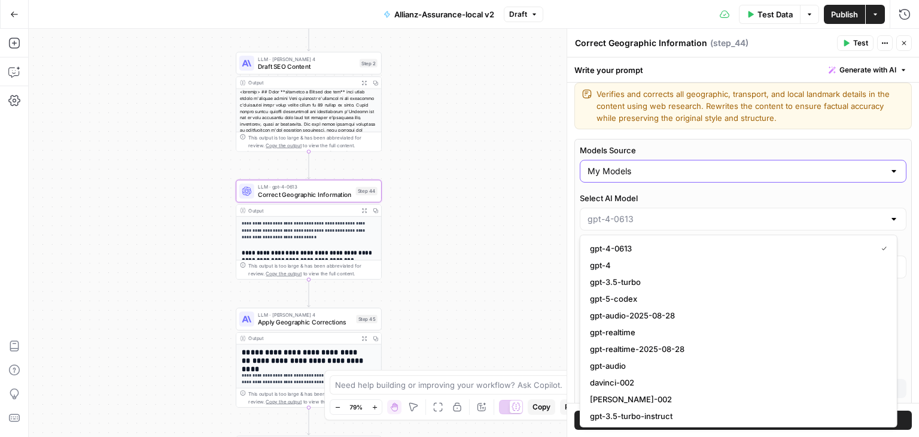
type input "gpt-4-0613"
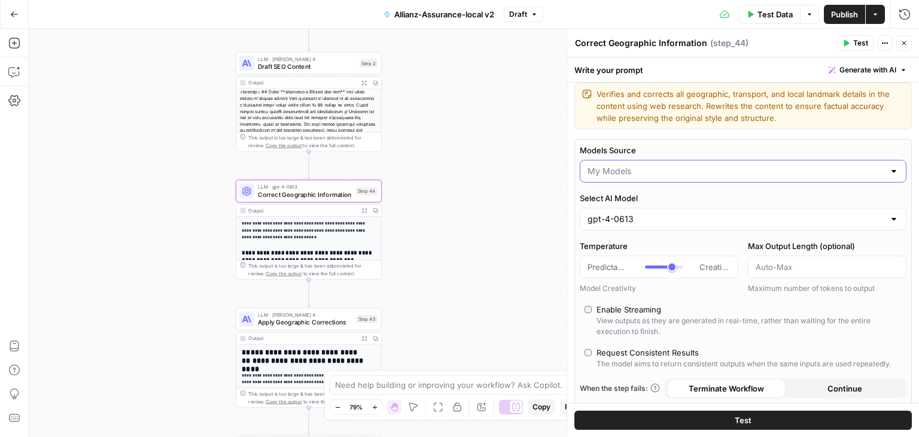
click at [646, 170] on input "Models Source" at bounding box center [735, 171] width 297 height 12
click at [618, 198] on span "AirOps Models" at bounding box center [736, 200] width 292 height 12
type input "AirOps Models"
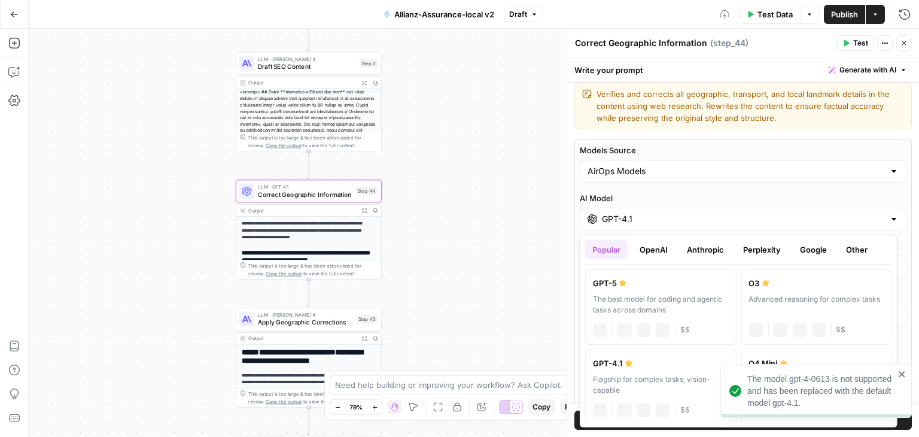
click at [660, 224] on input "GPT-4.1" at bounding box center [743, 219] width 282 height 12
click at [816, 249] on button "Google" at bounding box center [812, 249] width 41 height 19
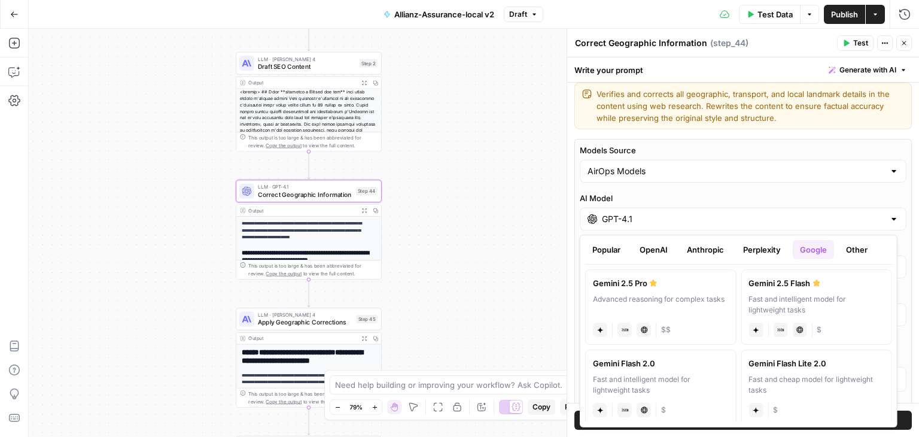
click at [636, 288] on label "Gemini 2.5 Pro Advanced reasoning for complex tasks gemini JSON Mode Live Web R…" at bounding box center [660, 306] width 151 height 75
type input "Gemini 2.5 Pro"
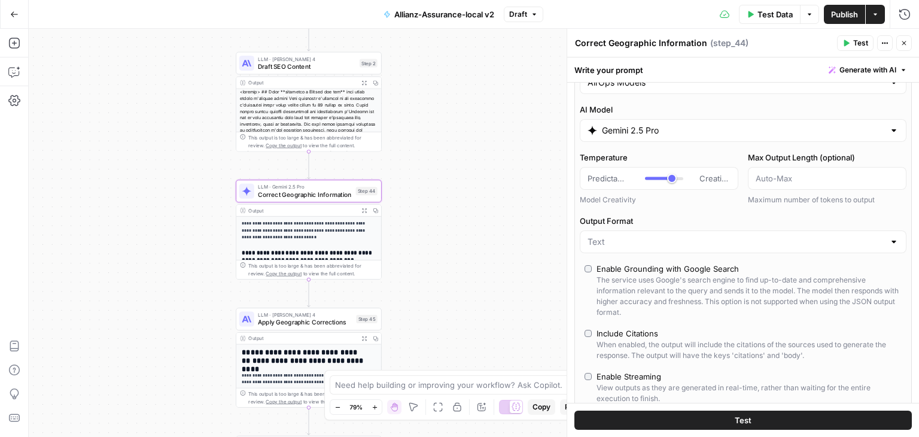
scroll to position [126, 0]
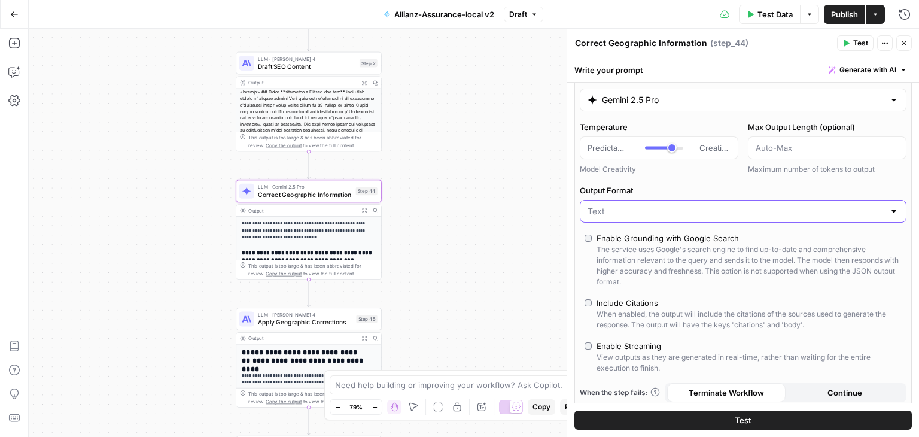
click at [690, 212] on input "Output Format" at bounding box center [735, 211] width 297 height 12
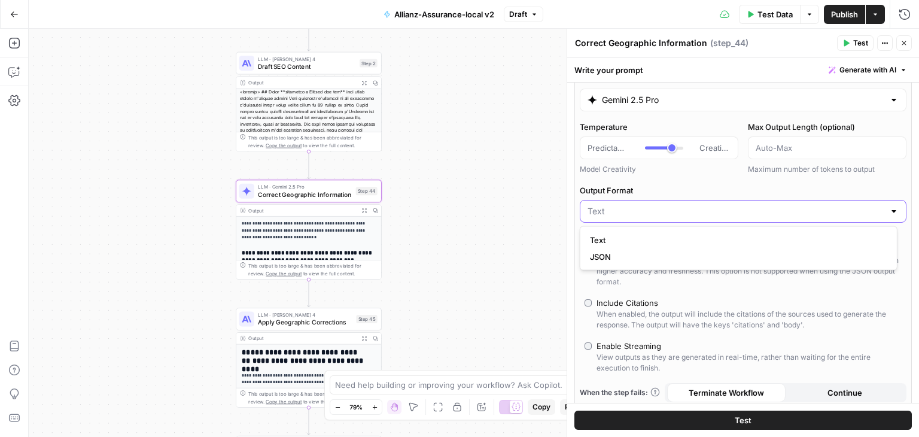
click at [690, 212] on input "Output Format" at bounding box center [735, 211] width 297 height 12
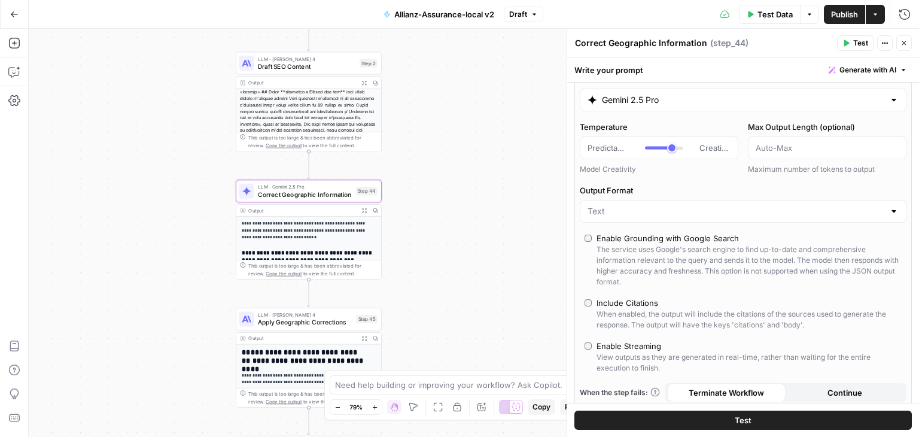
click at [514, 212] on div "**********" at bounding box center [474, 233] width 890 height 408
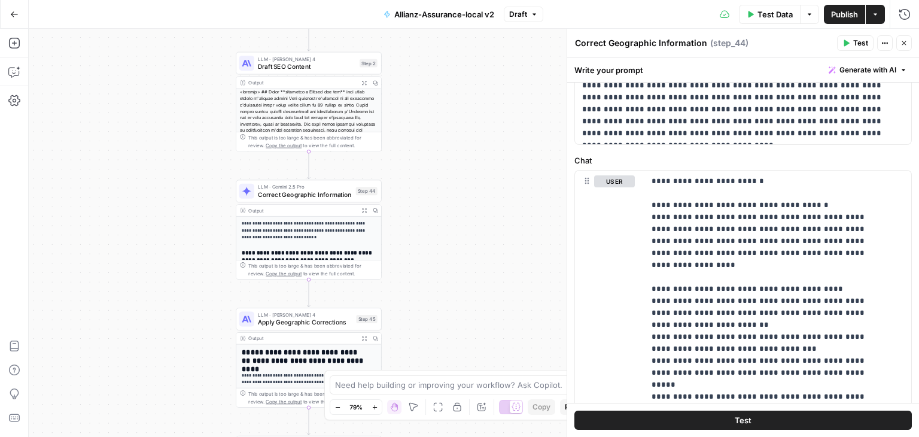
scroll to position [550, 0]
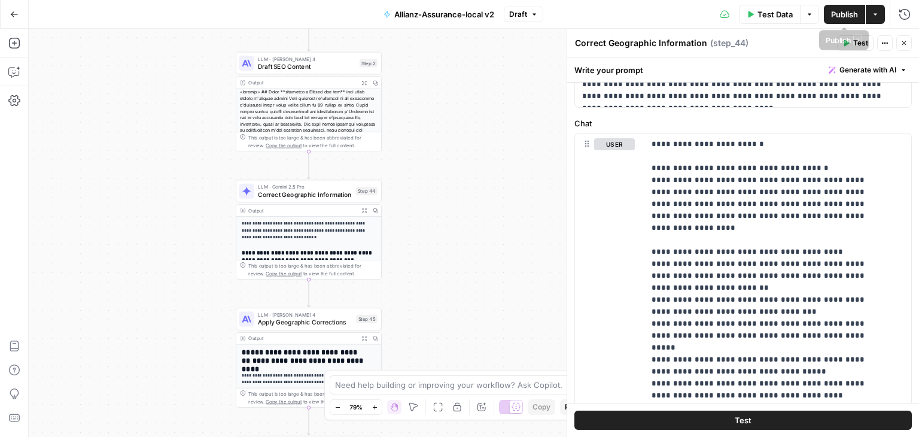
click at [844, 10] on span "Publish" at bounding box center [844, 14] width 27 height 12
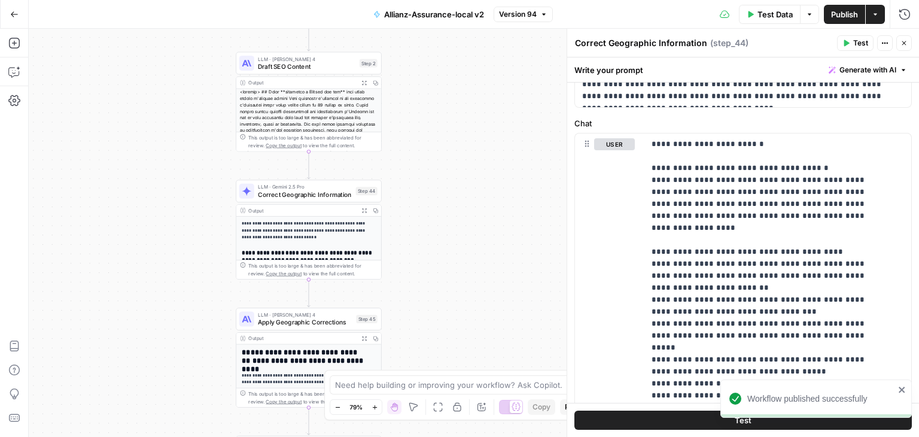
click at [508, 252] on div "**********" at bounding box center [474, 233] width 890 height 408
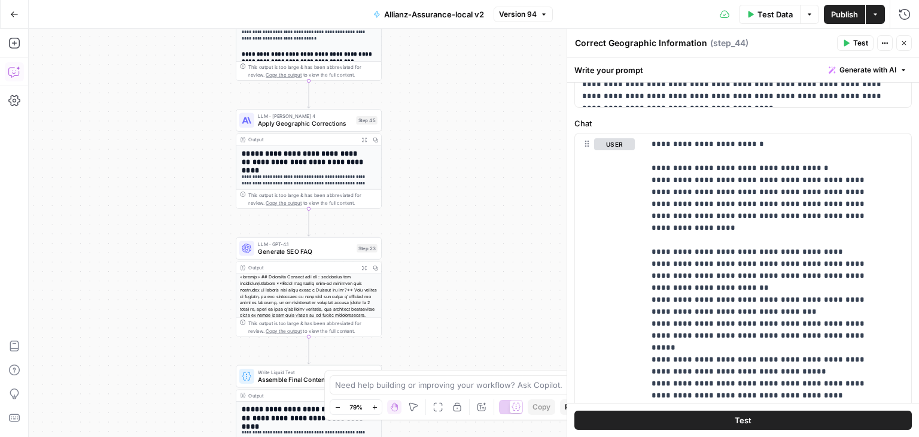
click at [12, 78] on button "Copilot" at bounding box center [14, 71] width 19 height 19
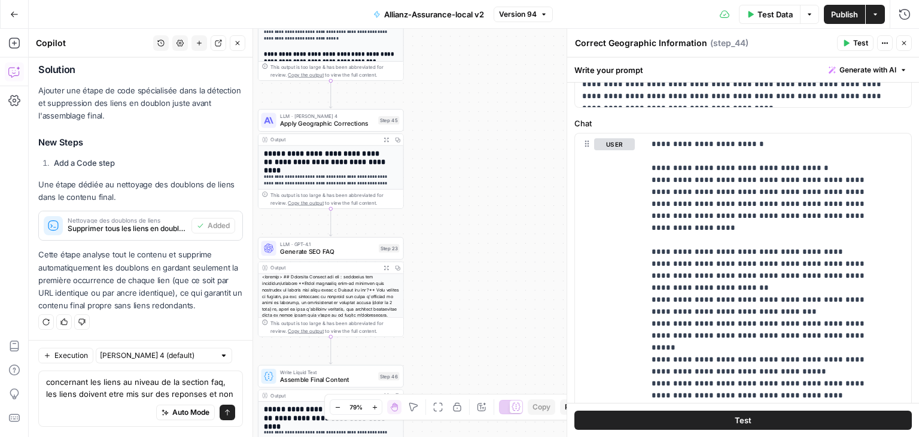
scroll to position [2257, 0]
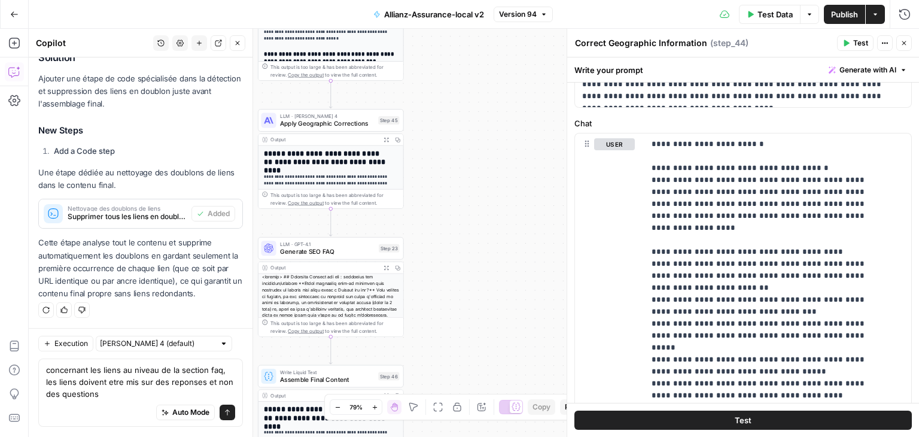
type textarea "concernant les liens au niveau de la section faq, les liens doivent etre mis su…"
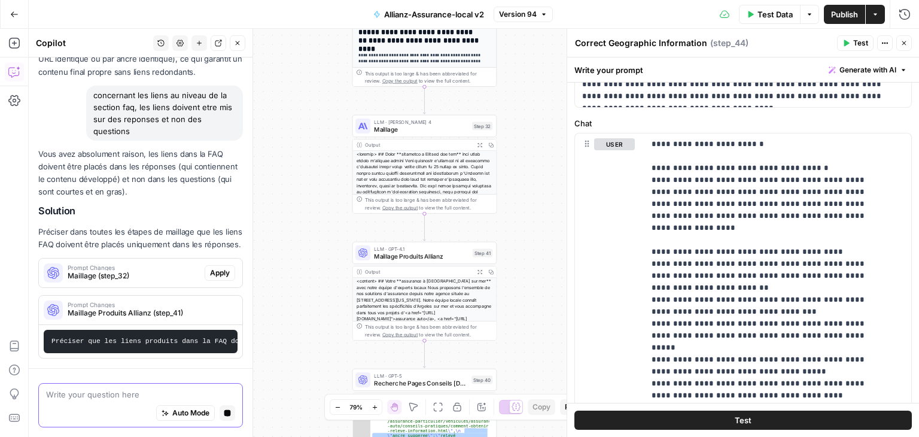
scroll to position [2380, 0]
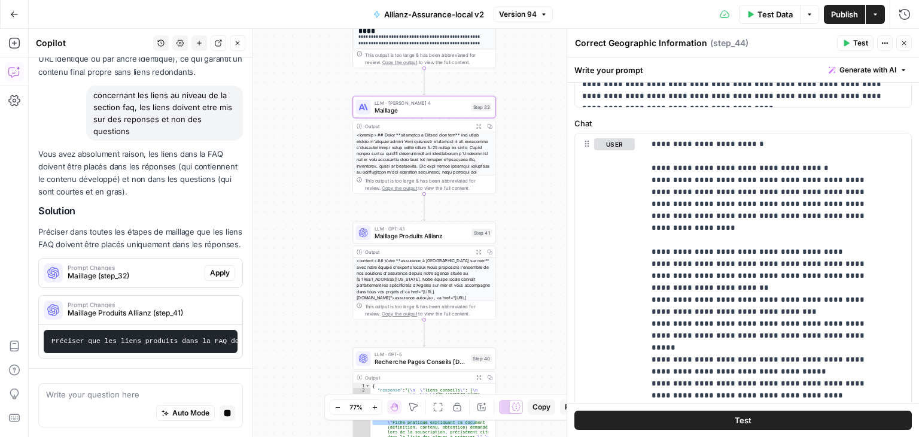
click at [216, 267] on span "Apply" at bounding box center [220, 272] width 20 height 11
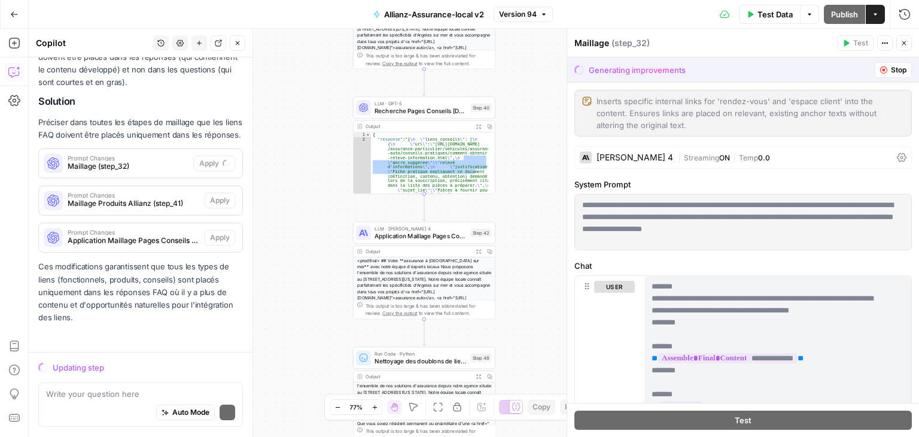
scroll to position [2485, 0]
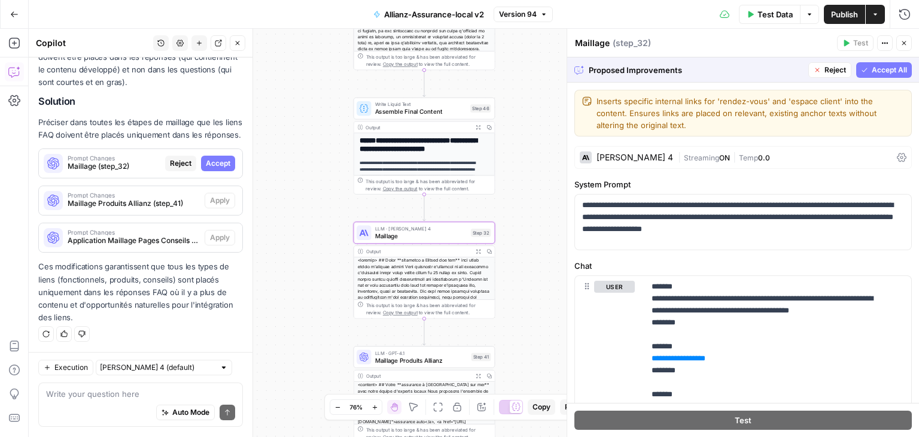
click at [215, 161] on span "Accept" at bounding box center [218, 163] width 25 height 11
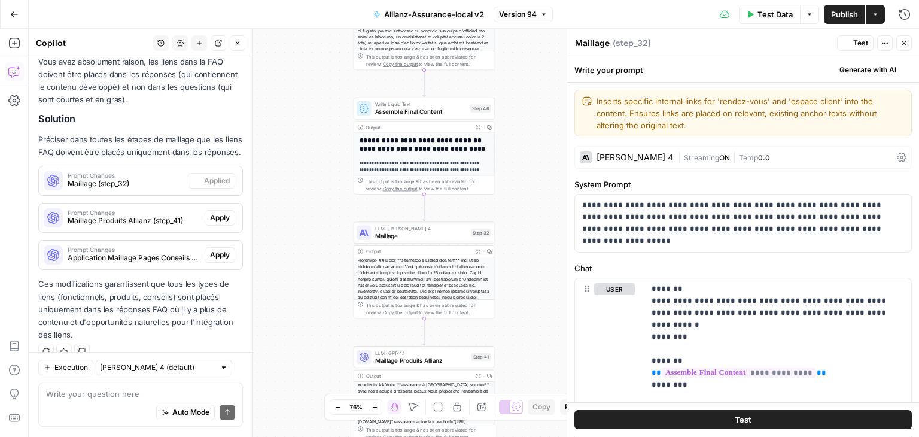
scroll to position [2619, 0]
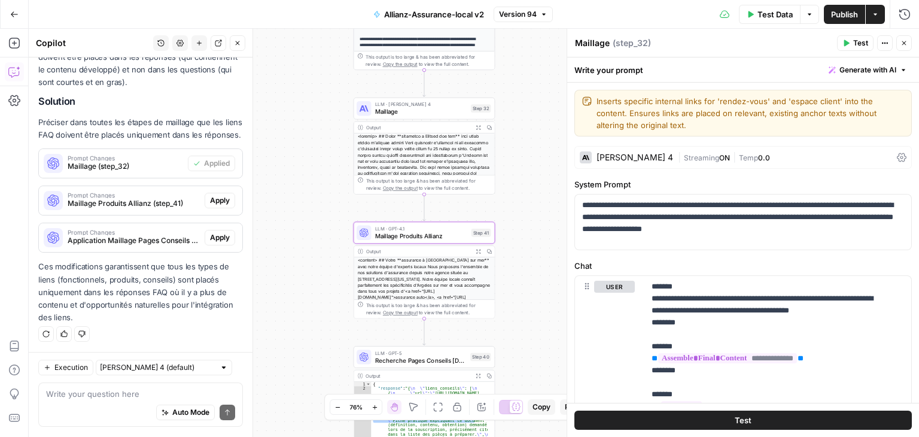
click at [210, 200] on span "Apply" at bounding box center [220, 200] width 20 height 11
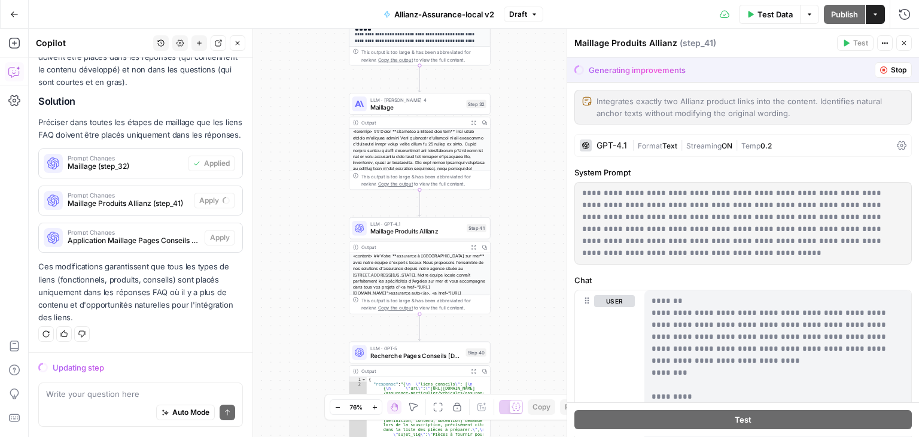
scroll to position [2485, 0]
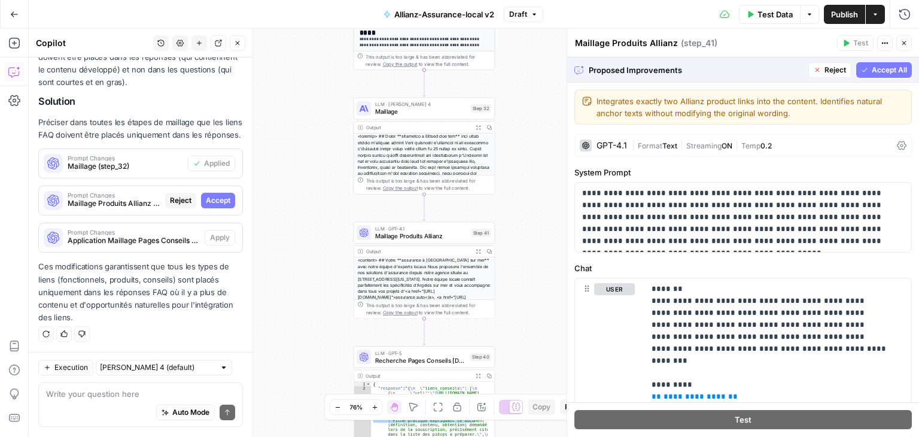
click at [896, 72] on span "Accept All" at bounding box center [888, 70] width 35 height 11
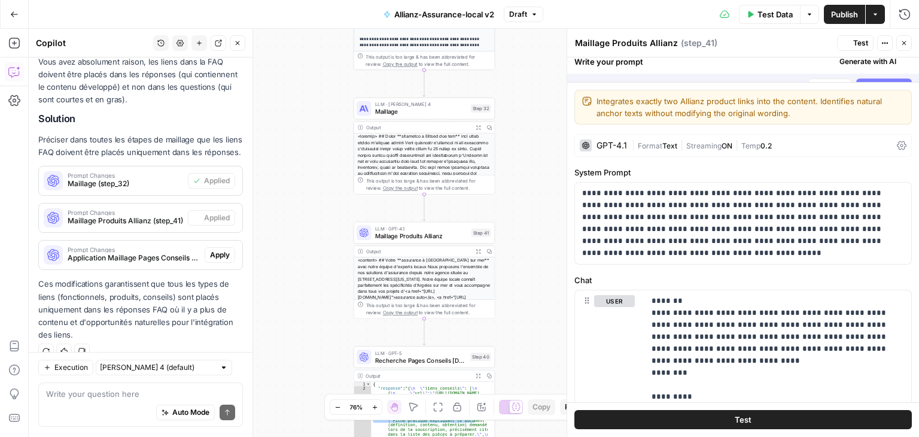
scroll to position [2619, 0]
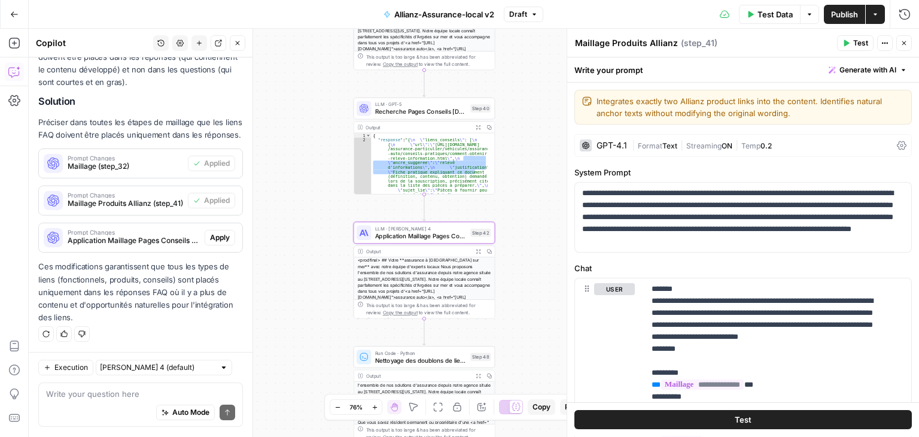
click at [216, 242] on span "Apply" at bounding box center [220, 237] width 20 height 11
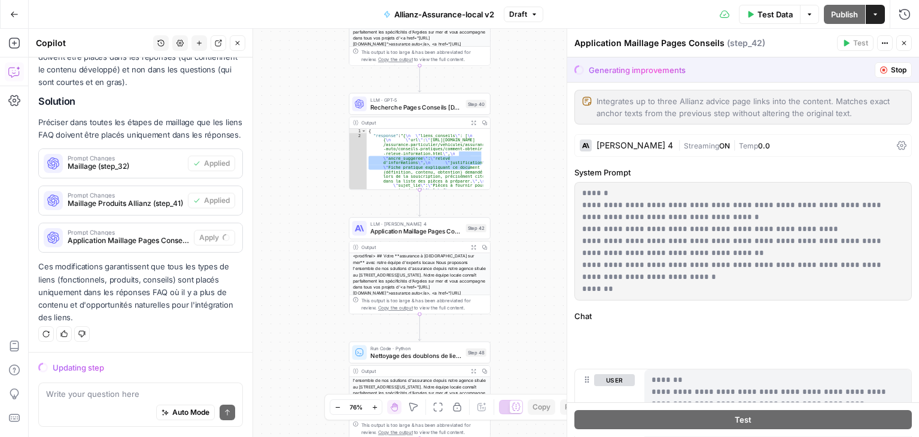
scroll to position [2485, 0]
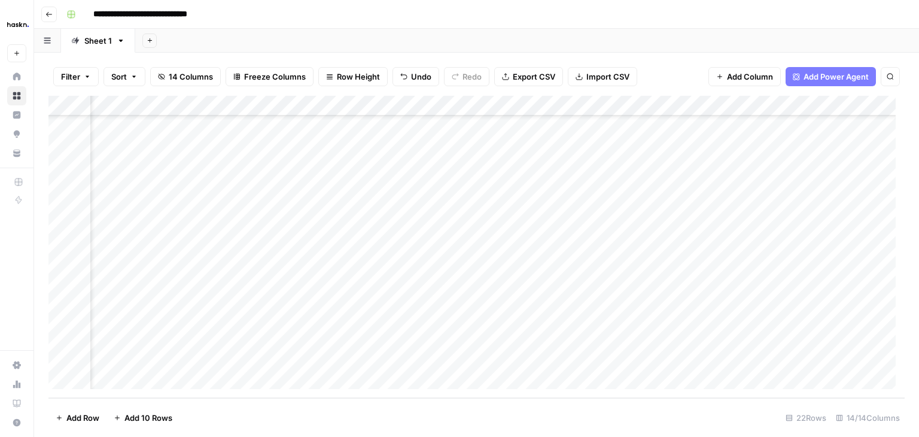
scroll to position [194, 0]
click at [524, 297] on div "Add Column" at bounding box center [476, 247] width 856 height 302
drag, startPoint x: 477, startPoint y: 295, endPoint x: 408, endPoint y: 302, distance: 69.7
click at [408, 302] on body "**********" at bounding box center [459, 218] width 919 height 437
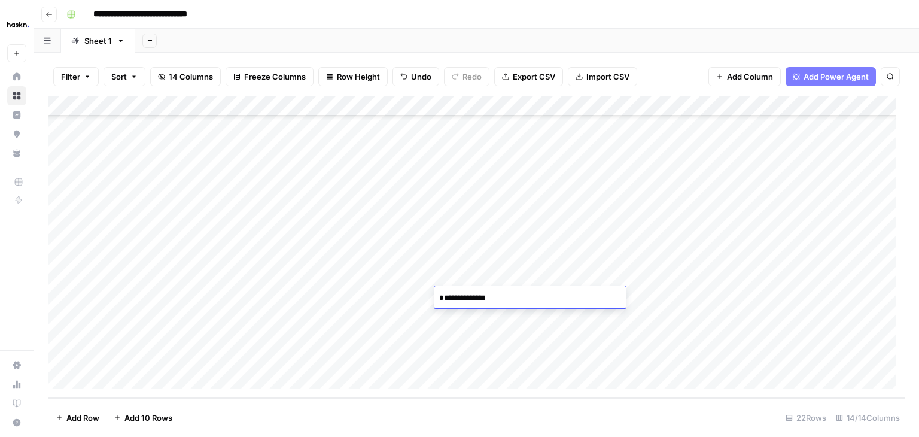
type textarea "**********"
click at [729, 300] on div "Add Column" at bounding box center [476, 247] width 856 height 302
click at [718, 300] on div "Add Column" at bounding box center [476, 247] width 856 height 302
click at [718, 300] on textarea "**********" at bounding box center [701, 297] width 191 height 17
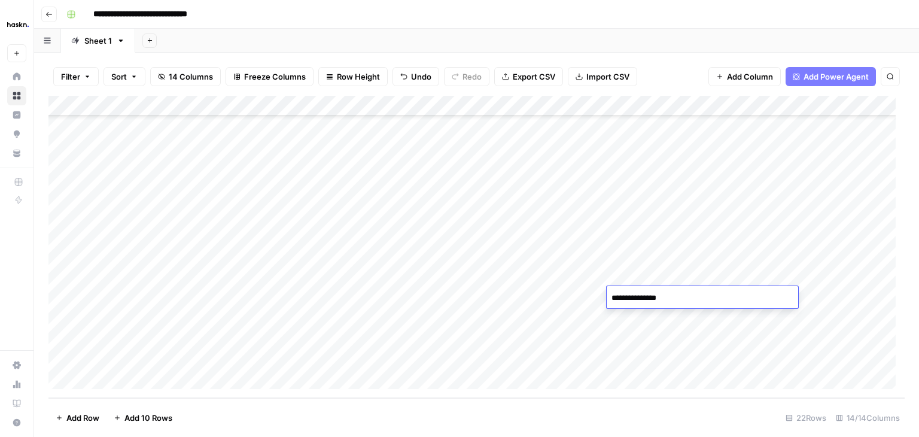
type textarea "**********"
click at [742, 271] on div "Add Column" at bounding box center [476, 247] width 856 height 302
click at [718, 335] on div "Add Column" at bounding box center [476, 247] width 856 height 302
click at [694, 324] on div "Add Column" at bounding box center [476, 247] width 856 height 302
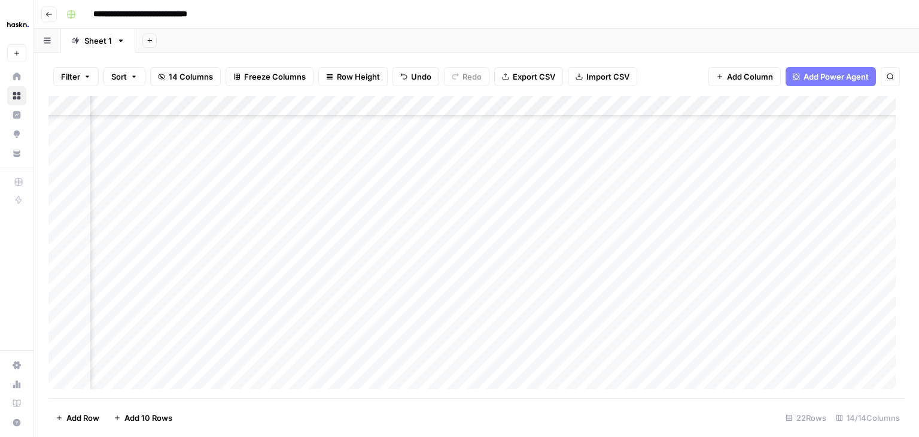
scroll to position [175, 954]
click at [833, 316] on div "Add Column" at bounding box center [476, 247] width 856 height 302
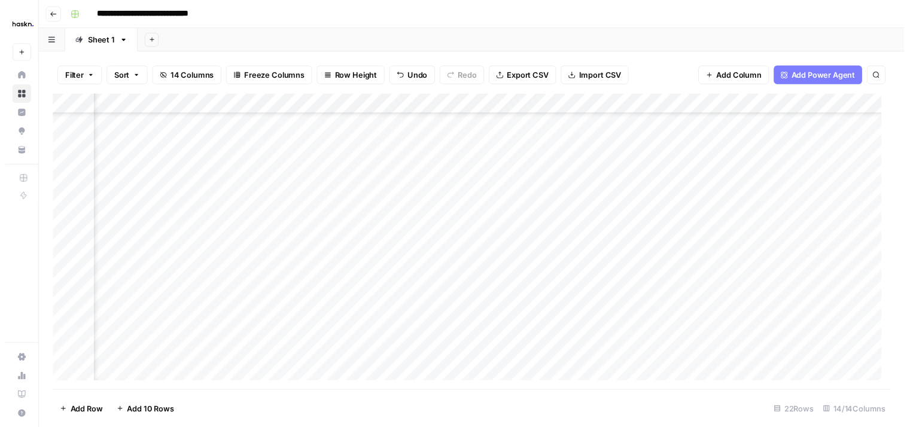
scroll to position [182, 1399]
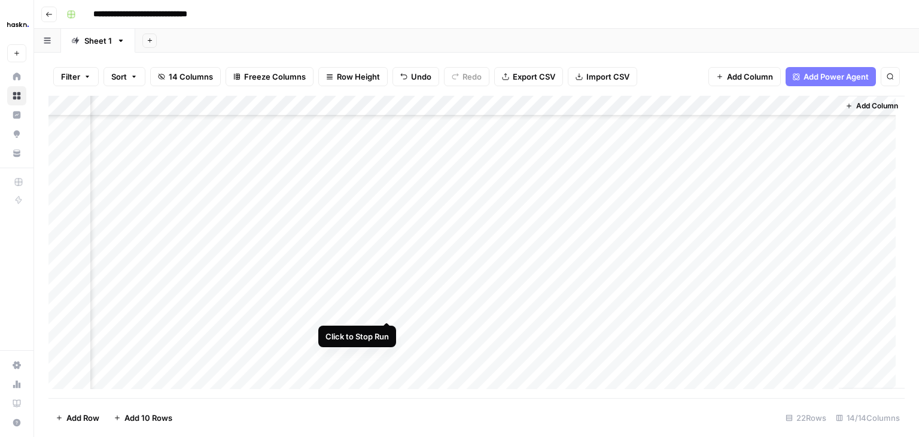
click at [386, 306] on div "Add Column" at bounding box center [476, 247] width 856 height 302
click at [390, 307] on div "Add Column" at bounding box center [476, 247] width 856 height 302
click at [367, 308] on div "Add Column" at bounding box center [476, 247] width 856 height 302
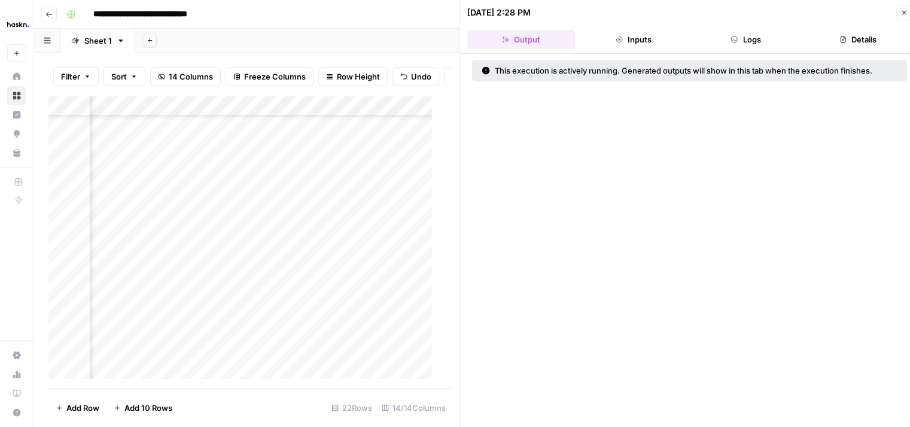
click at [717, 41] on button "Logs" at bounding box center [746, 39] width 108 height 19
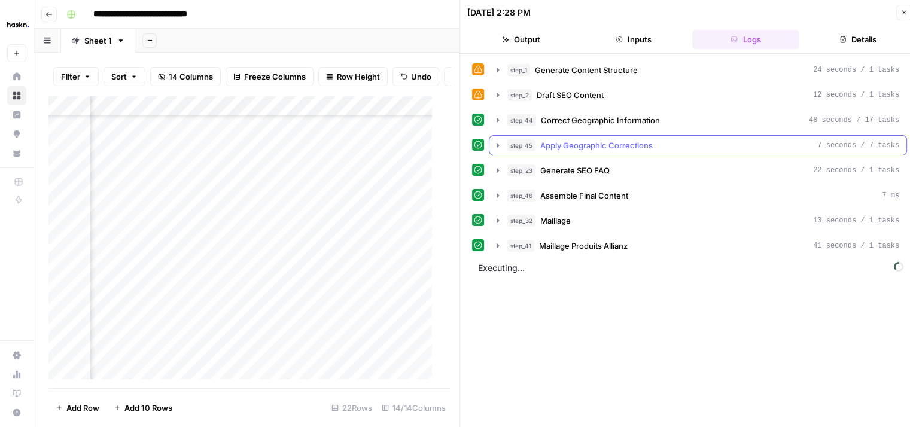
click at [498, 141] on icon "button" at bounding box center [498, 146] width 10 height 10
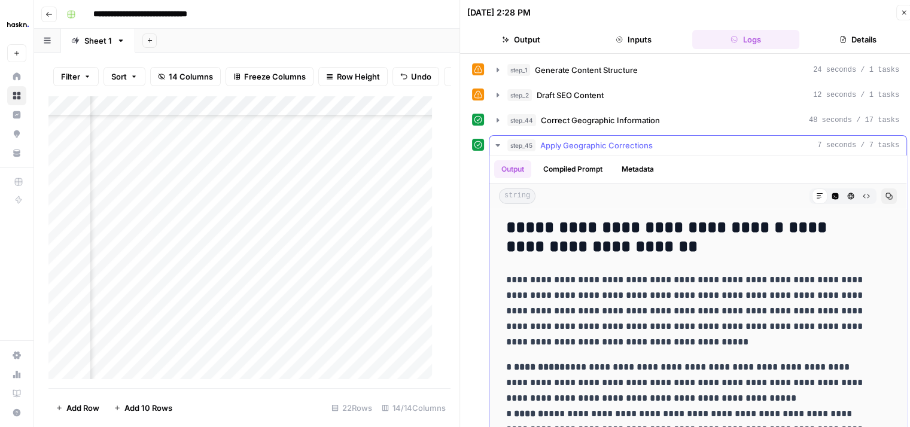
click at [498, 141] on icon "button" at bounding box center [498, 146] width 10 height 10
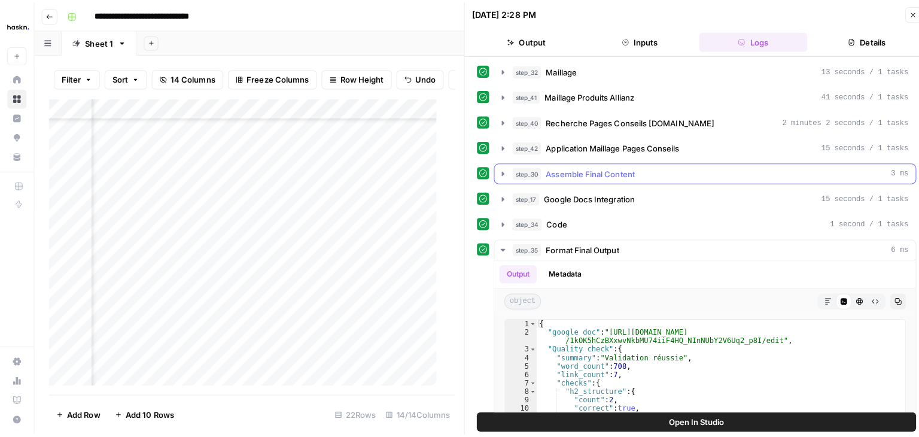
scroll to position [303, 0]
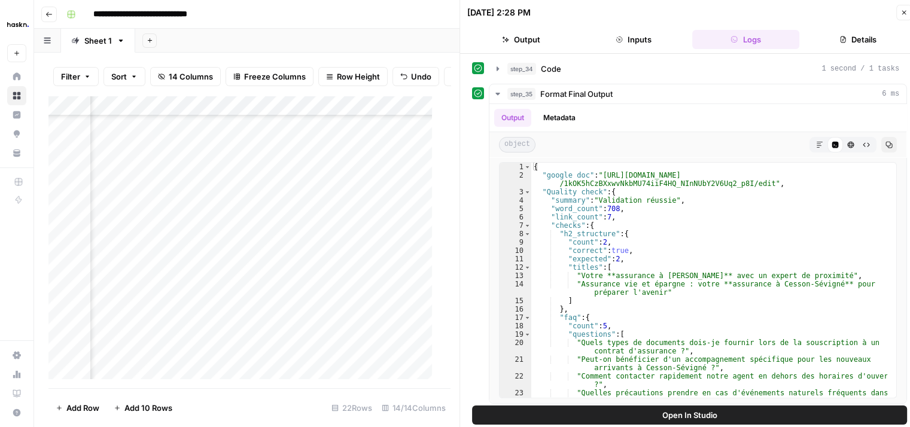
click at [900, 13] on icon "button" at bounding box center [903, 12] width 7 height 7
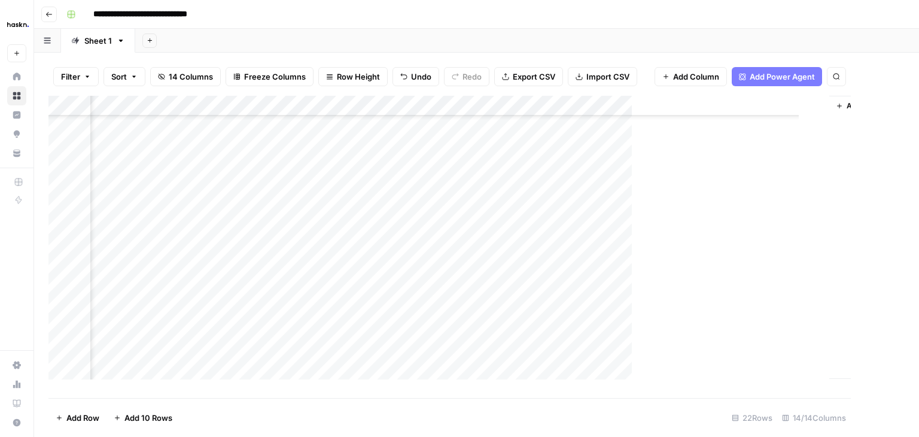
scroll to position [182, 1385]
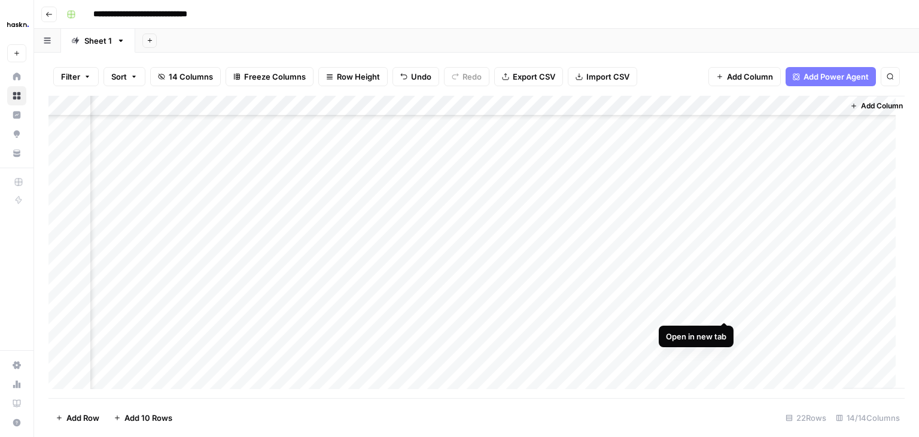
click at [721, 311] on div "Add Column" at bounding box center [476, 247] width 856 height 302
click at [640, 306] on div "Add Column" at bounding box center [476, 247] width 856 height 302
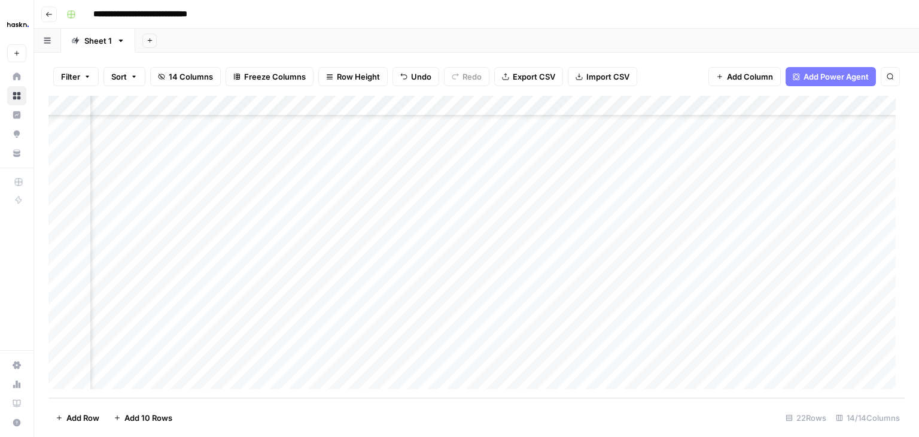
click at [679, 301] on div "Add Column" at bounding box center [476, 247] width 856 height 302
click at [545, 297] on div "Add Column" at bounding box center [476, 247] width 856 height 302
click at [871, 295] on div "Add Column" at bounding box center [476, 247] width 856 height 302
click at [548, 297] on div "Add Column" at bounding box center [476, 247] width 856 height 302
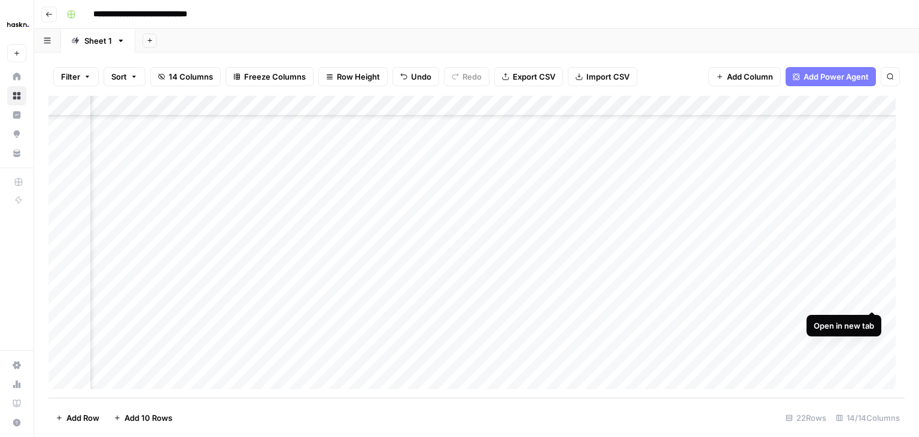
click at [868, 299] on div "Add Column" at bounding box center [476, 247] width 856 height 302
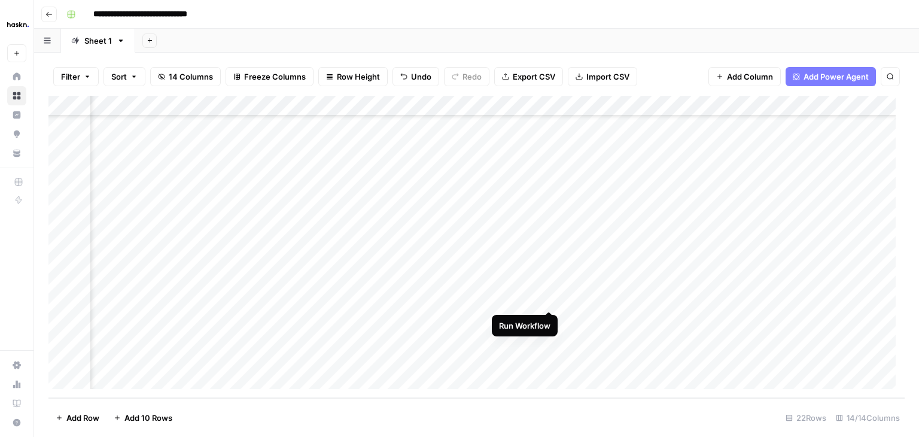
click at [548, 299] on div "Add Column" at bounding box center [476, 247] width 856 height 302
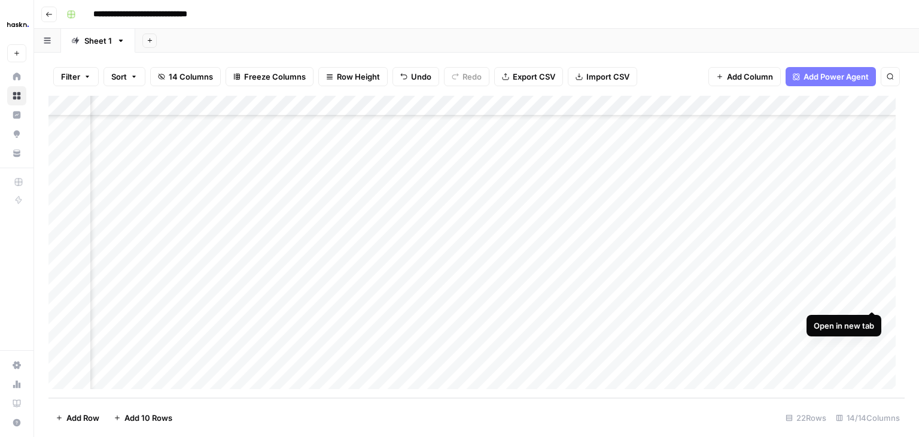
click at [871, 300] on div "Add Column" at bounding box center [476, 247] width 856 height 302
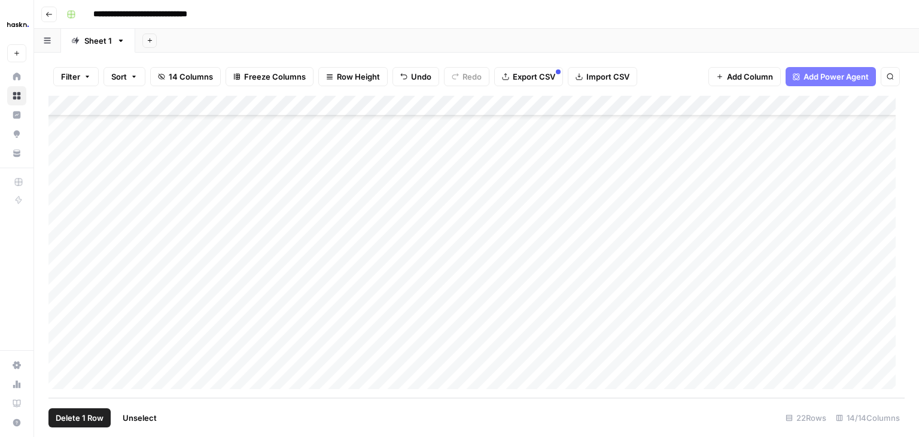
click at [57, 360] on div "Add Column" at bounding box center [476, 247] width 856 height 302
click at [98, 414] on span "Delete 1 Row" at bounding box center [80, 417] width 48 height 12
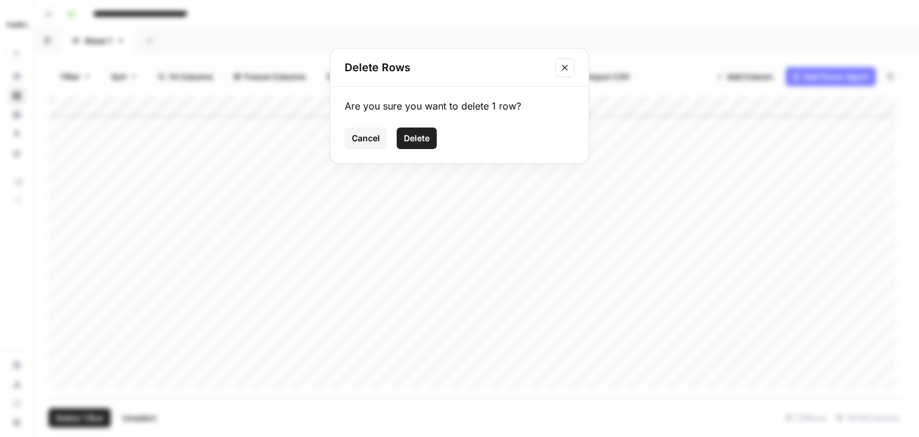
click at [416, 136] on span "Delete" at bounding box center [417, 138] width 26 height 12
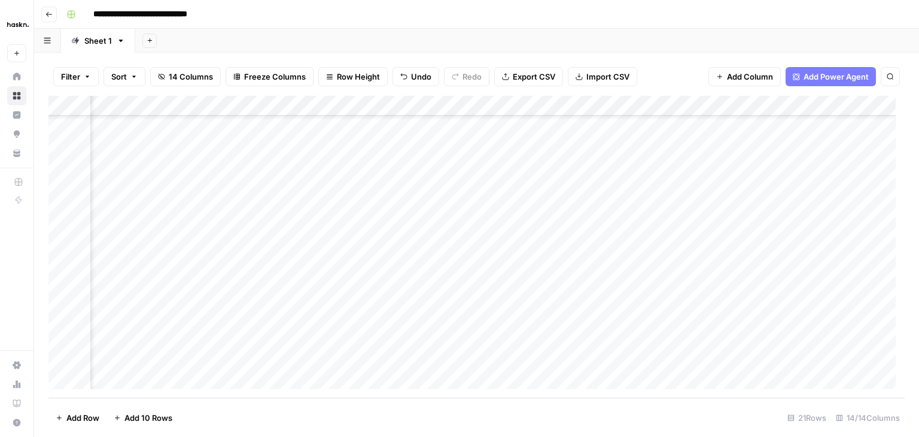
scroll to position [173, 1227]
click at [559, 296] on div "Add Column" at bounding box center [476, 247] width 856 height 302
click at [560, 312] on div "Add Column" at bounding box center [476, 247] width 856 height 302
click at [556, 339] on div "Add Column" at bounding box center [476, 247] width 856 height 302
click at [561, 362] on div "Add Column" at bounding box center [476, 247] width 856 height 302
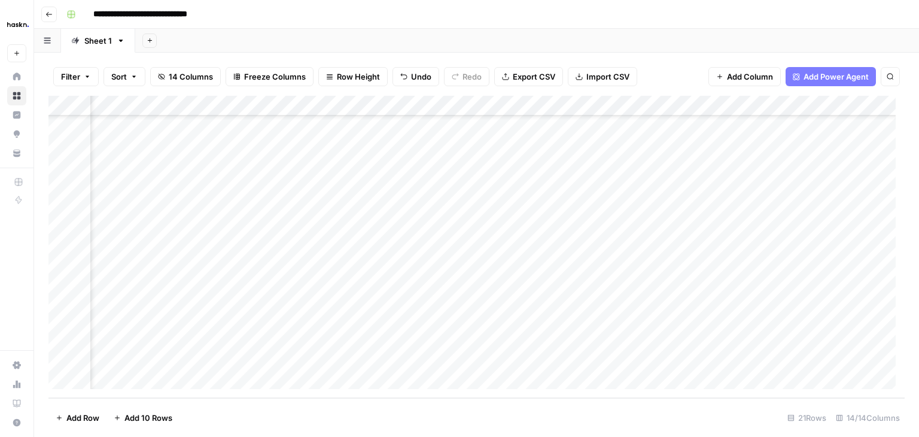
scroll to position [173, 1255]
click at [852, 295] on div "Add Column" at bounding box center [476, 247] width 856 height 302
click at [855, 321] on div "Add Column" at bounding box center [476, 247] width 856 height 302
click at [852, 338] on div "Add Column" at bounding box center [476, 247] width 856 height 302
click at [855, 364] on div "Add Column" at bounding box center [476, 247] width 856 height 302
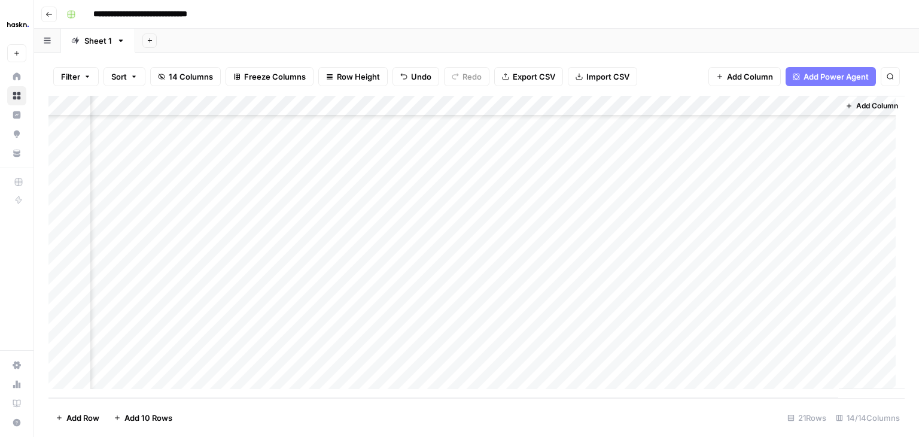
scroll to position [173, 1399]
click at [388, 358] on div "Add Column" at bounding box center [476, 247] width 856 height 302
click at [385, 319] on div "Add Column" at bounding box center [476, 247] width 856 height 302
click at [708, 300] on div "Add Column" at bounding box center [476, 247] width 856 height 302
click at [707, 338] on div "Add Column" at bounding box center [476, 247] width 856 height 302
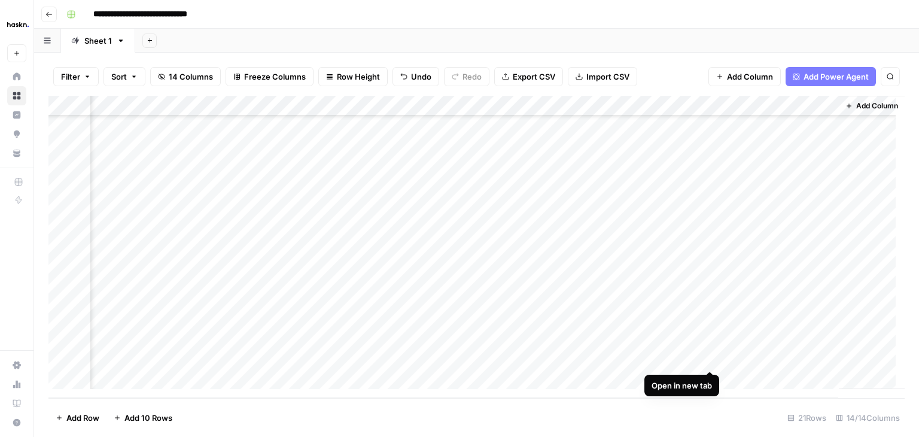
click at [709, 364] on div "Add Column" at bounding box center [476, 247] width 856 height 302
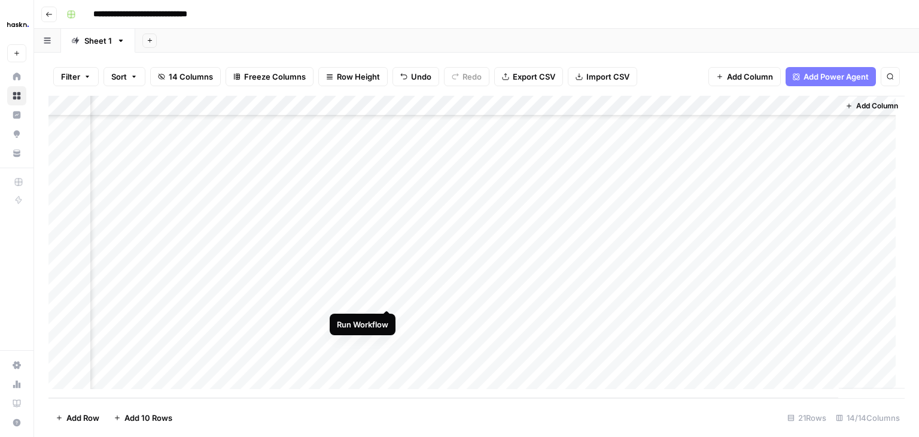
click at [385, 297] on div "Add Column" at bounding box center [476, 247] width 856 height 302
click at [385, 322] on div "Add Column" at bounding box center [476, 247] width 856 height 302
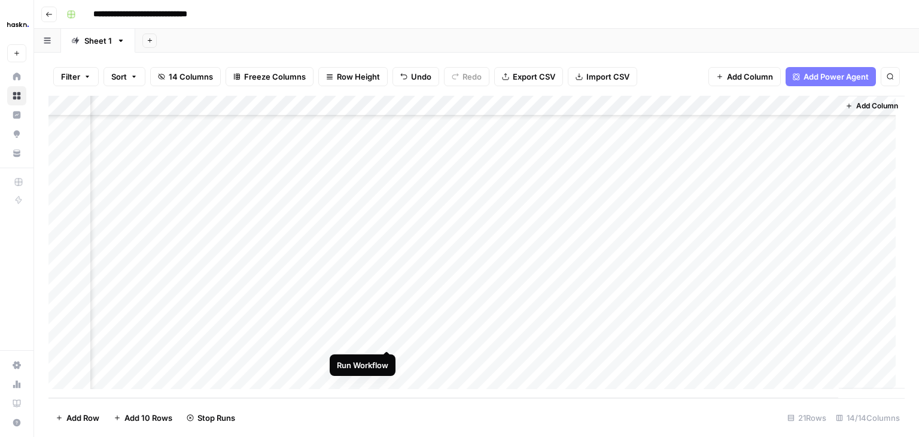
click at [385, 340] on div "Add Column" at bounding box center [476, 247] width 856 height 302
click at [381, 359] on div "Add Column" at bounding box center [476, 247] width 856 height 302
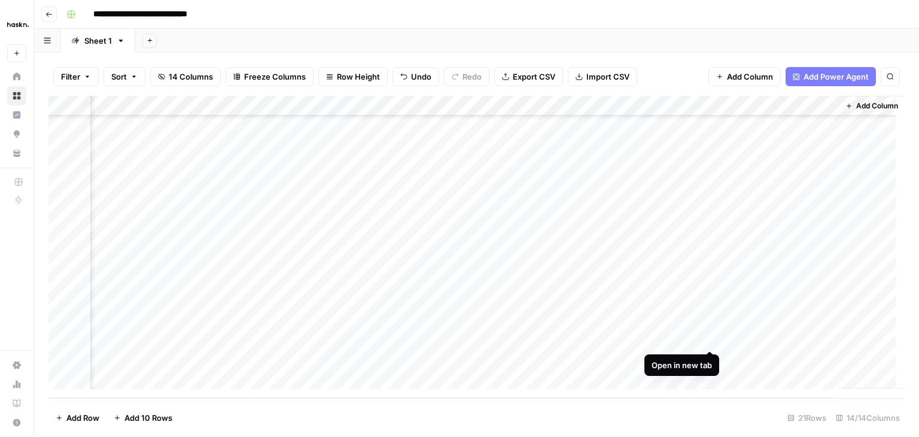
click at [709, 336] on div "Add Column" at bounding box center [476, 247] width 856 height 302
click at [710, 357] on div "Add Column" at bounding box center [476, 247] width 856 height 302
click at [712, 317] on div "Add Column" at bounding box center [476, 247] width 856 height 302
click at [387, 295] on div "Add Column" at bounding box center [476, 247] width 856 height 302
click at [389, 319] on div "Add Column" at bounding box center [476, 247] width 856 height 302
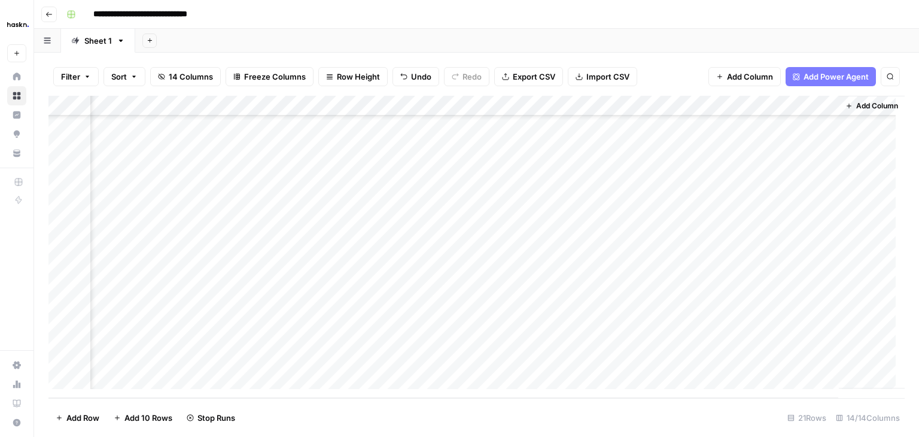
click at [385, 335] on div "Add Column" at bounding box center [476, 247] width 856 height 302
click at [383, 363] on div "Add Column" at bounding box center [476, 247] width 856 height 302
click at [706, 298] on div "Add Column" at bounding box center [476, 247] width 856 height 302
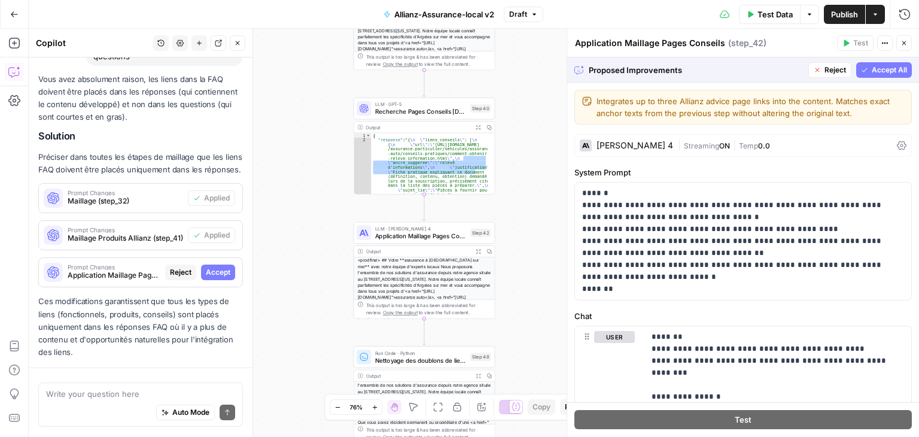
scroll to position [2485, 0]
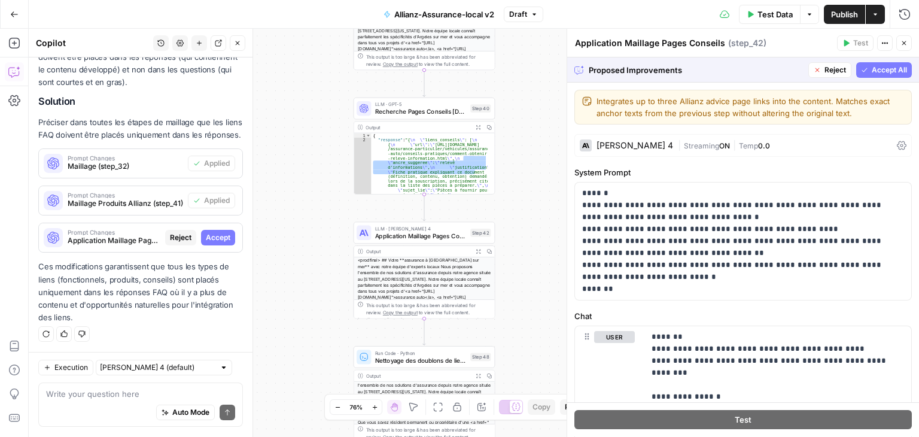
click at [883, 65] on span "Accept All" at bounding box center [888, 70] width 35 height 11
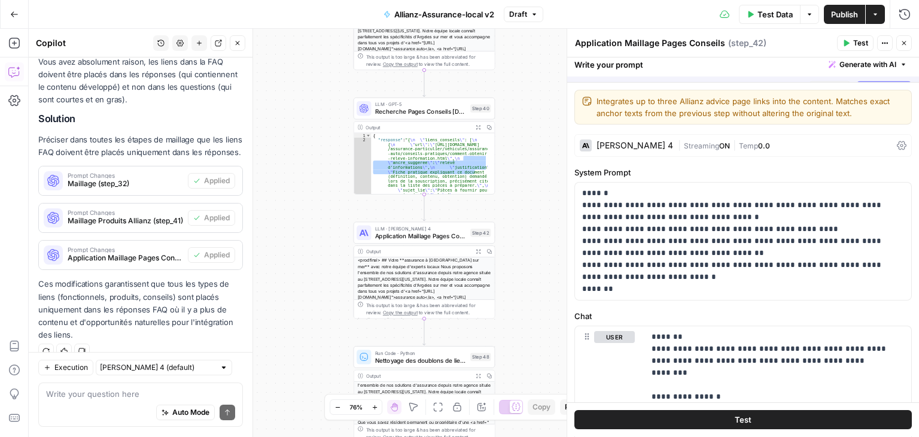
scroll to position [2619, 0]
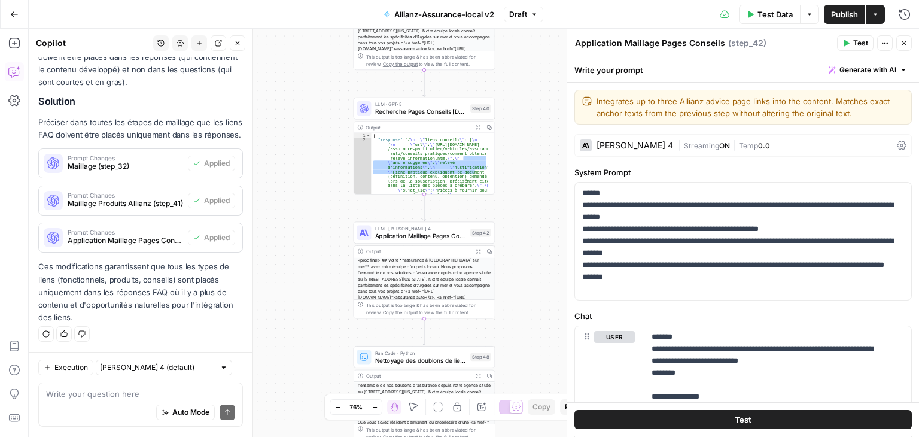
click at [838, 11] on span "Publish" at bounding box center [844, 14] width 27 height 12
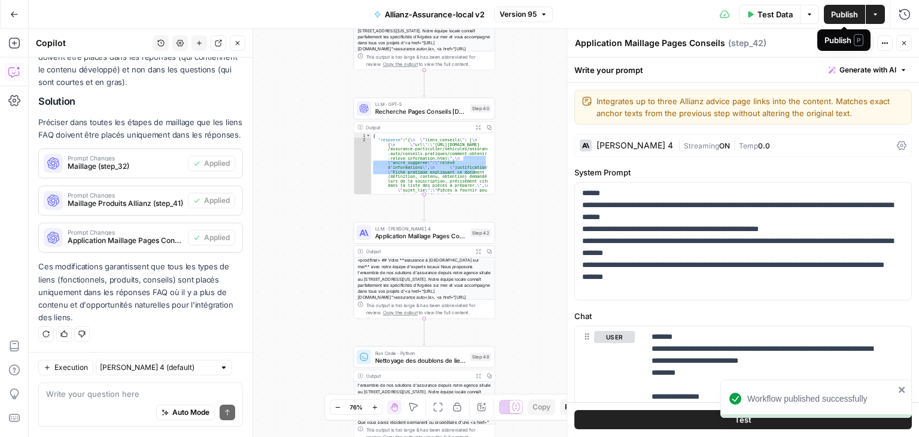
click at [856, 11] on span "Publish" at bounding box center [844, 14] width 27 height 12
